Goal: Feedback & Contribution: Leave review/rating

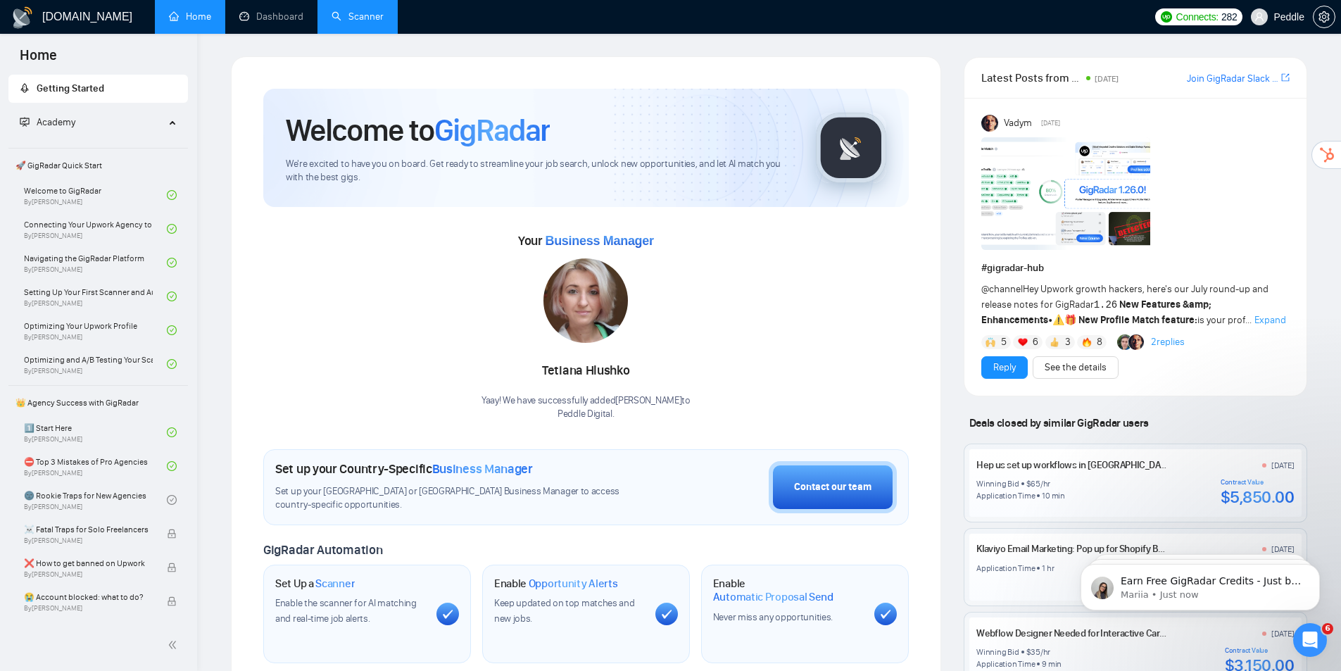
click at [348, 12] on link "Scanner" at bounding box center [358, 17] width 52 height 12
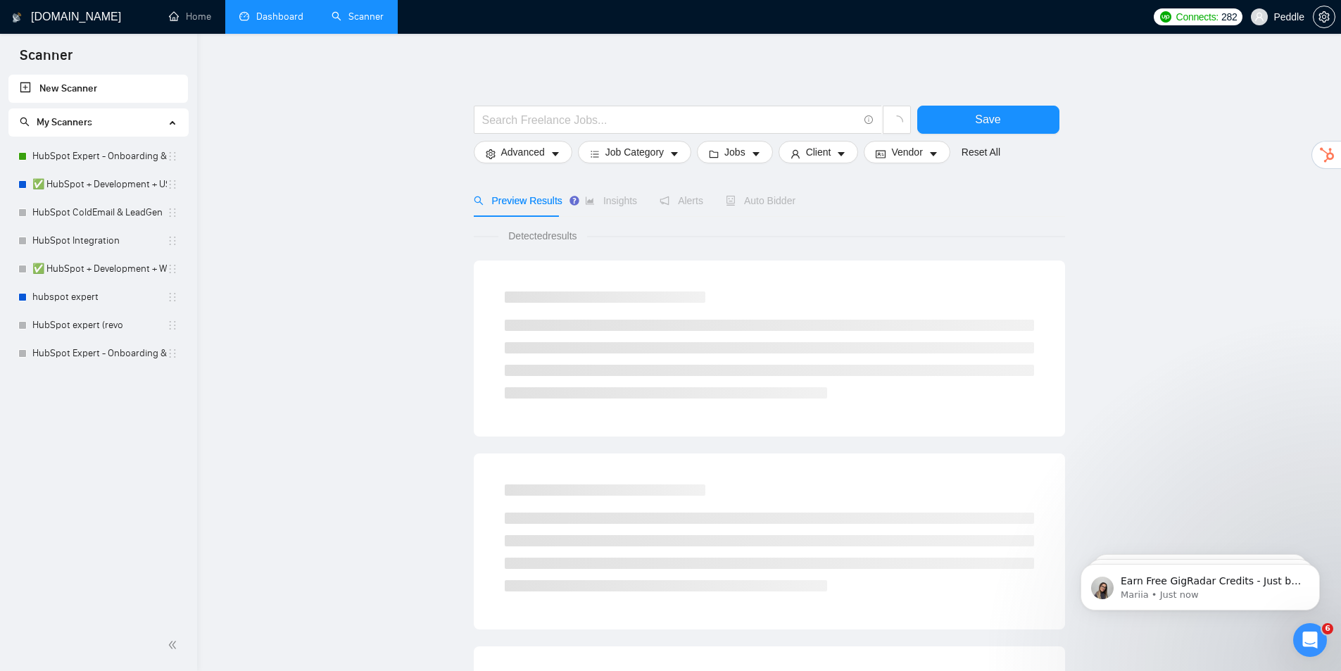
click at [268, 23] on link "Dashboard" at bounding box center [271, 17] width 64 height 12
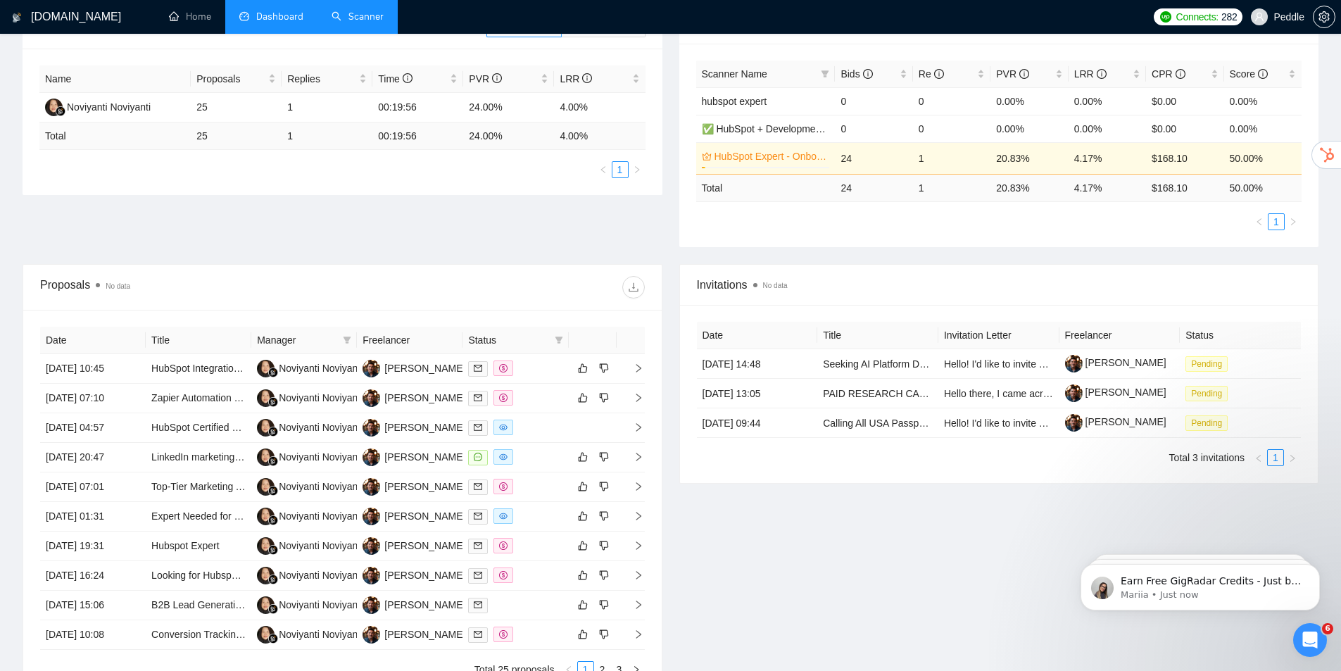
drag, startPoint x: 1121, startPoint y: 310, endPoint x: 1043, endPoint y: 321, distance: 78.9
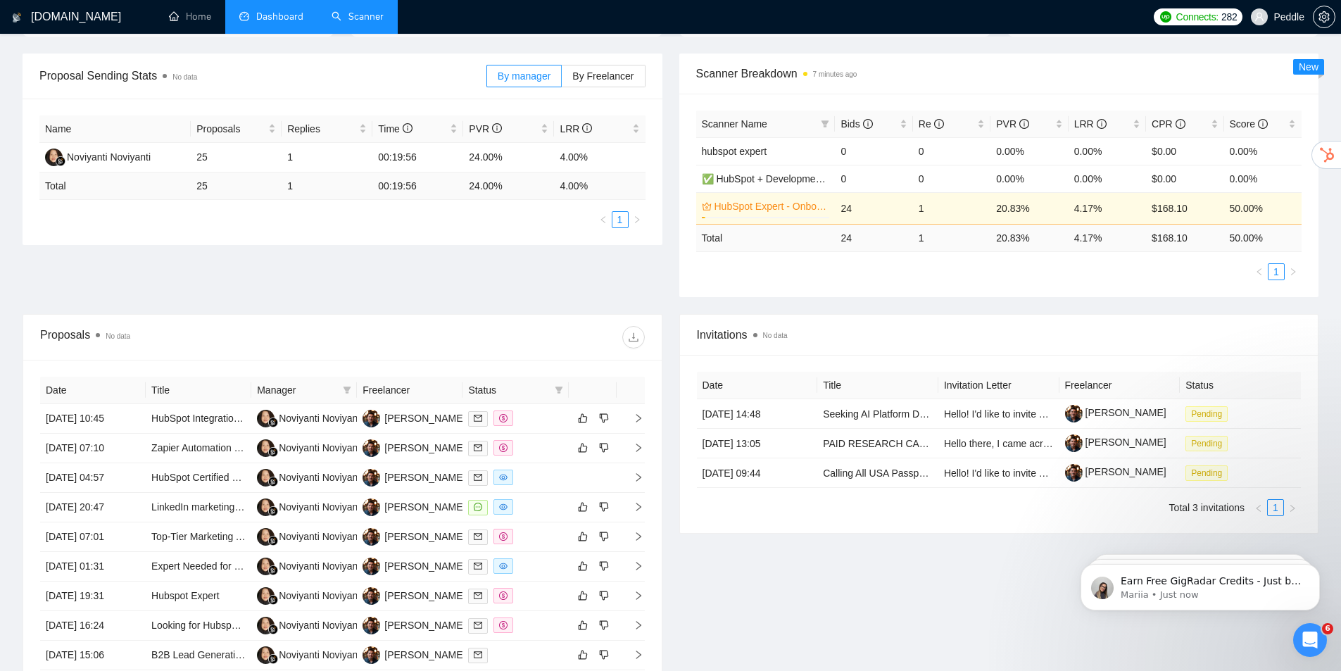
scroll to position [106, 0]
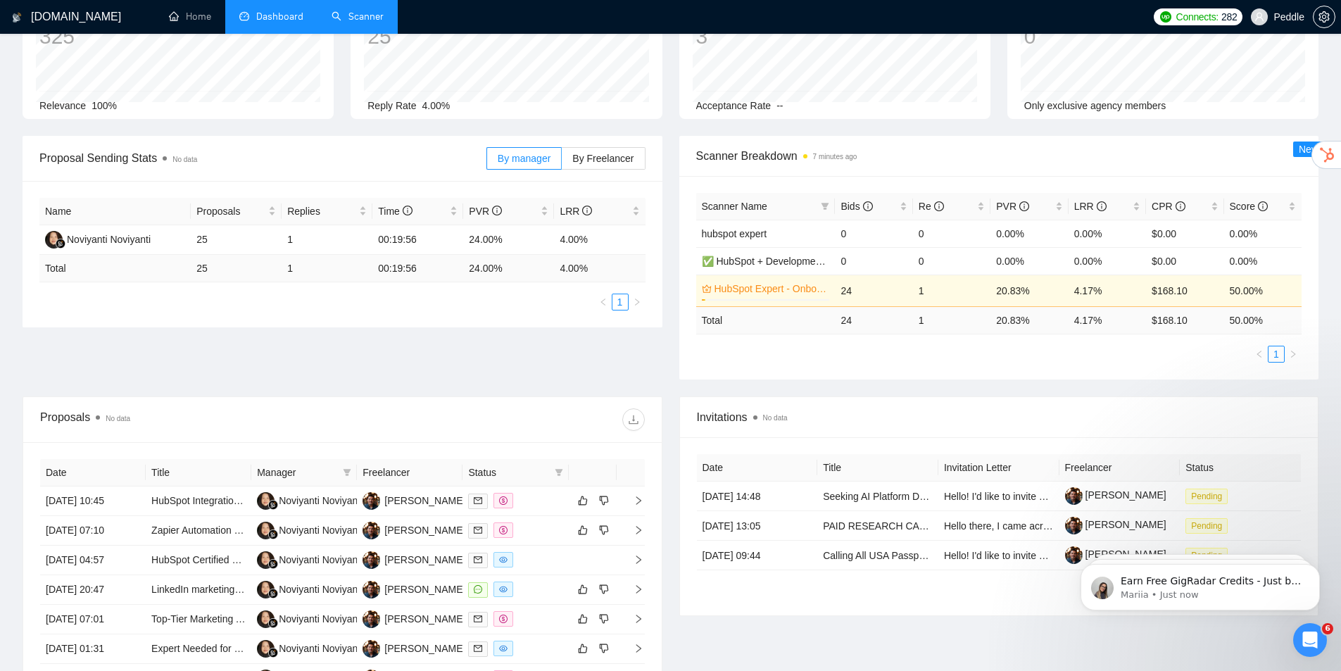
drag, startPoint x: 1079, startPoint y: 277, endPoint x: 1106, endPoint y: 185, distance: 95.3
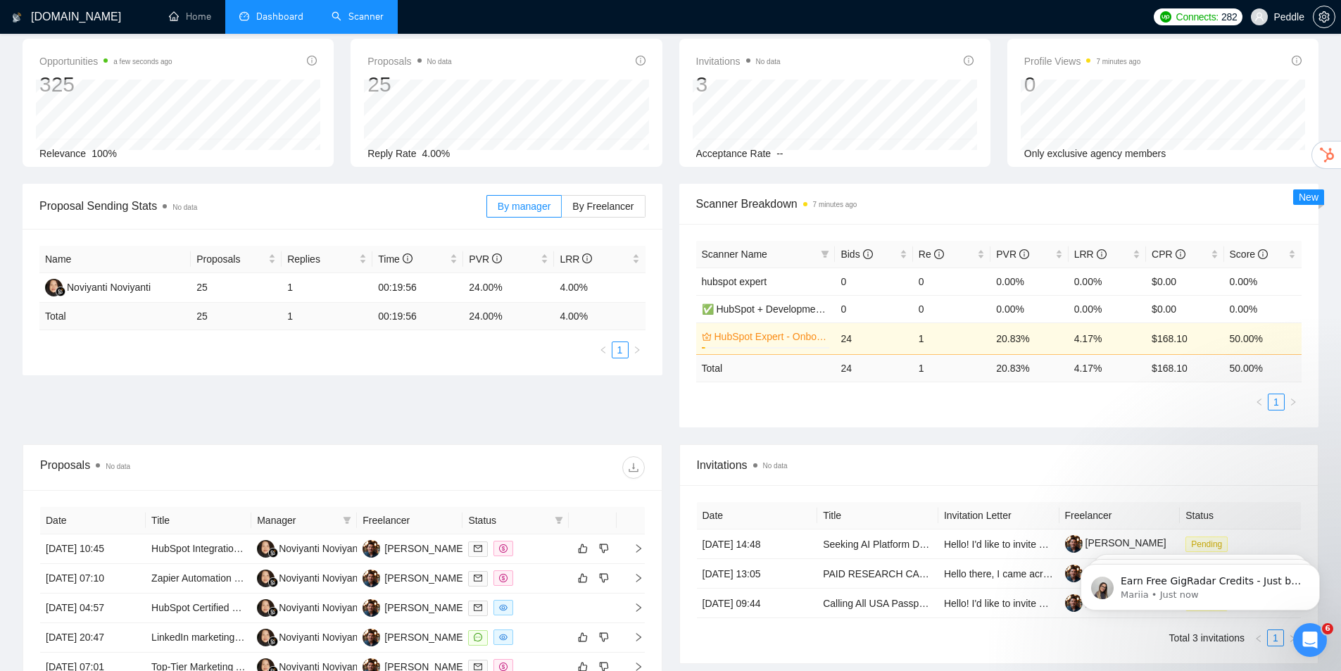
scroll to position [0, 0]
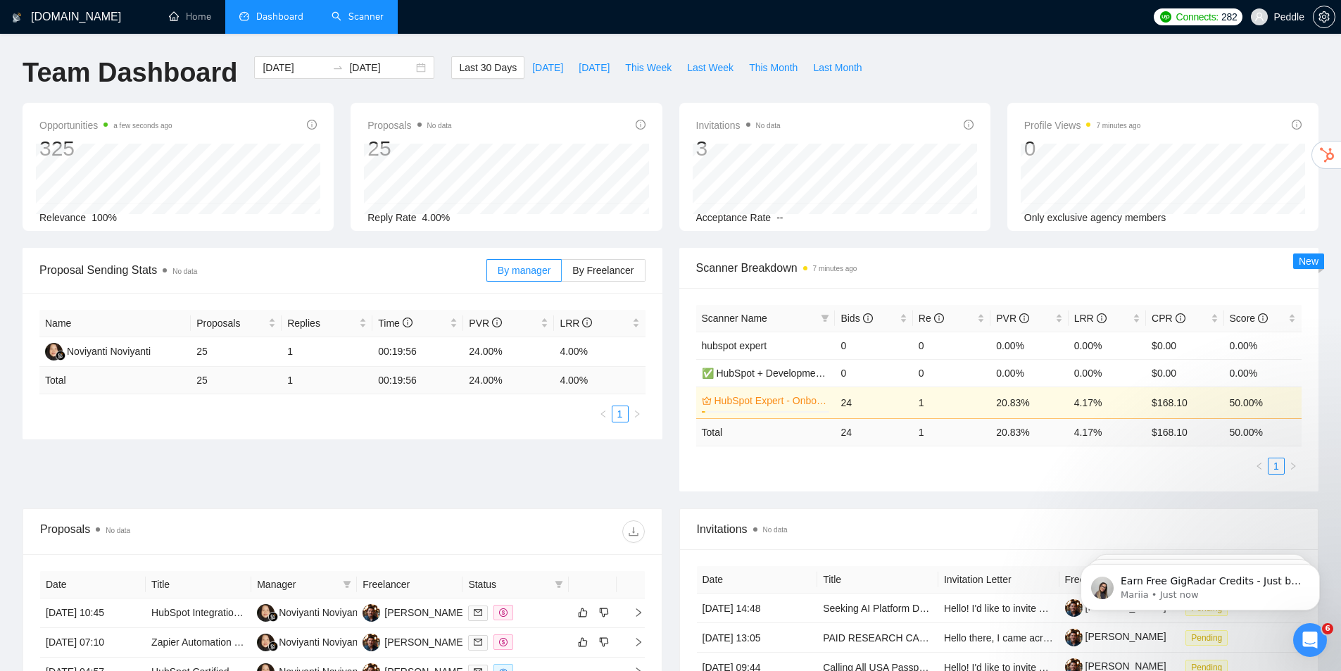
drag, startPoint x: 927, startPoint y: 409, endPoint x: 964, endPoint y: 239, distance: 173.5
click at [828, 316] on icon "filter" at bounding box center [825, 318] width 8 height 7
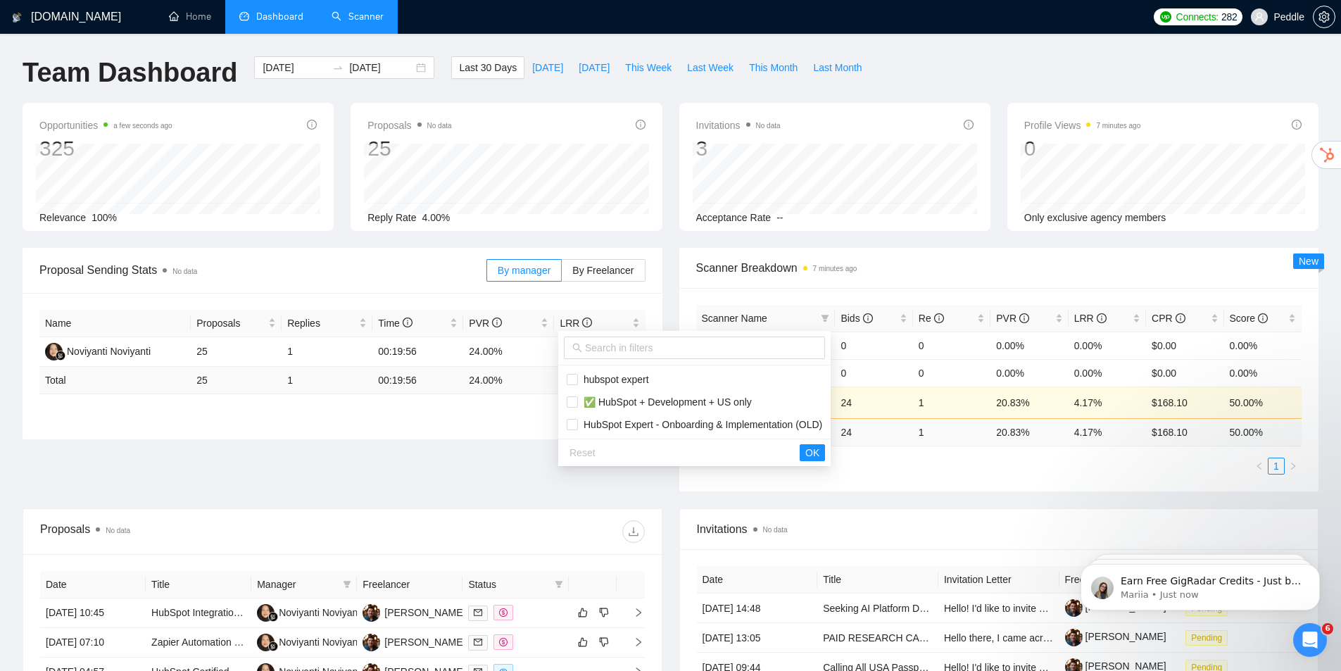
click at [685, 275] on div "Scanner Breakdown 7 minutes ago" at bounding box center [999, 268] width 640 height 41
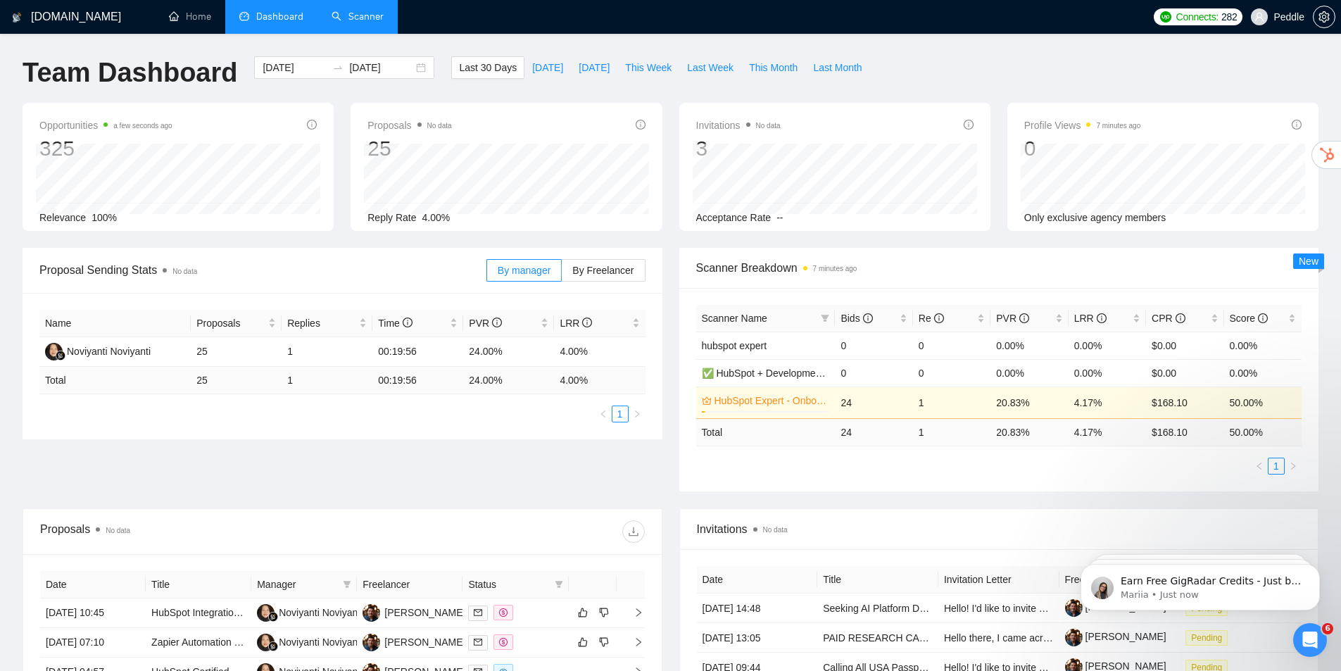
click at [356, 19] on link "Scanner" at bounding box center [358, 17] width 52 height 12
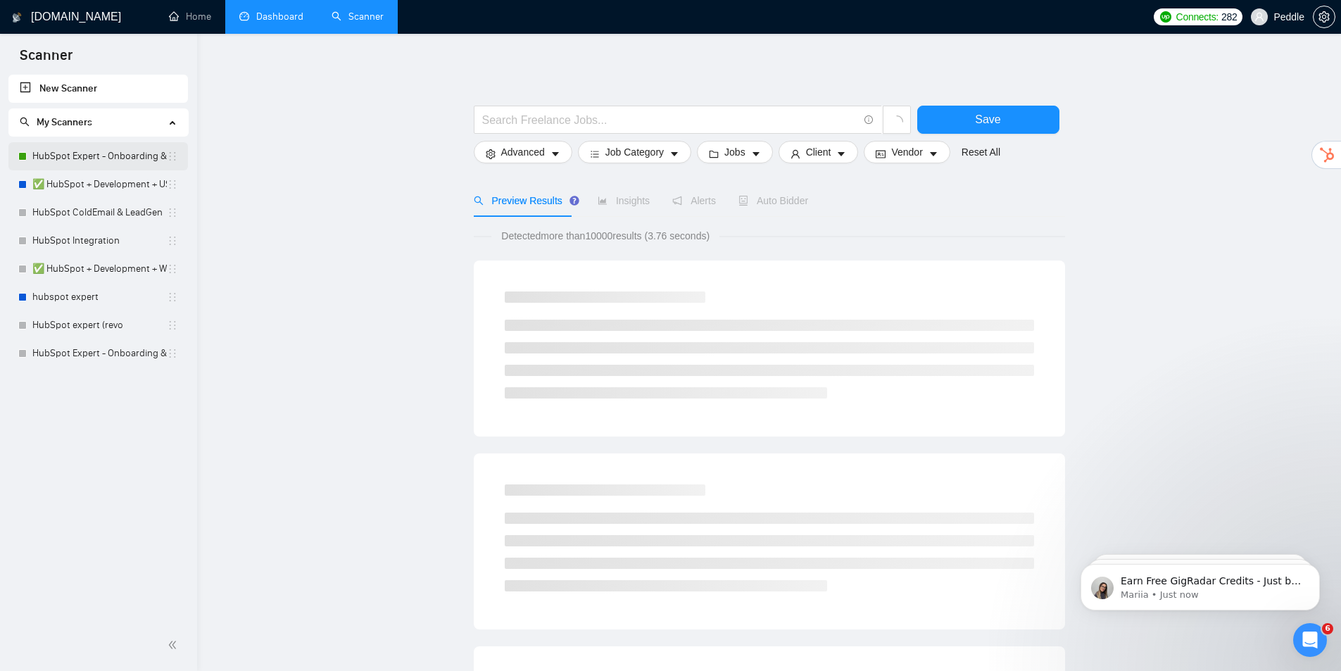
click at [110, 158] on link "HubSpot Expert - Onboarding & Implementation (OLD)" at bounding box center [99, 156] width 134 height 28
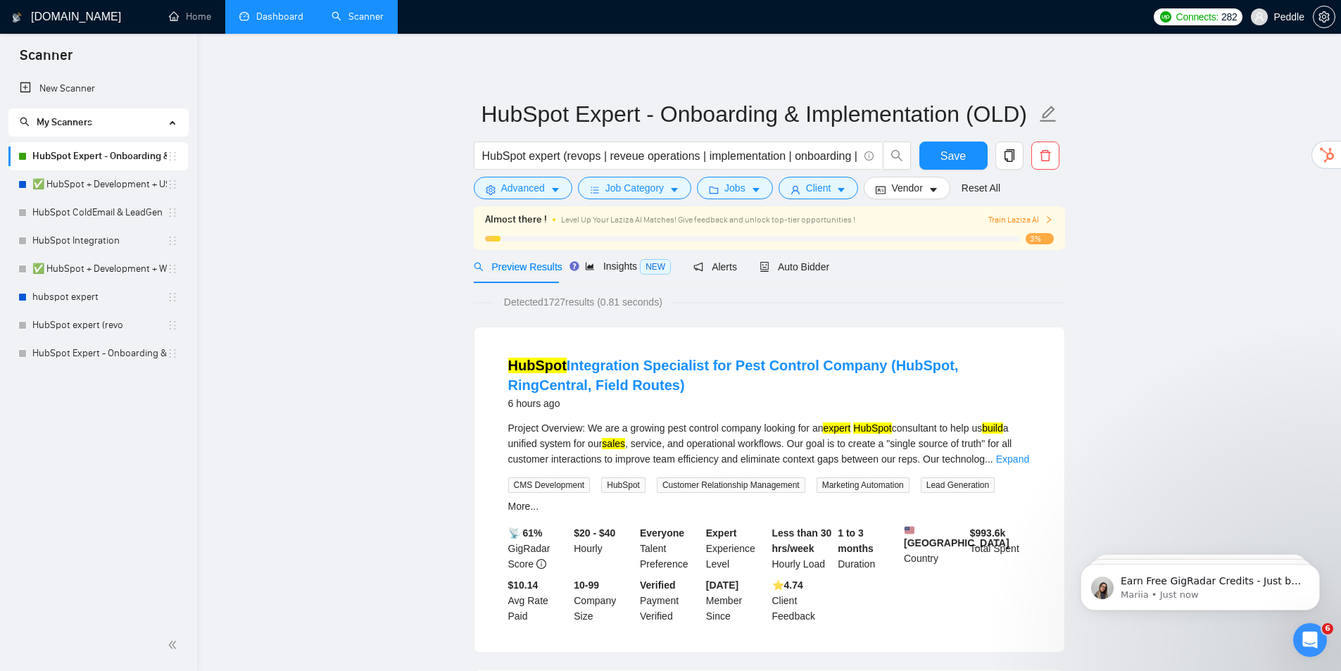
drag, startPoint x: 118, startPoint y: 358, endPoint x: 214, endPoint y: 341, distance: 98.0
click at [116, 359] on link "HubSpot Expert - Onboarding & Implementation (V2)" at bounding box center [99, 353] width 134 height 28
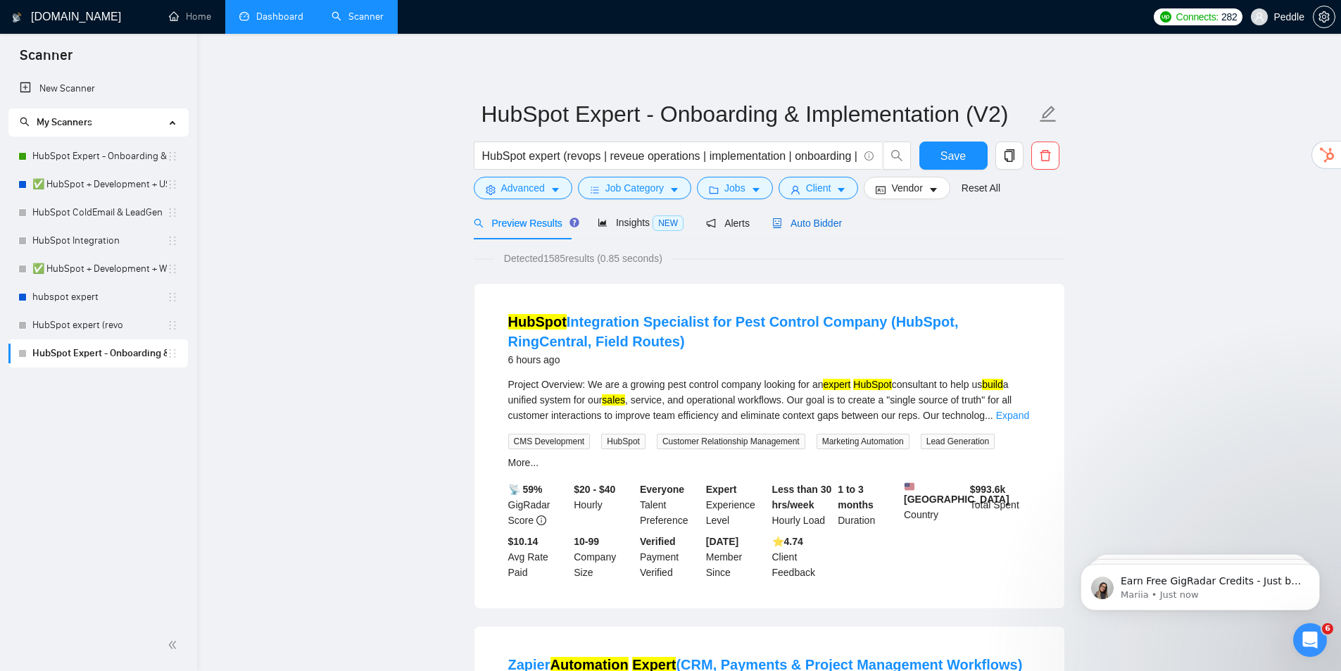
click at [798, 227] on span "Auto Bidder" at bounding box center [807, 223] width 70 height 11
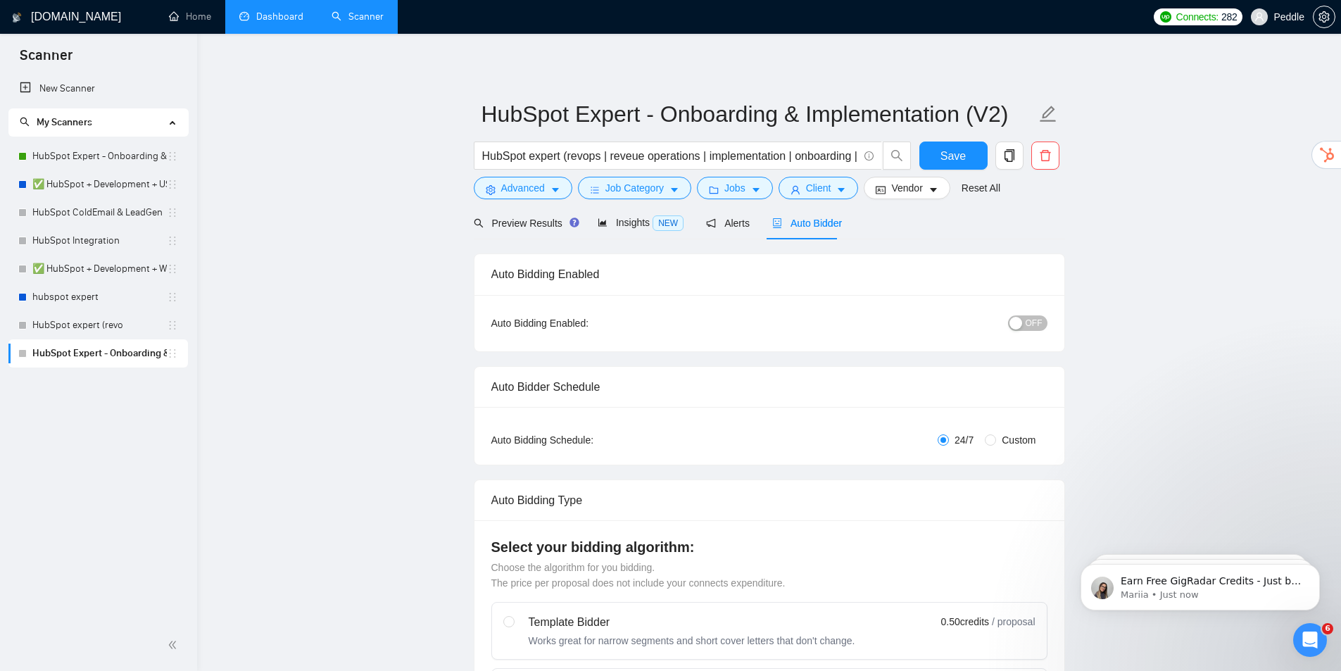
radio input "false"
radio input "true"
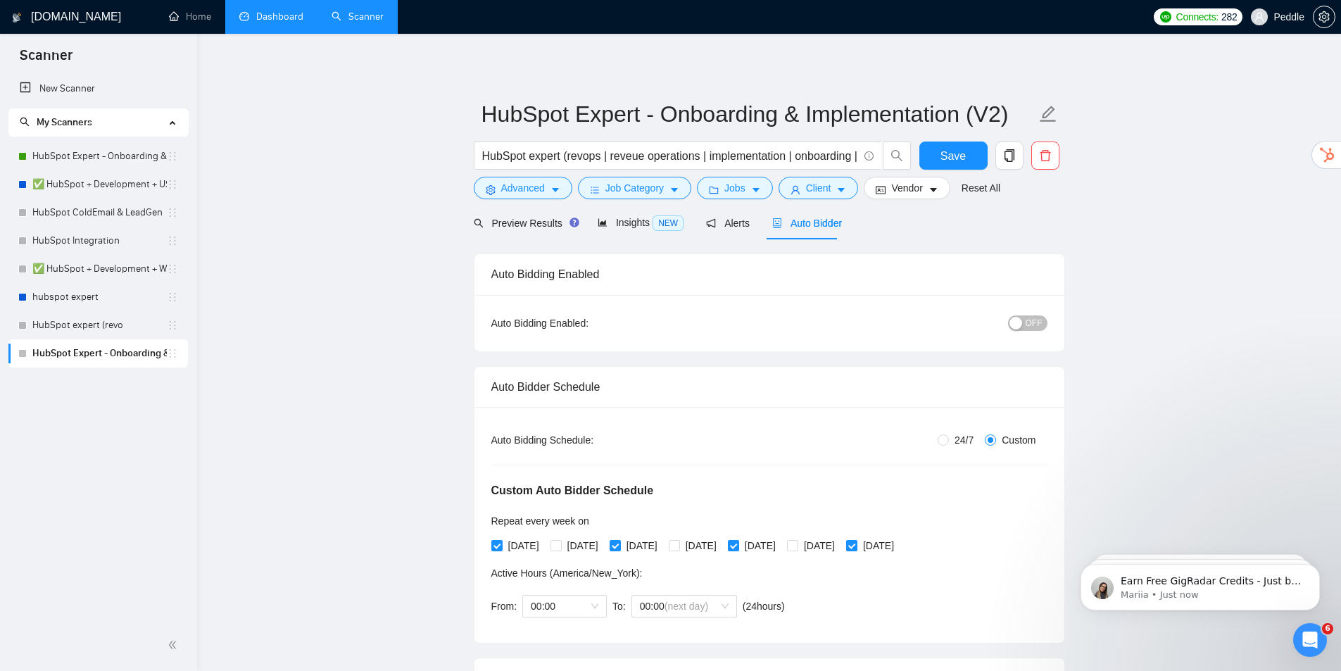
click at [1021, 321] on div "button" at bounding box center [1015, 323] width 13 height 13
click at [121, 158] on link "HubSpot Expert - Onboarding & Implementation (OLD)" at bounding box center [99, 156] width 134 height 28
click at [964, 160] on span "Save" at bounding box center [952, 156] width 25 height 18
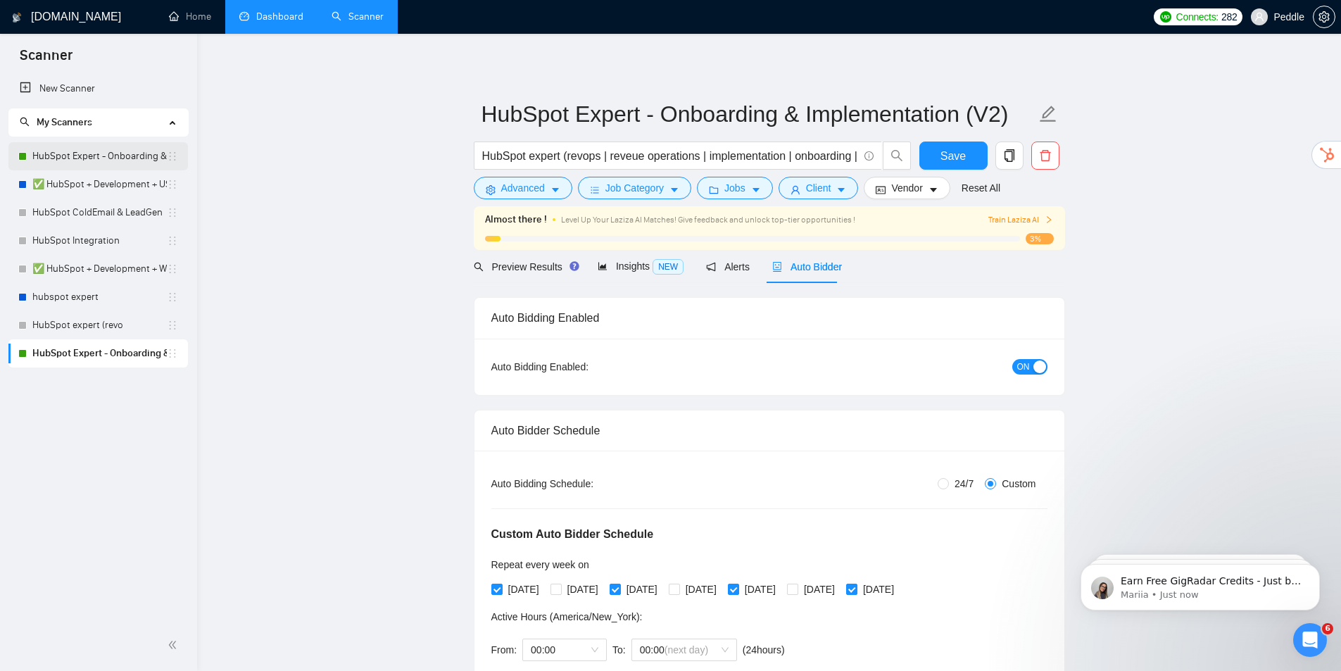
click at [135, 165] on link "HubSpot Expert - Onboarding & Implementation (OLD)" at bounding box center [99, 156] width 134 height 28
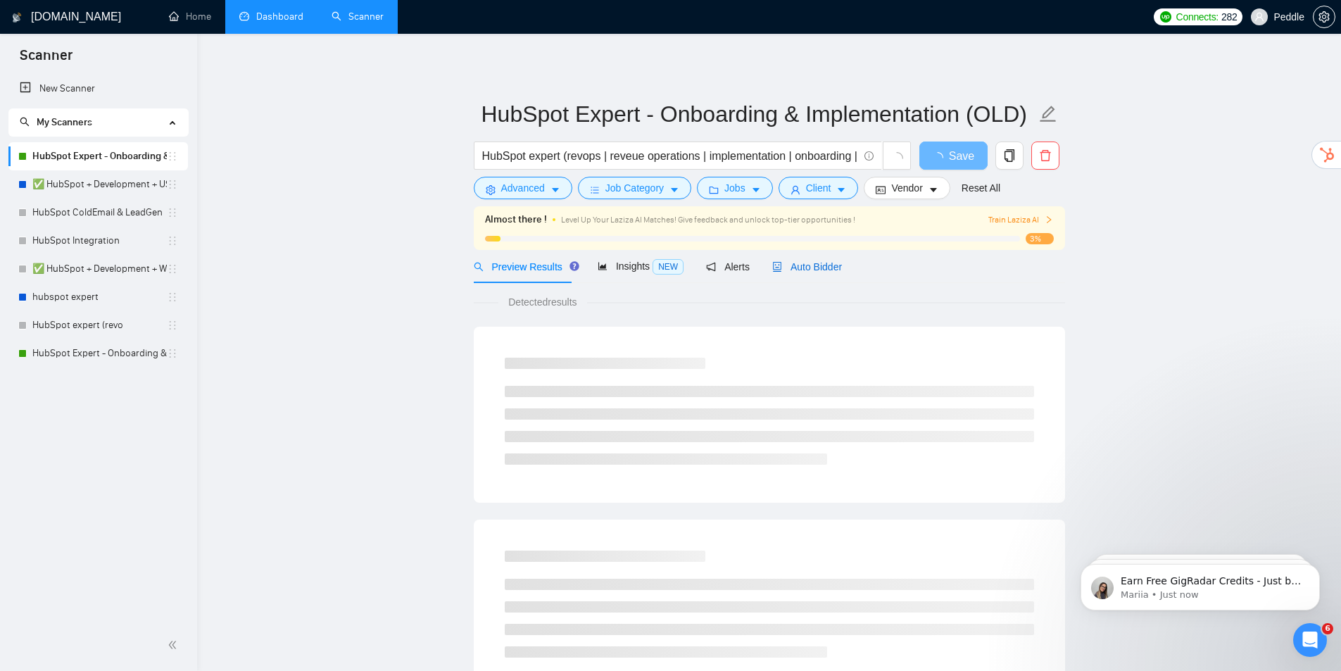
click at [794, 266] on span "Auto Bidder" at bounding box center [807, 266] width 70 height 11
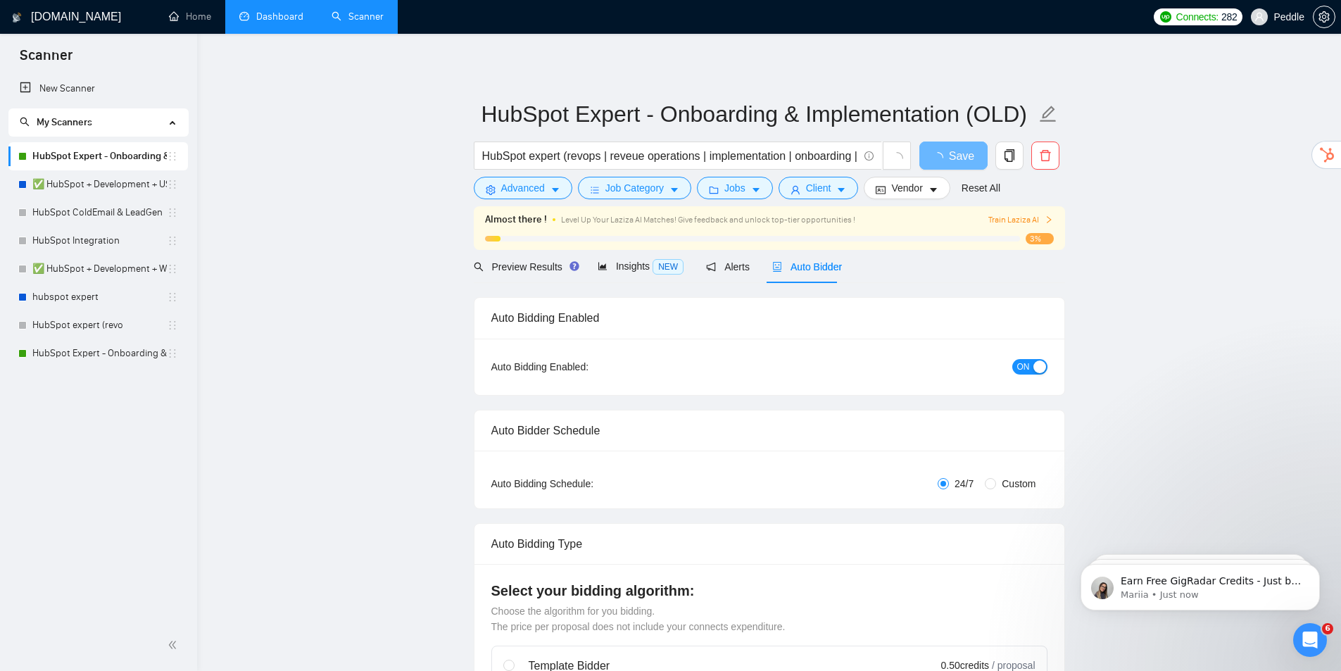
radio input "false"
radio input "true"
checkbox input "true"
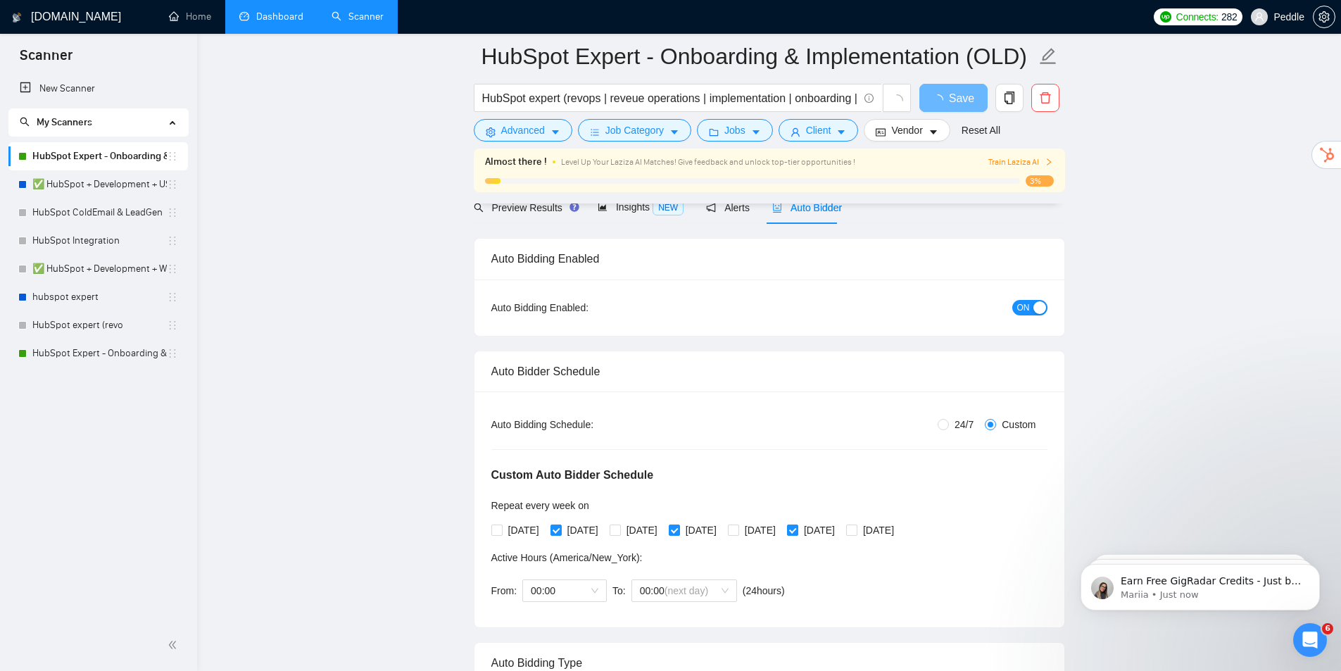
drag, startPoint x: 403, startPoint y: 315, endPoint x: 423, endPoint y: 361, distance: 49.8
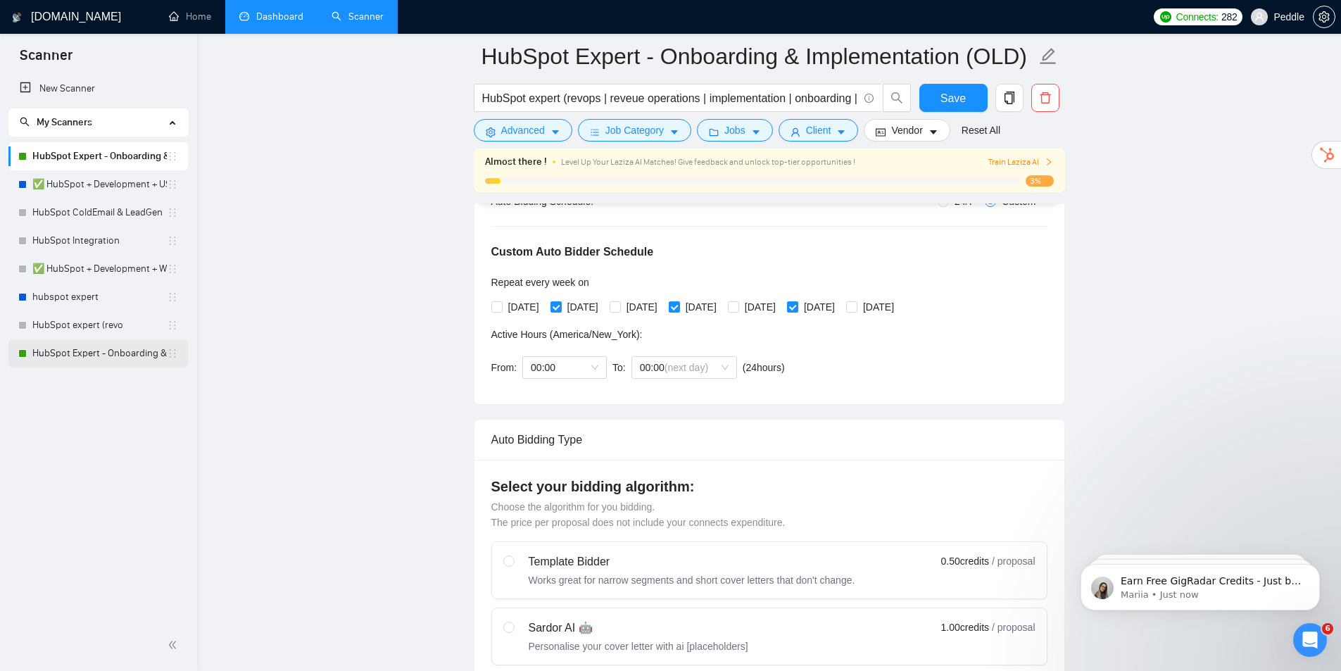
click at [117, 358] on link "HubSpot Expert - Onboarding & Implementation (V2)" at bounding box center [99, 353] width 134 height 28
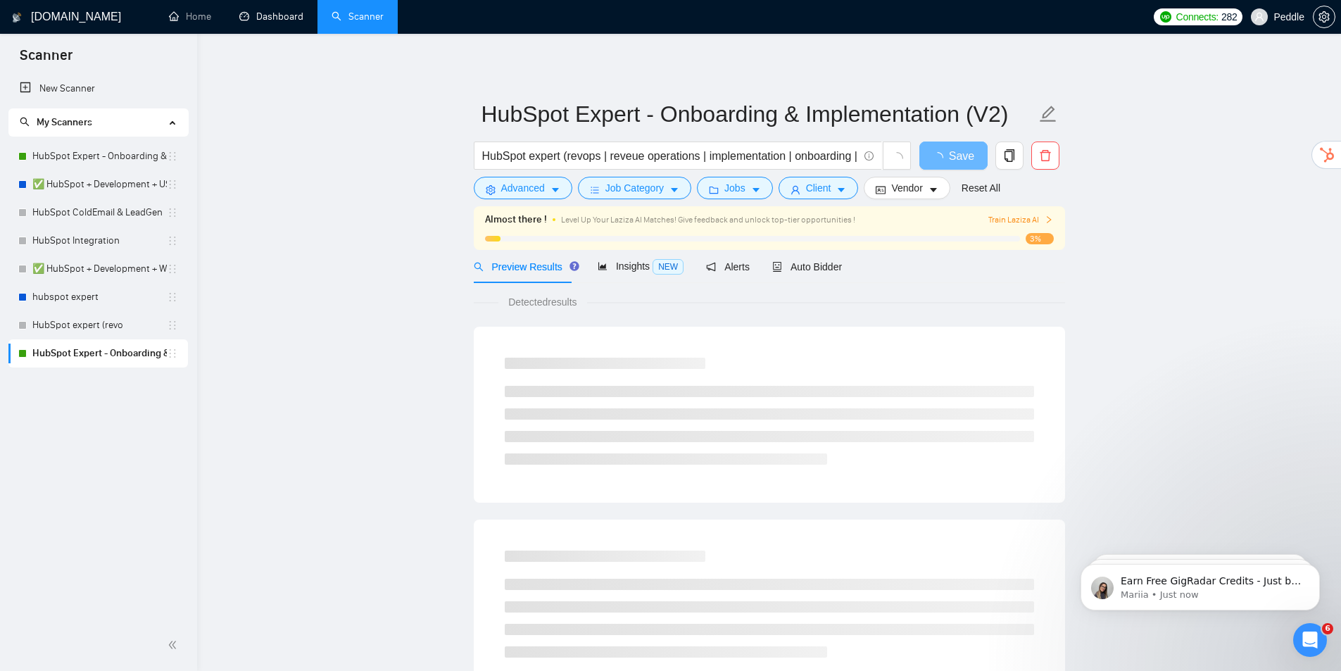
drag, startPoint x: 260, startPoint y: 11, endPoint x: 277, endPoint y: 35, distance: 30.3
click at [260, 11] on link "Dashboard" at bounding box center [271, 17] width 64 height 12
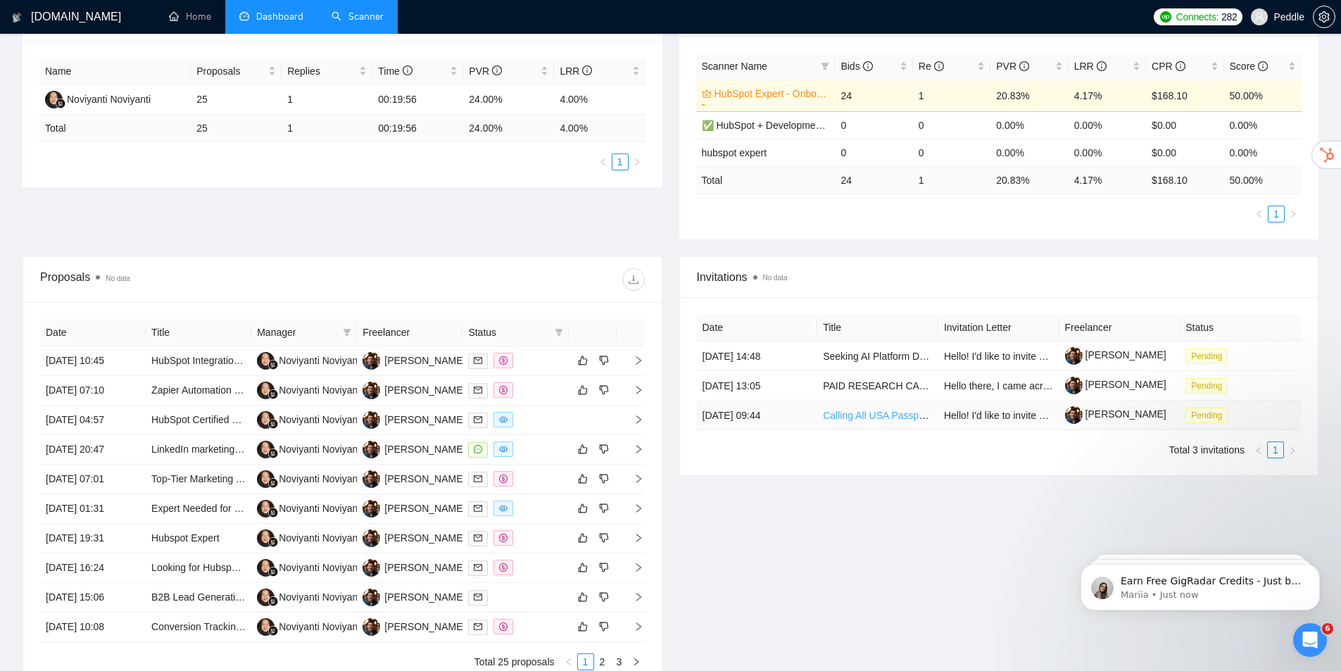
drag, startPoint x: 849, startPoint y: 345, endPoint x: 861, endPoint y: 398, distance: 54.1
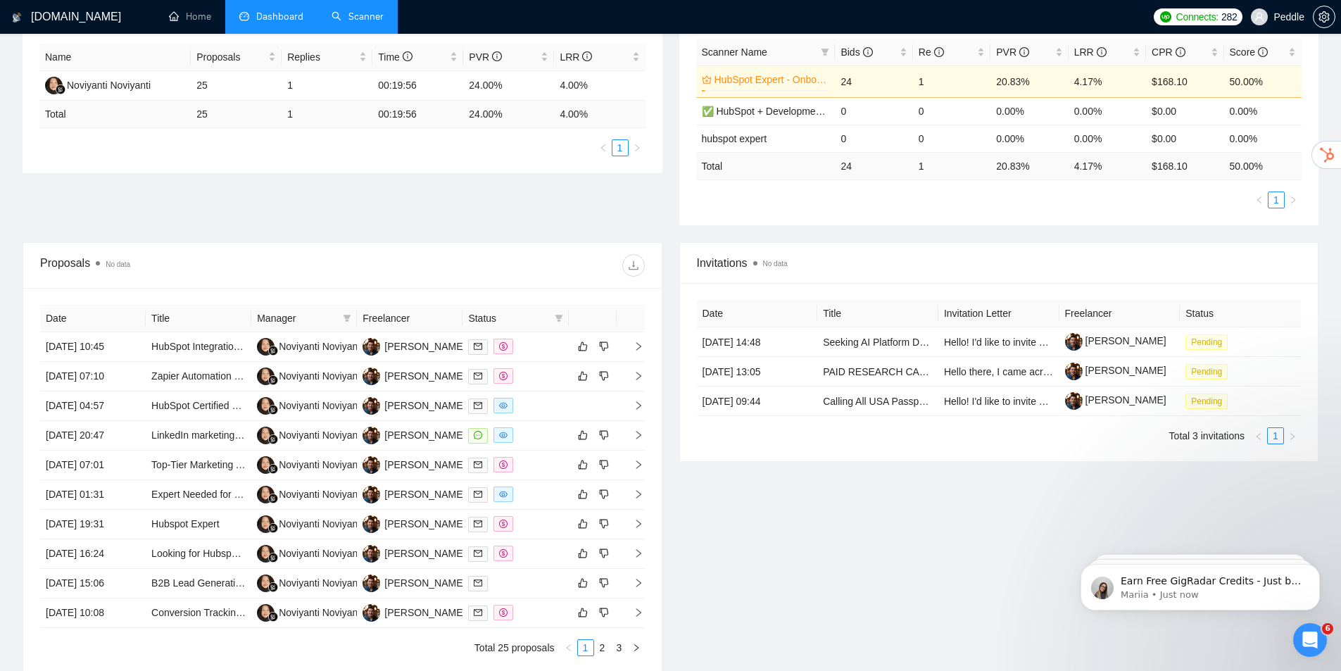
drag, startPoint x: 884, startPoint y: 339, endPoint x: 889, endPoint y: 216, distance: 122.6
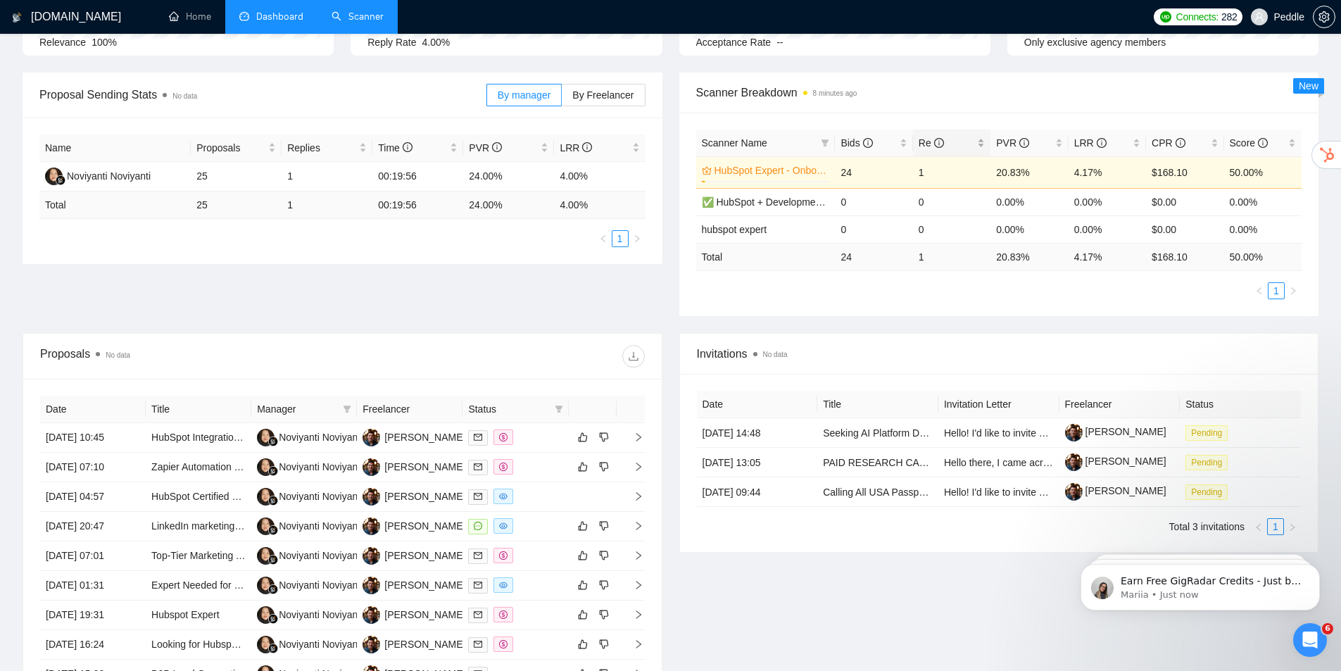
drag, startPoint x: 938, startPoint y: 285, endPoint x: 933, endPoint y: 191, distance: 93.7
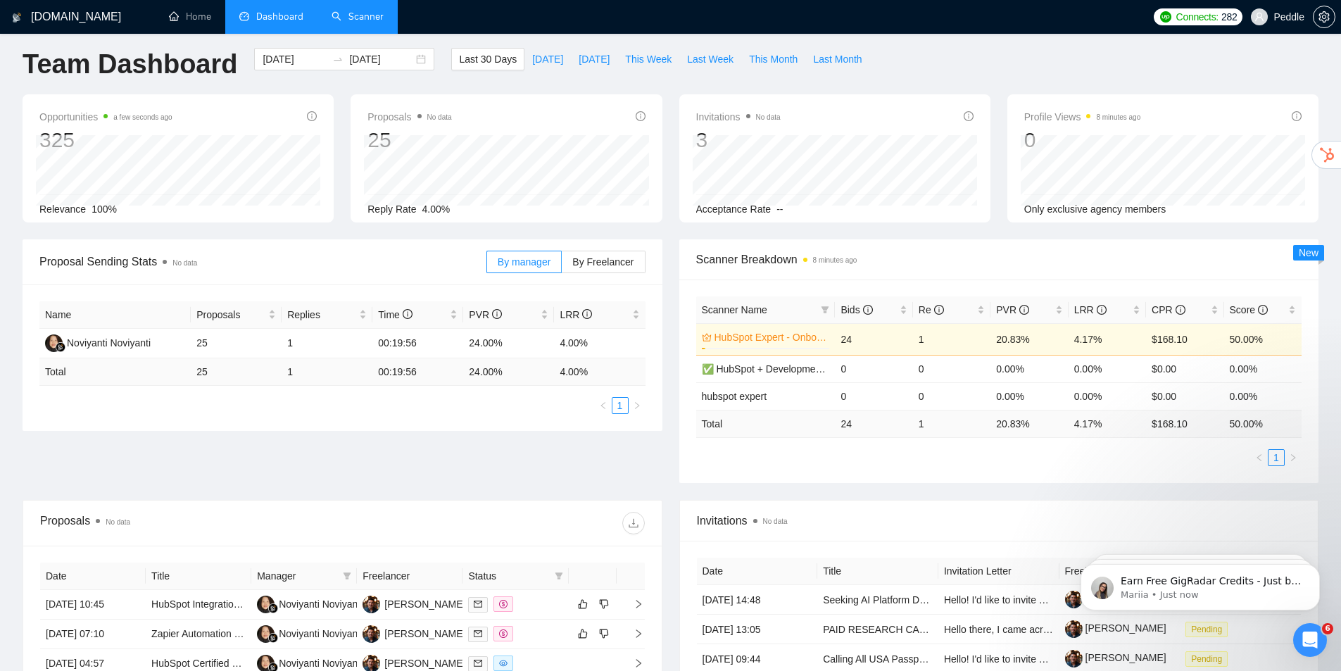
scroll to position [0, 0]
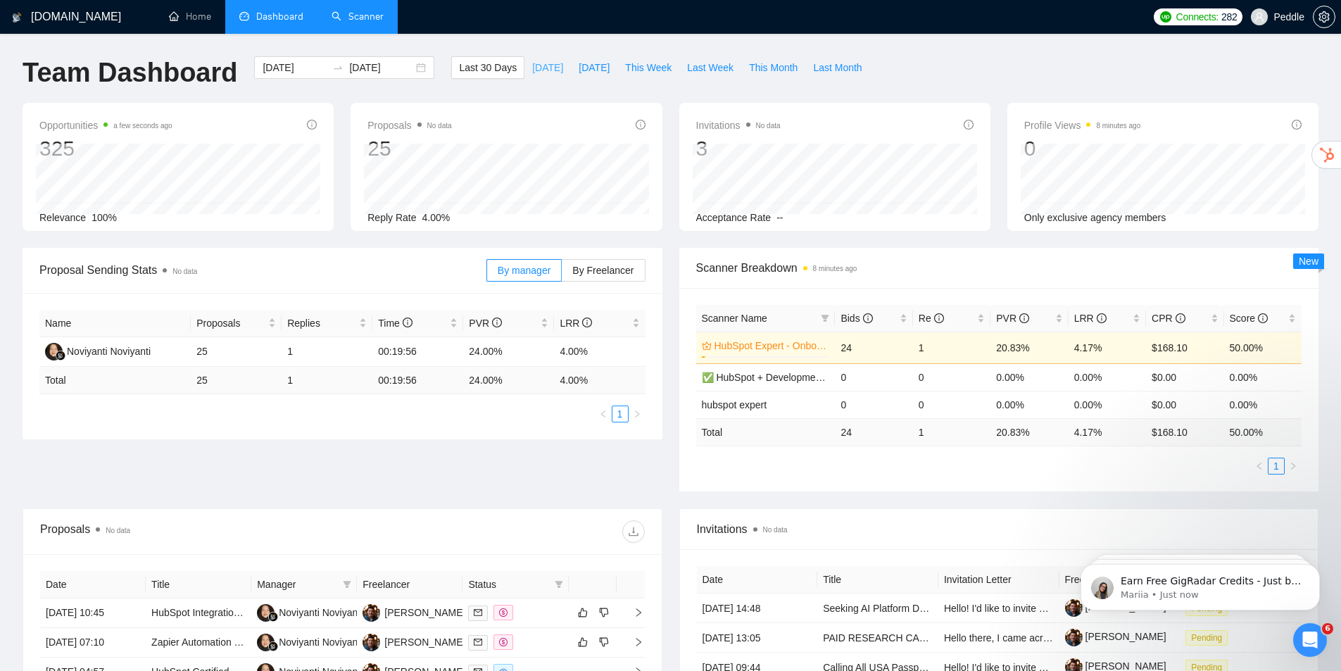
drag, startPoint x: 893, startPoint y: 94, endPoint x: 548, endPoint y: 66, distance: 345.4
click at [384, 22] on link "Scanner" at bounding box center [358, 17] width 52 height 12
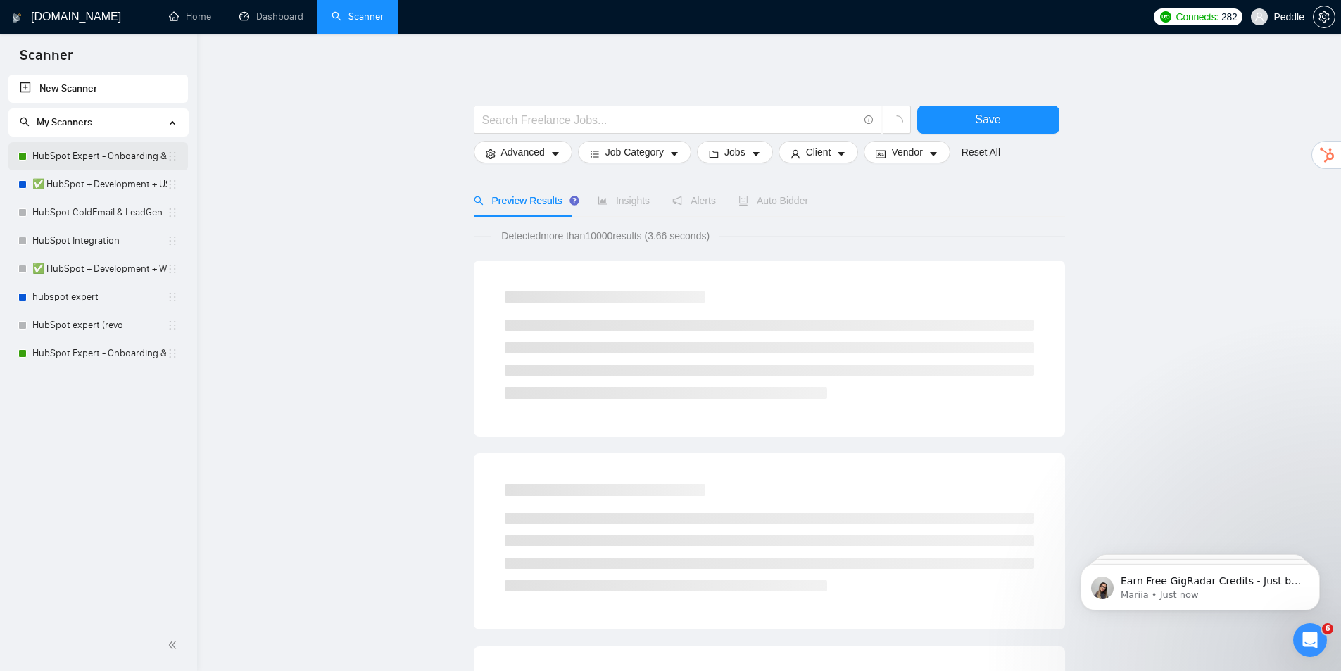
click at [101, 154] on link "HubSpot Expert - Onboarding & Implementation (OLD)" at bounding box center [99, 156] width 134 height 28
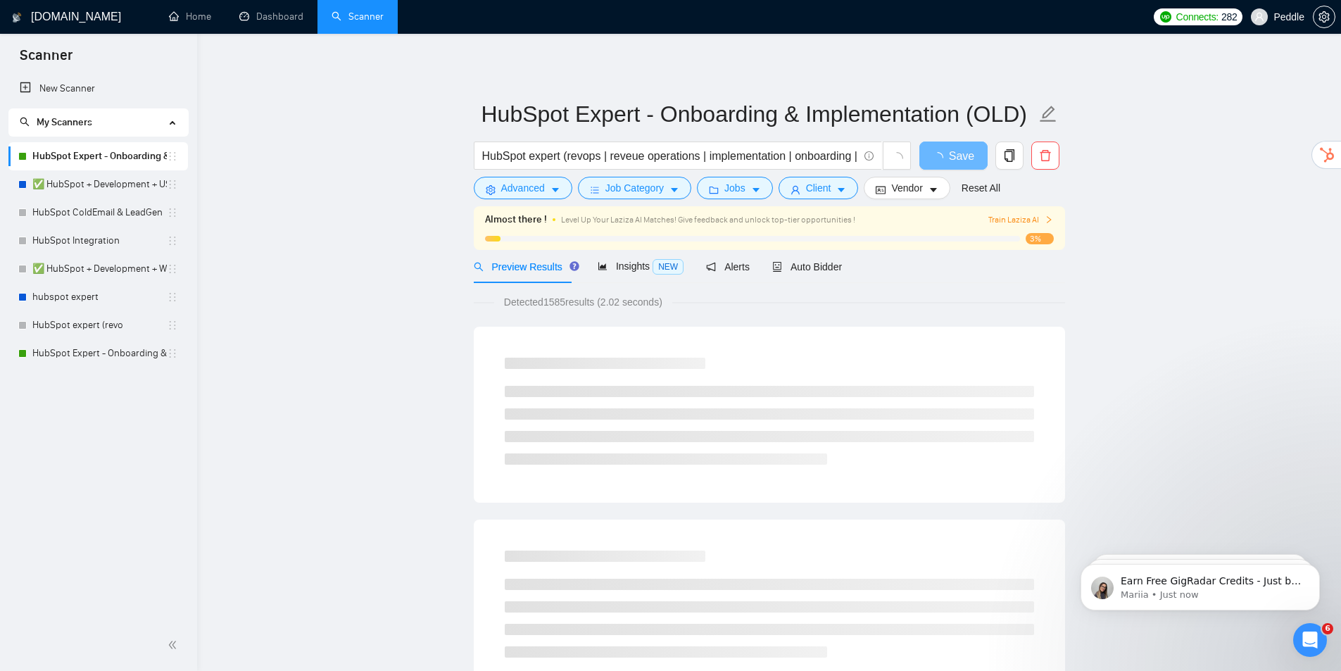
click at [1017, 220] on span "Train Laziza AI" at bounding box center [1020, 219] width 65 height 13
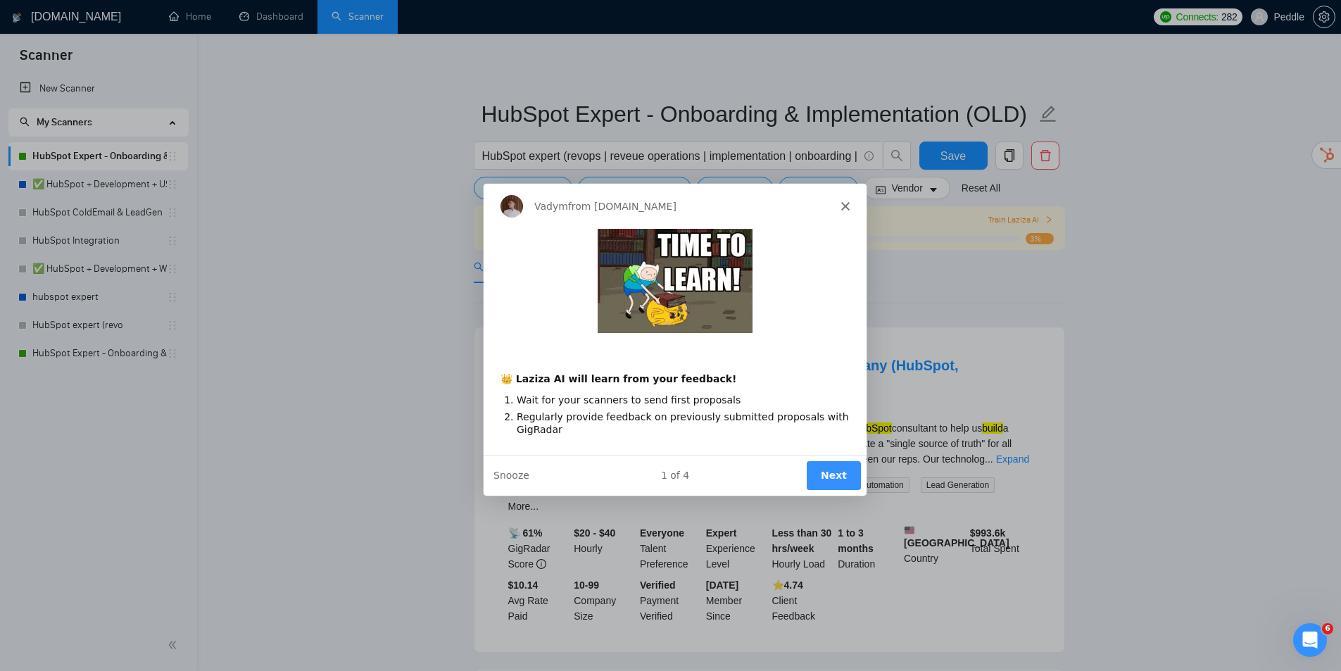
click at [825, 471] on button "Next" at bounding box center [832, 474] width 54 height 29
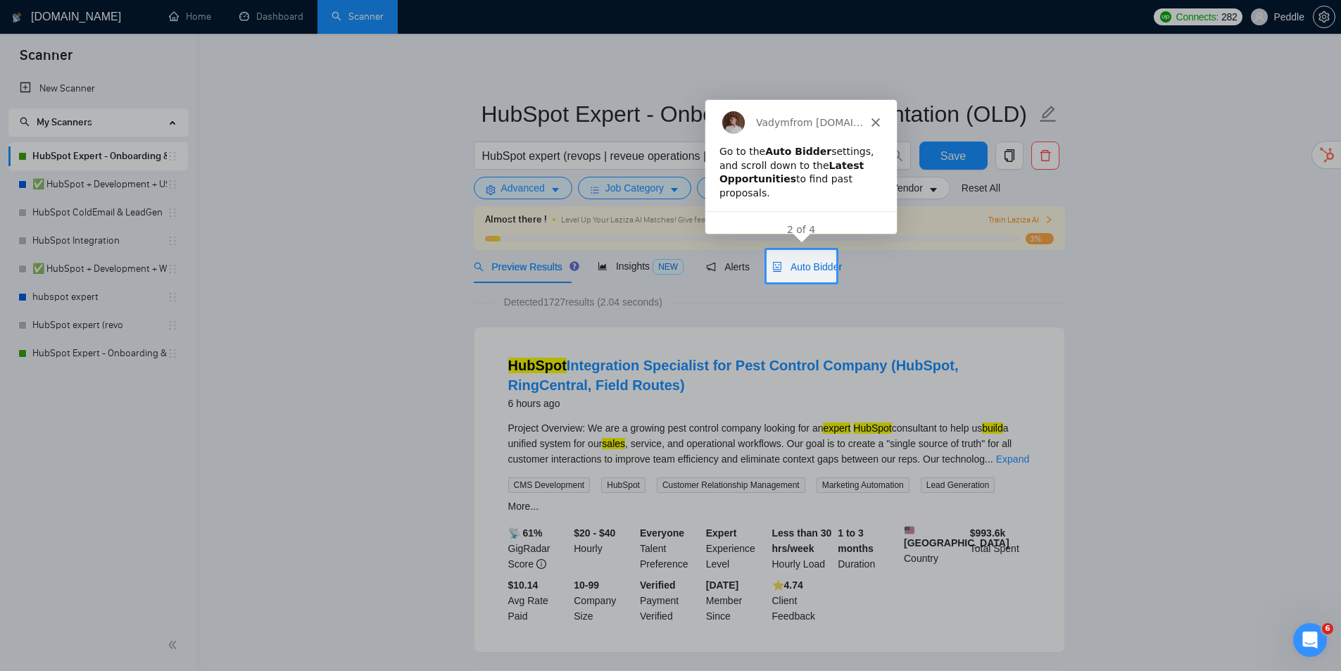
click at [796, 268] on span "Auto Bidder" at bounding box center [807, 266] width 70 height 11
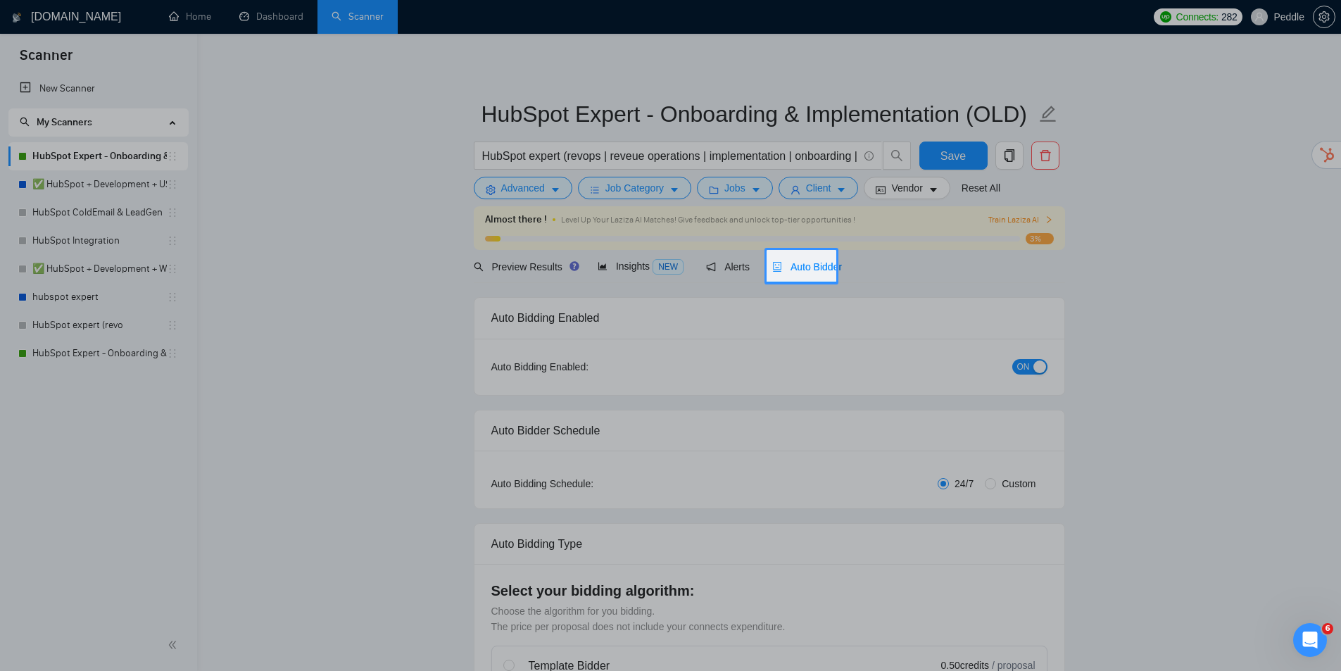
radio input "false"
radio input "true"
checkbox input "true"
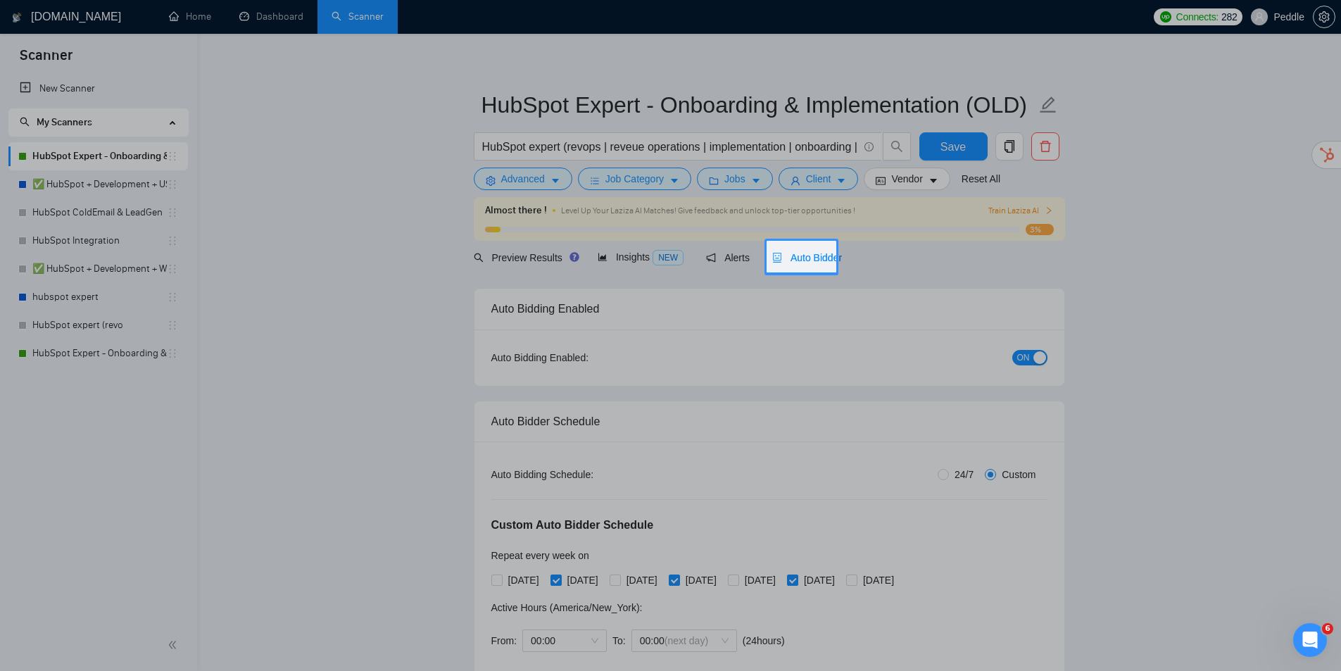
drag, startPoint x: 1034, startPoint y: 325, endPoint x: 1015, endPoint y: 322, distance: 19.1
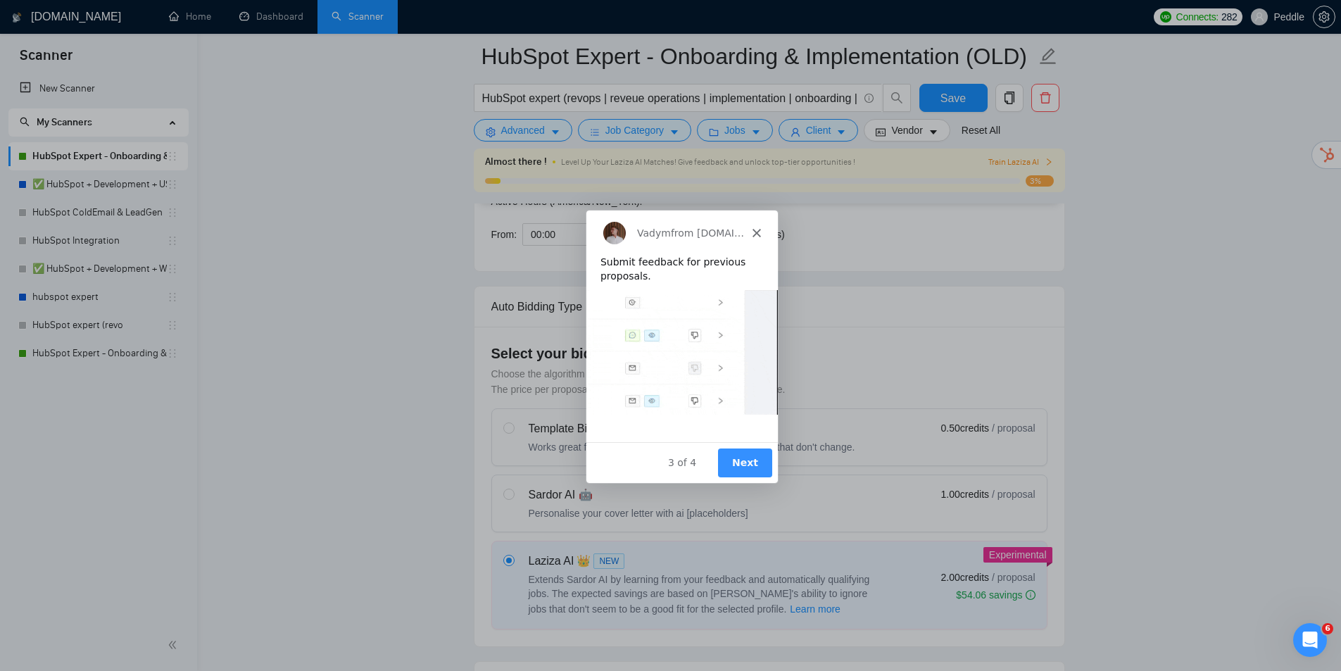
drag, startPoint x: 971, startPoint y: 329, endPoint x: 938, endPoint y: 296, distance: 46.8
click at [751, 460] on button "Next" at bounding box center [744, 461] width 54 height 29
click at [764, 466] on button "Next" at bounding box center [744, 461] width 54 height 29
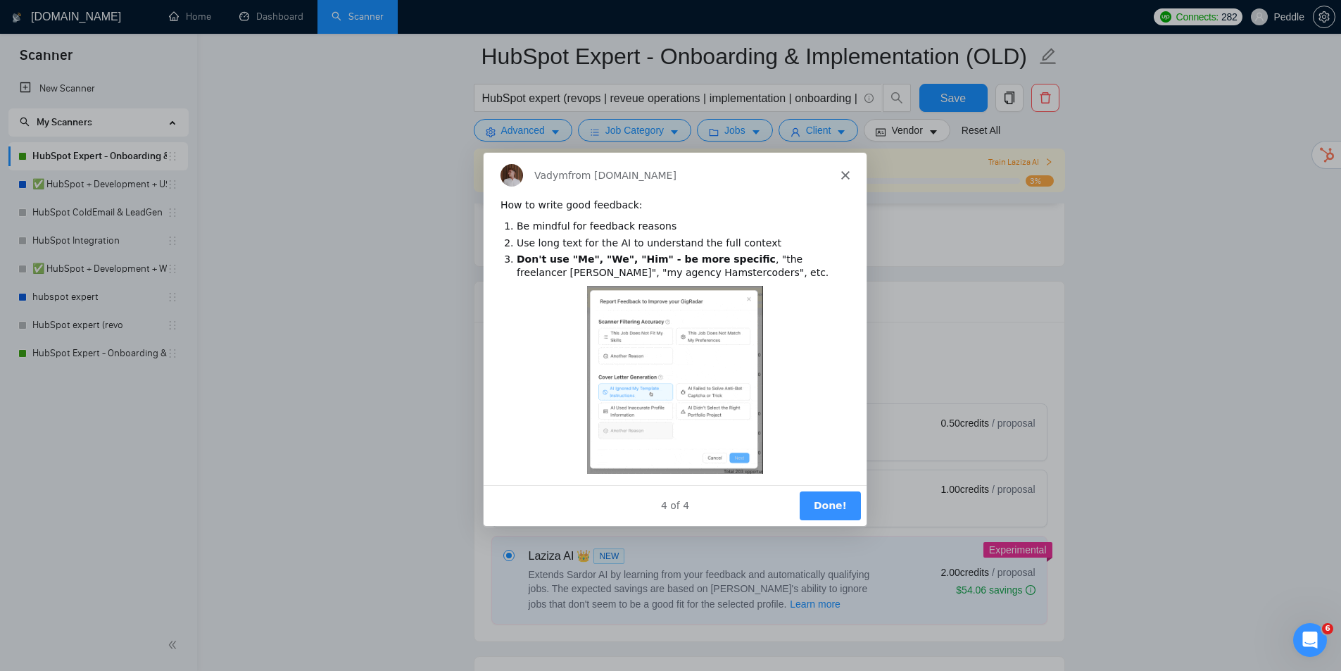
click at [843, 508] on button "Done!" at bounding box center [828, 505] width 61 height 29
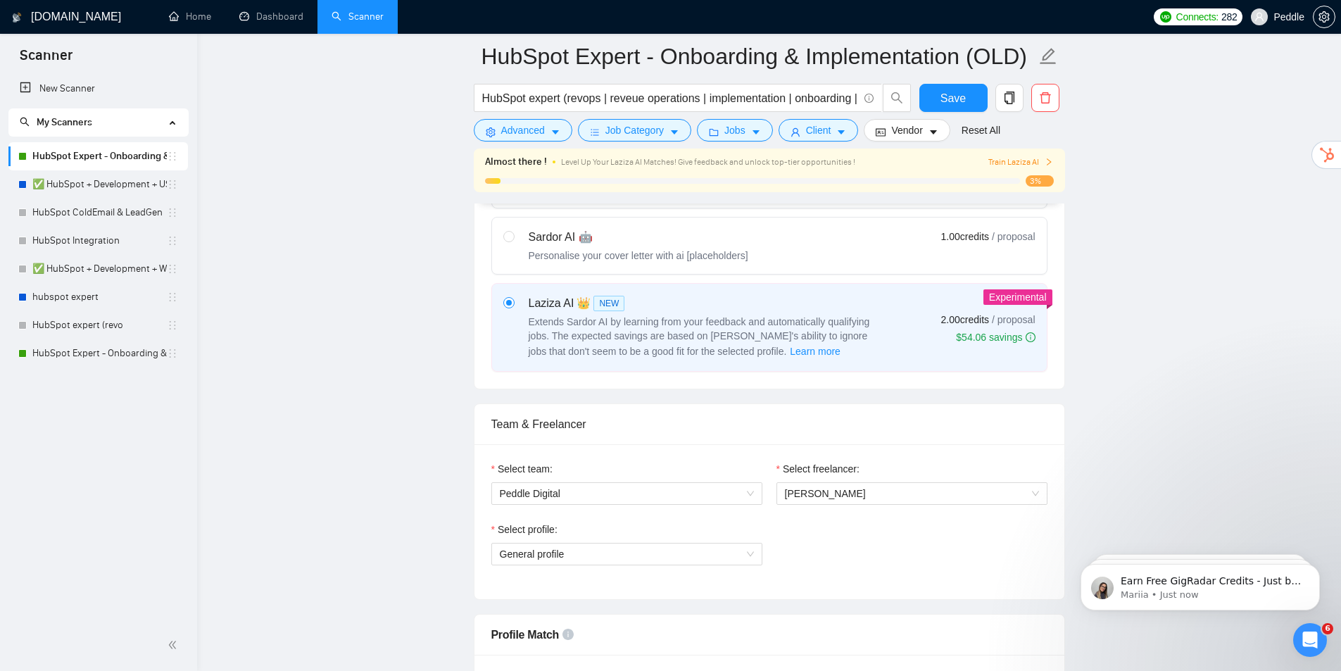
drag, startPoint x: 1147, startPoint y: 267, endPoint x: 1065, endPoint y: 353, distance: 119.5
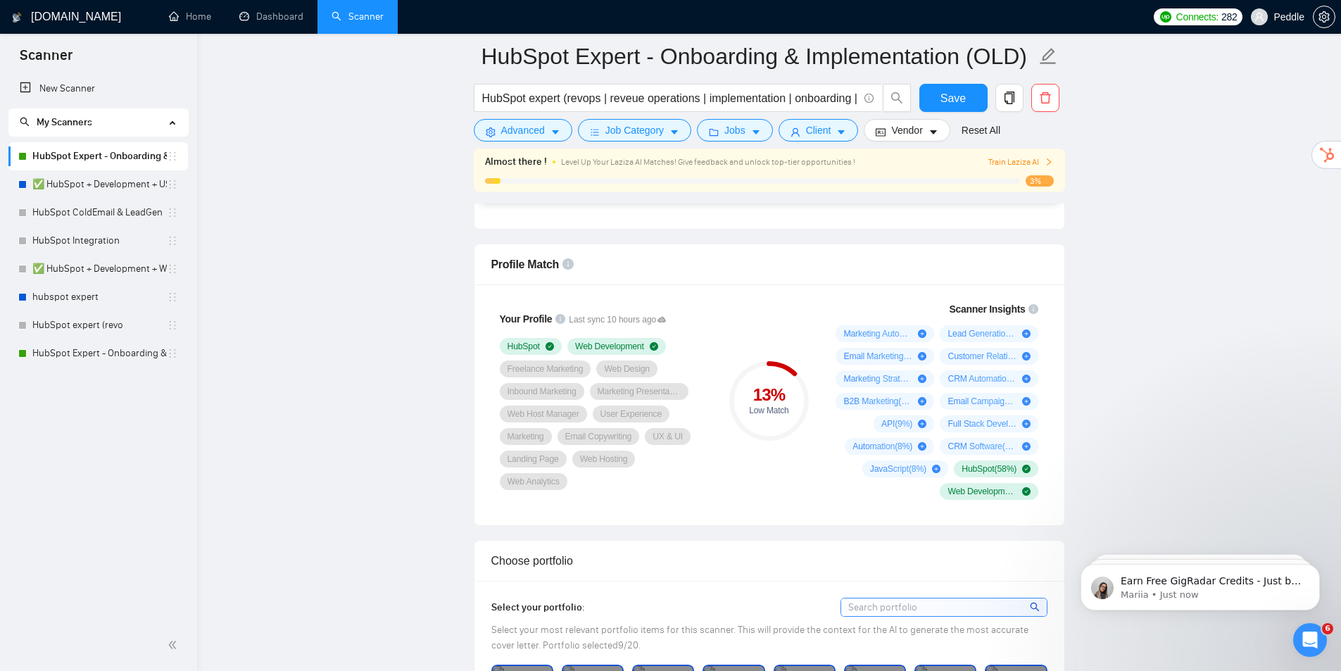
drag, startPoint x: 1120, startPoint y: 331, endPoint x: 1116, endPoint y: 364, distance: 33.3
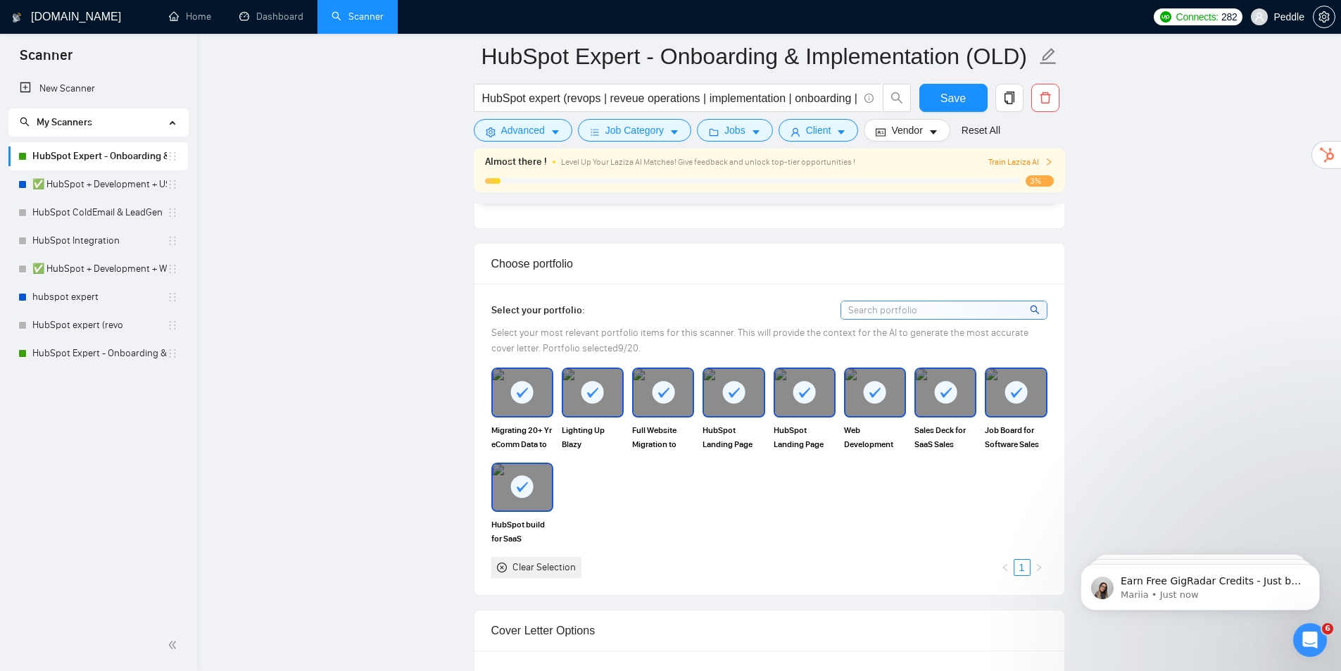
drag, startPoint x: 1138, startPoint y: 322, endPoint x: 1125, endPoint y: 363, distance: 42.3
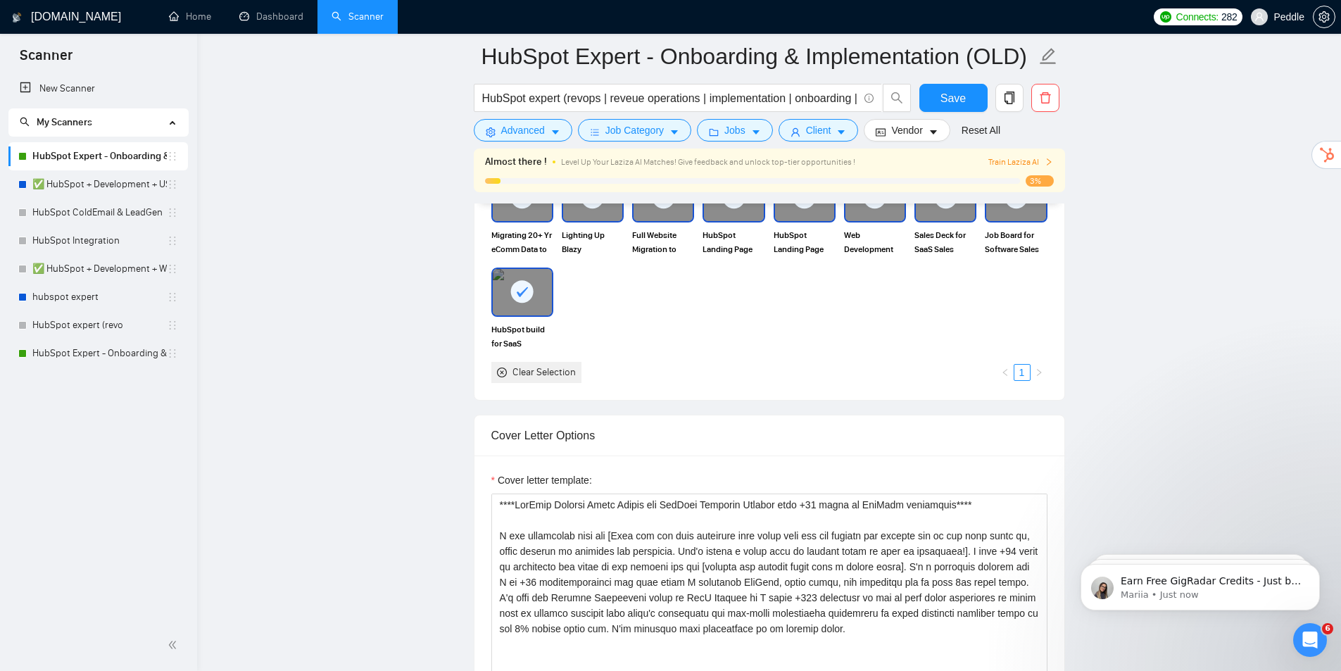
drag, startPoint x: 1128, startPoint y: 337, endPoint x: 1114, endPoint y: 357, distance: 24.2
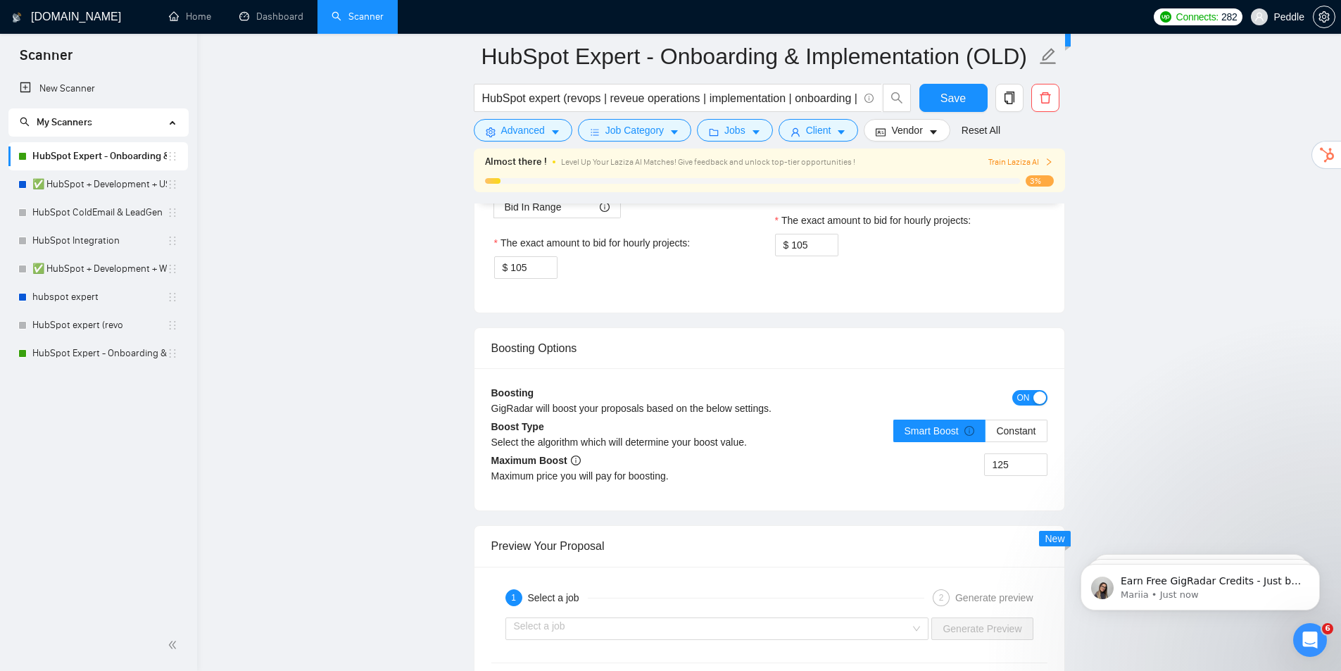
drag, startPoint x: 1107, startPoint y: 286, endPoint x: 1100, endPoint y: 344, distance: 57.4
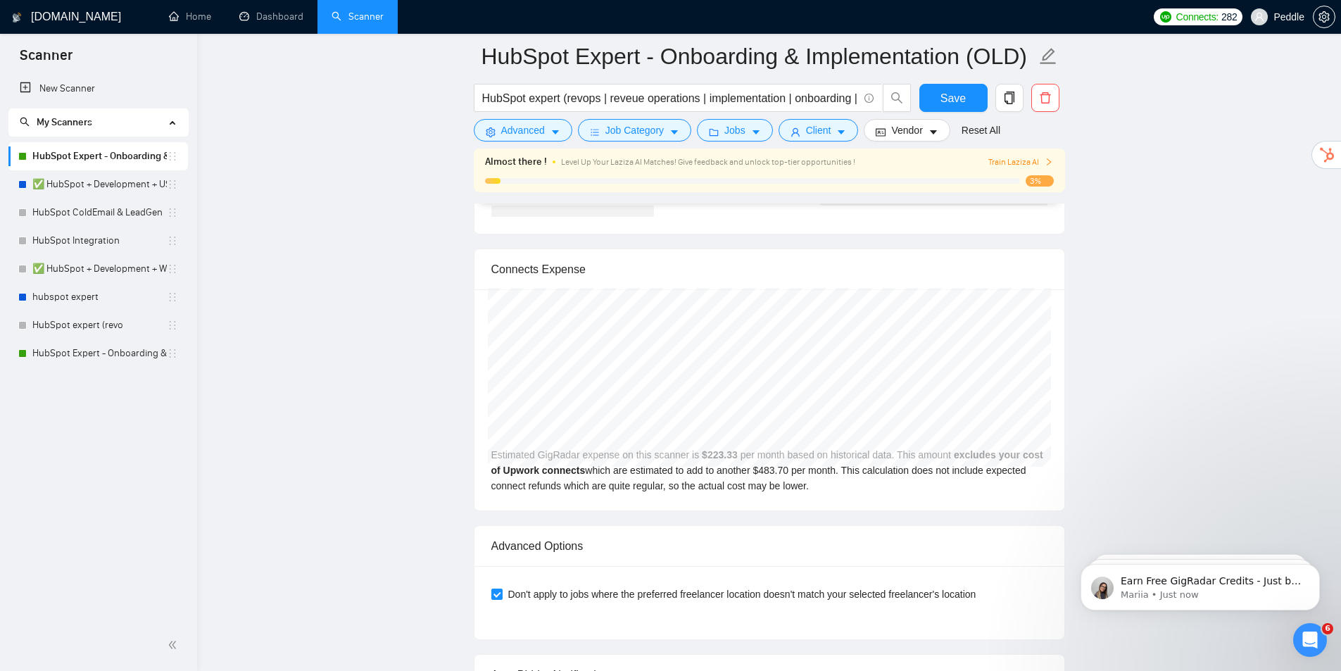
drag, startPoint x: 1107, startPoint y: 318, endPoint x: 1099, endPoint y: 361, distance: 43.8
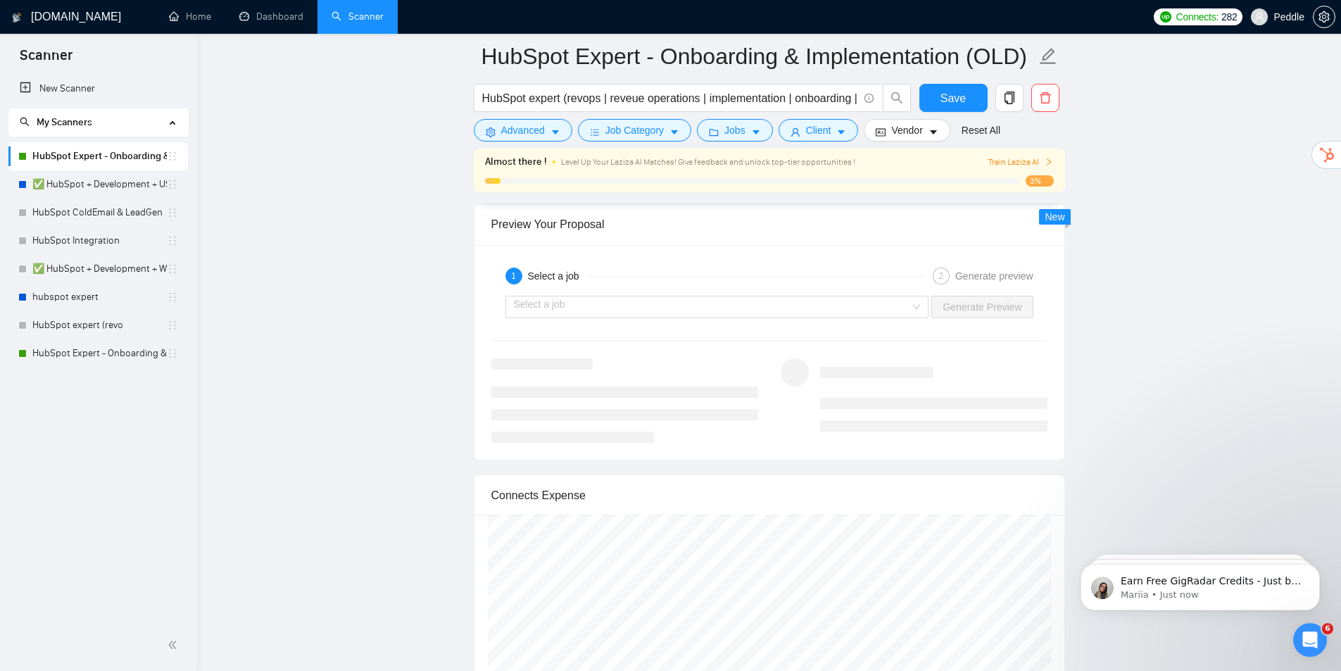
scroll to position [2780, 0]
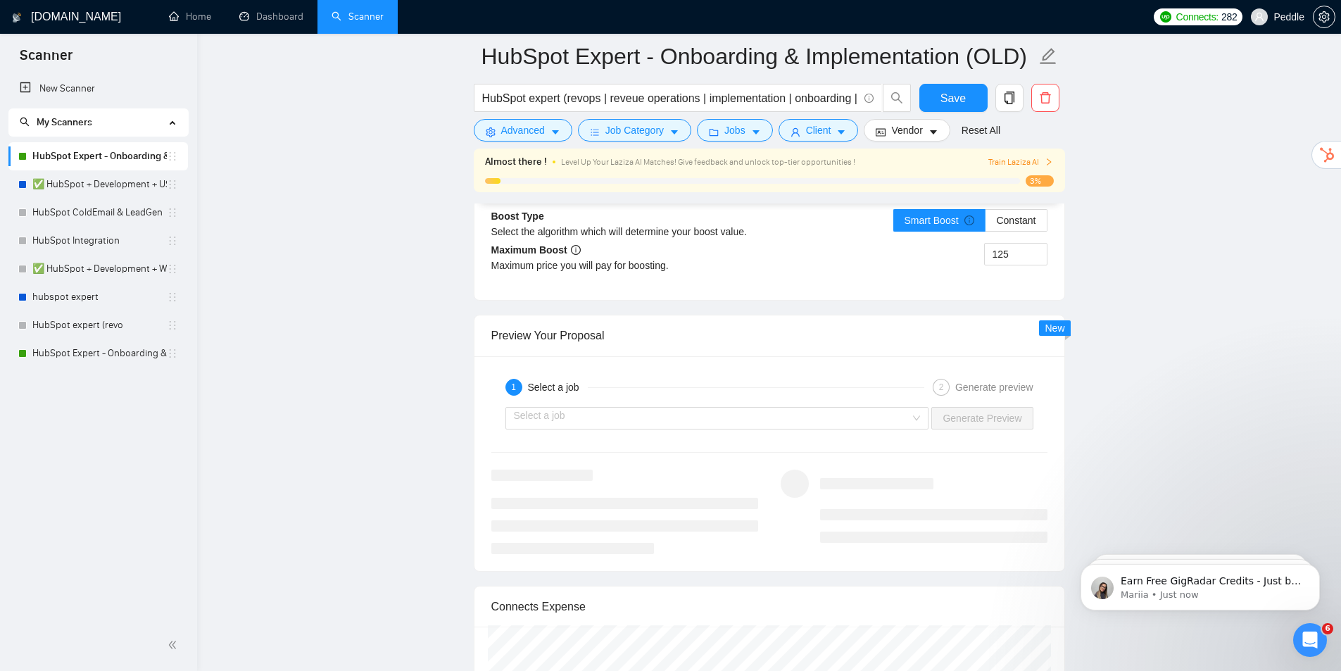
drag, startPoint x: 1100, startPoint y: 358, endPoint x: 1103, endPoint y: 265, distance: 93.7
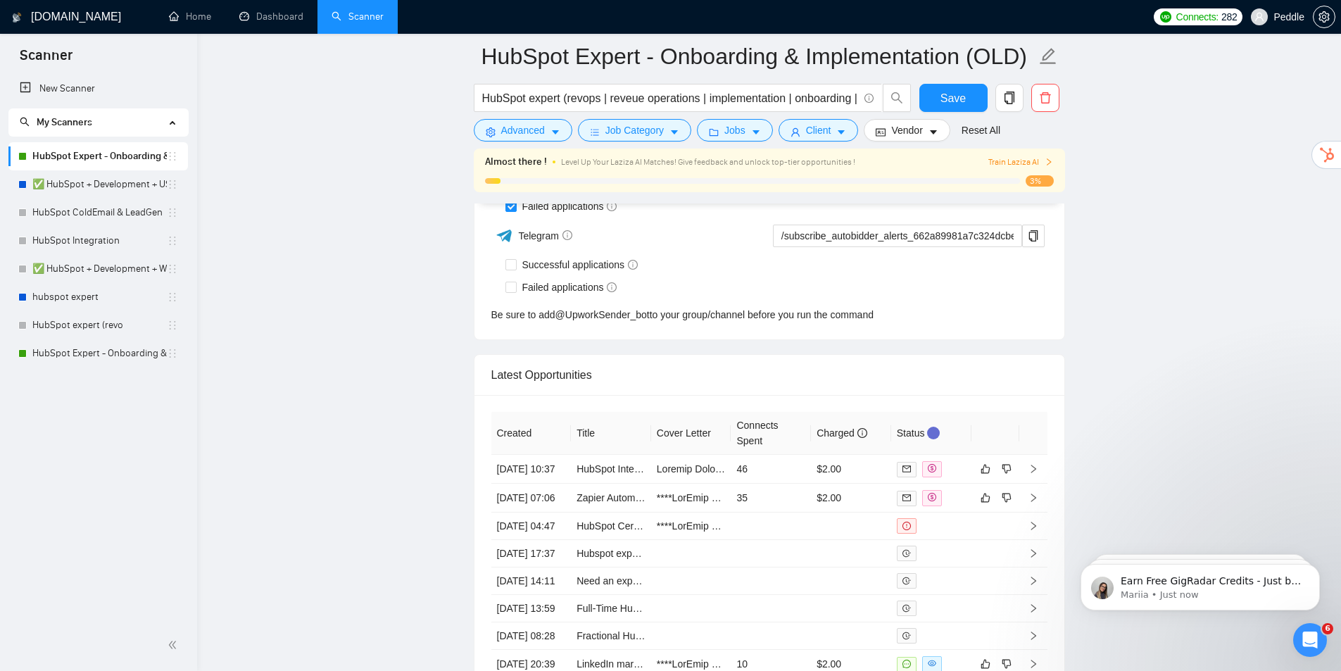
drag, startPoint x: 1187, startPoint y: 355, endPoint x: 1164, endPoint y: 424, distance: 71.9
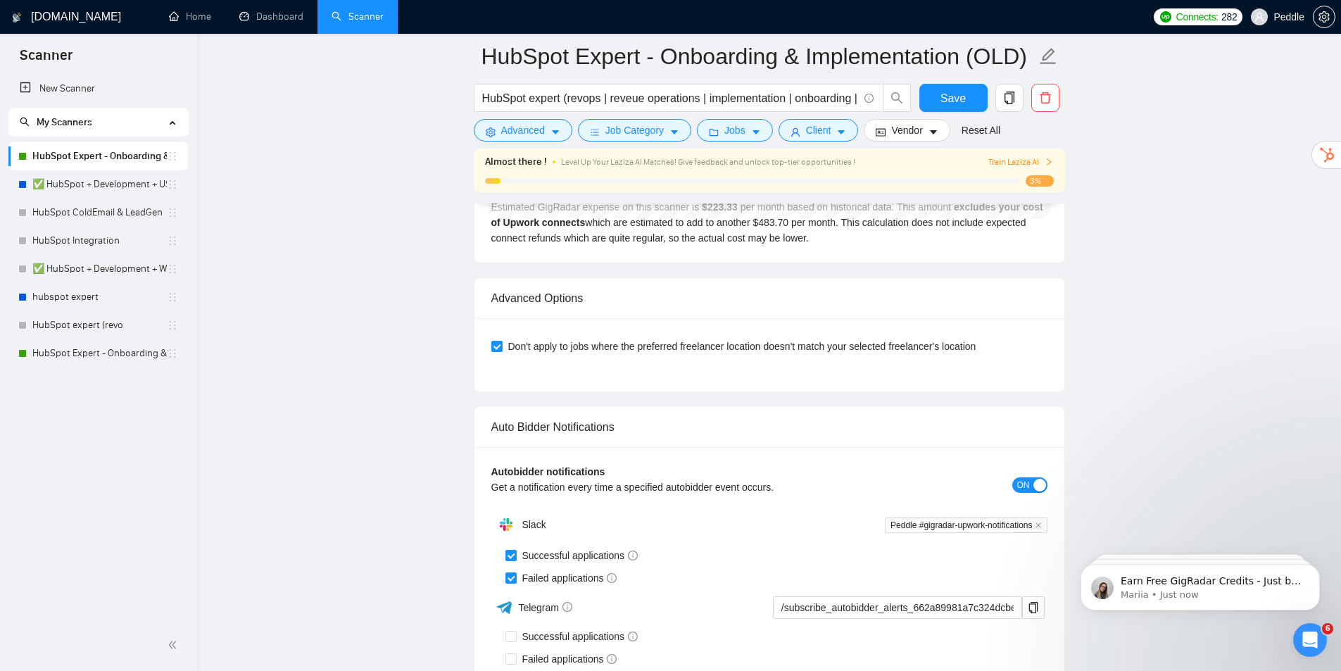
drag, startPoint x: 1194, startPoint y: 321, endPoint x: 1185, endPoint y: 230, distance: 91.3
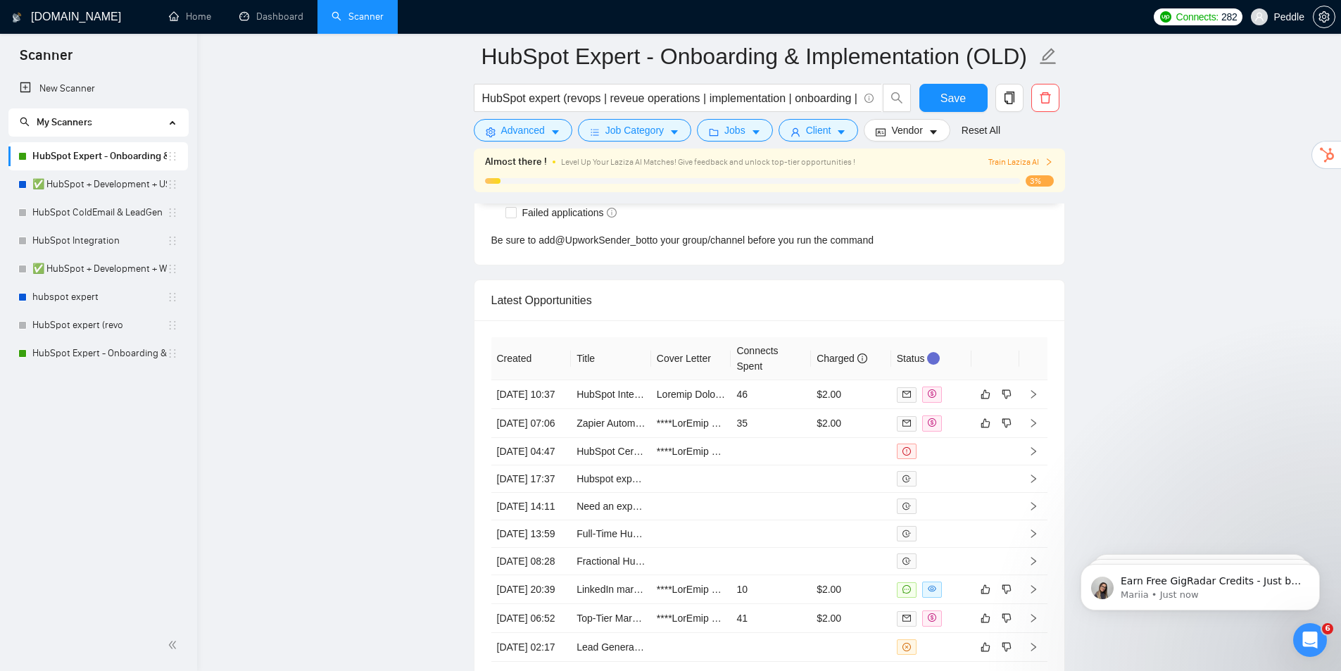
drag, startPoint x: 1232, startPoint y: 329, endPoint x: 1221, endPoint y: 372, distance: 44.2
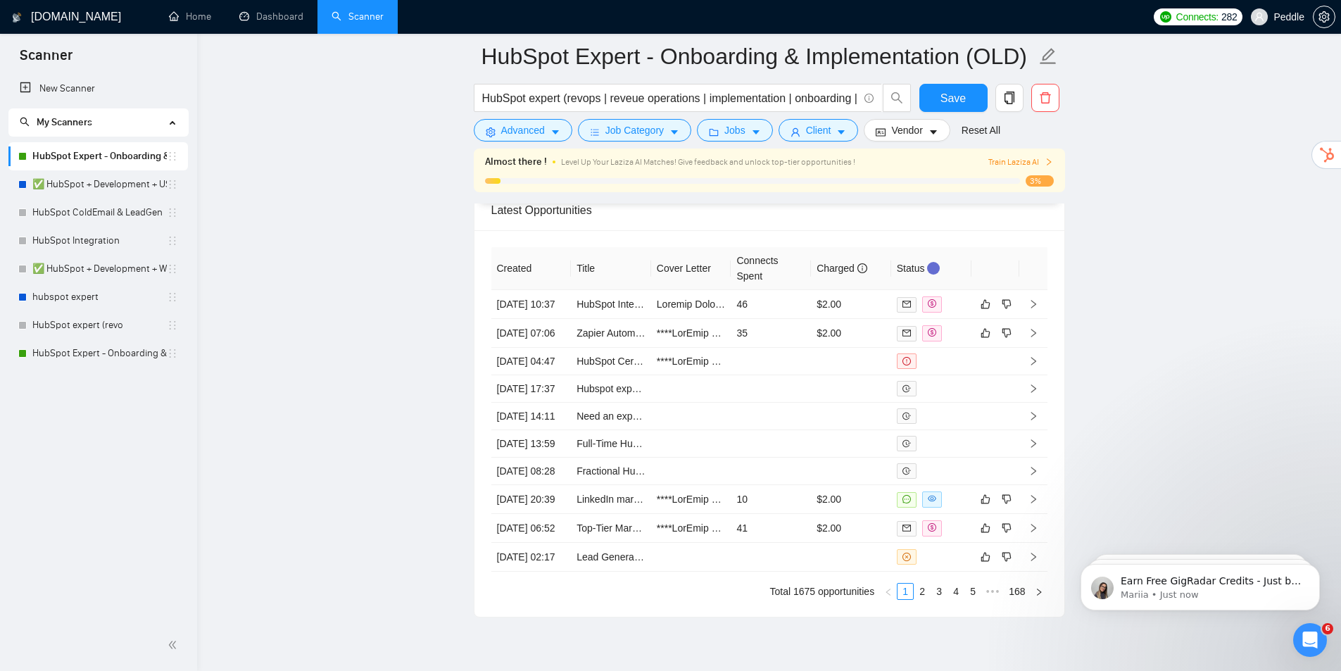
scroll to position [3923, 0]
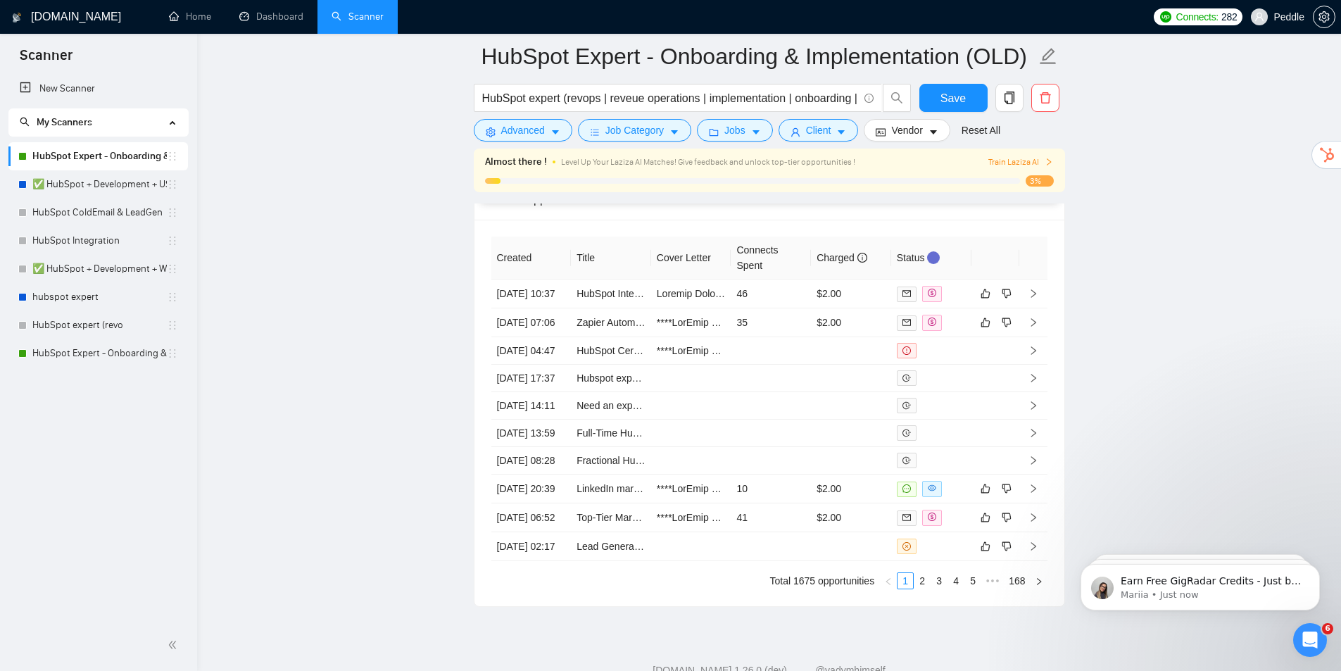
drag, startPoint x: 1224, startPoint y: 351, endPoint x: 1231, endPoint y: 341, distance: 12.1
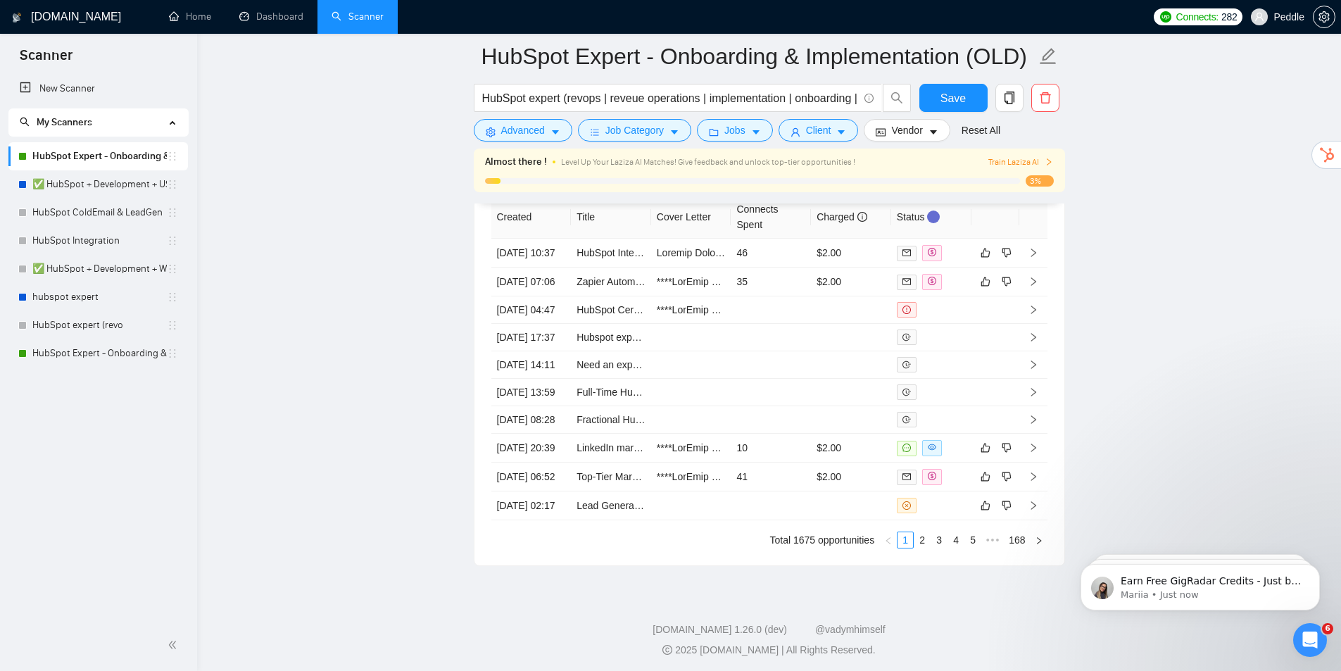
drag, startPoint x: 1147, startPoint y: 275, endPoint x: 1136, endPoint y: 284, distance: 14.5
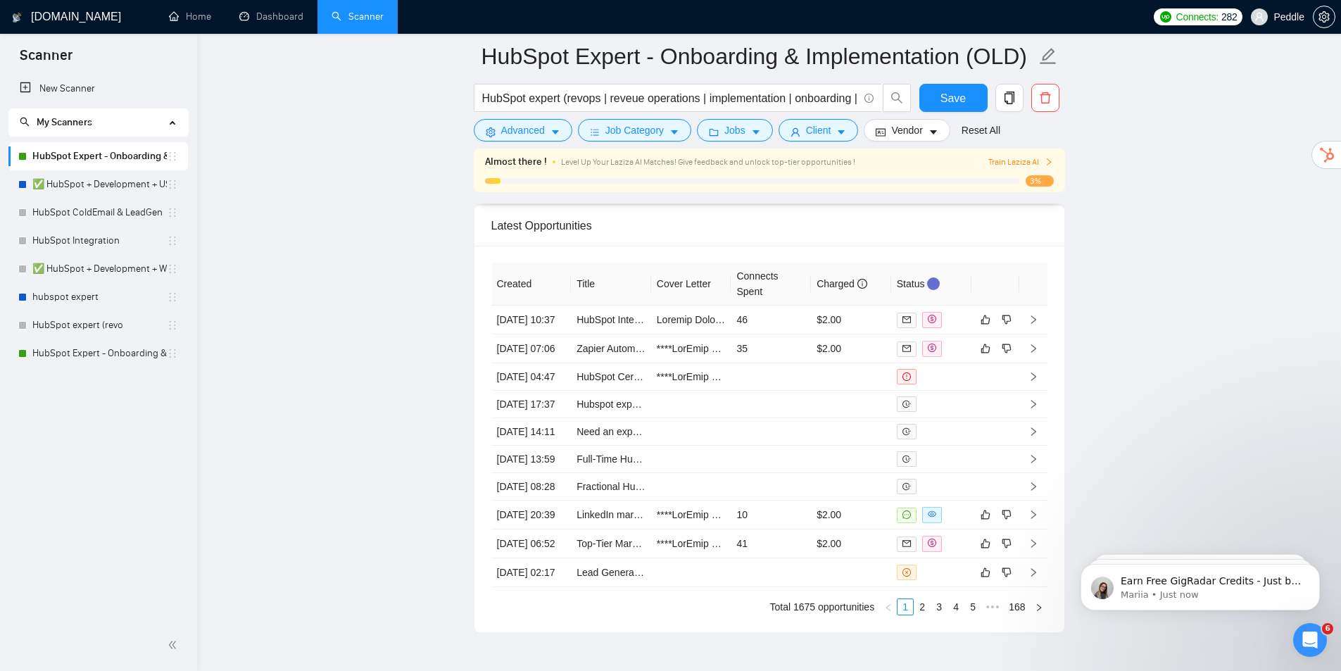
drag, startPoint x: 1192, startPoint y: 282, endPoint x: 1220, endPoint y: 258, distance: 37.4
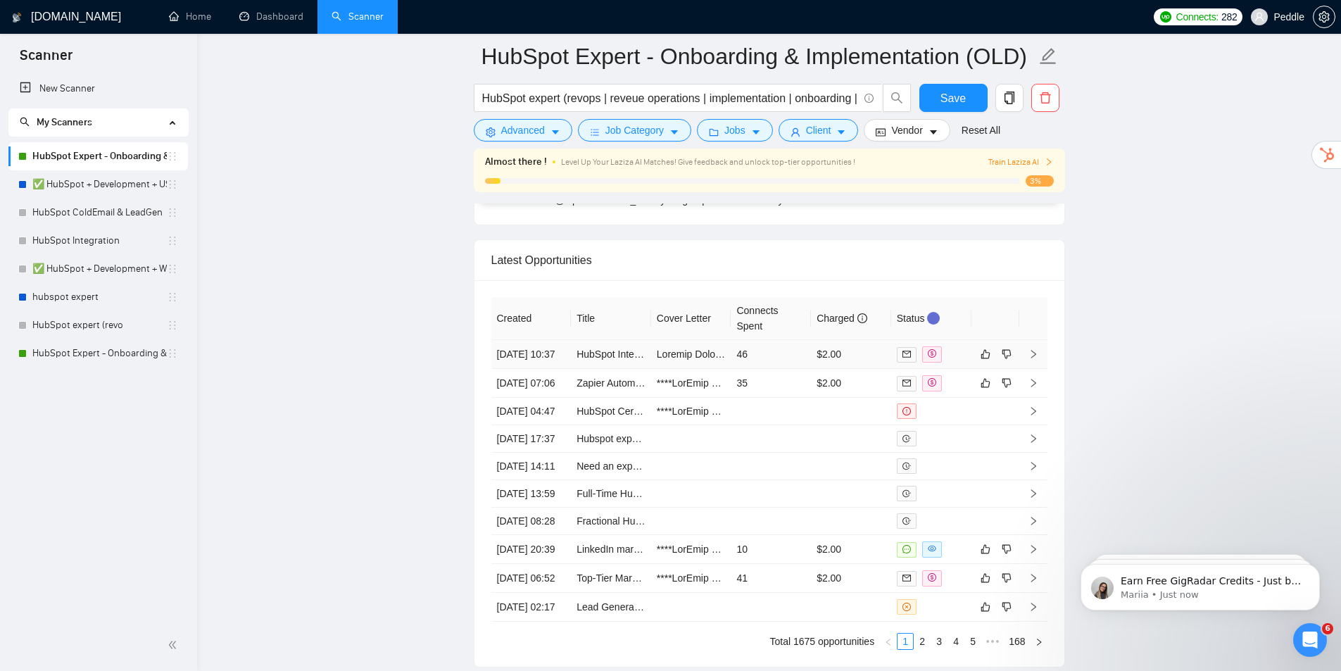
click at [1032, 358] on icon "right" at bounding box center [1033, 354] width 10 height 10
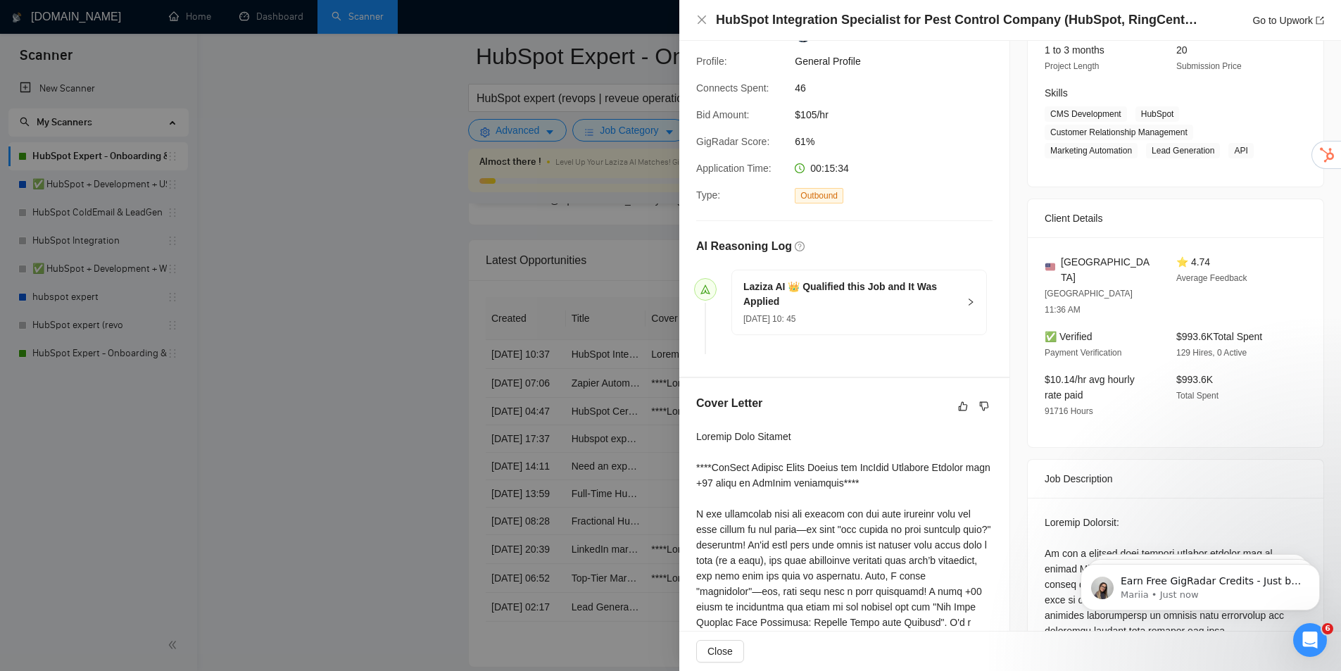
drag, startPoint x: 1011, startPoint y: 181, endPoint x: 1023, endPoint y: 215, distance: 35.8
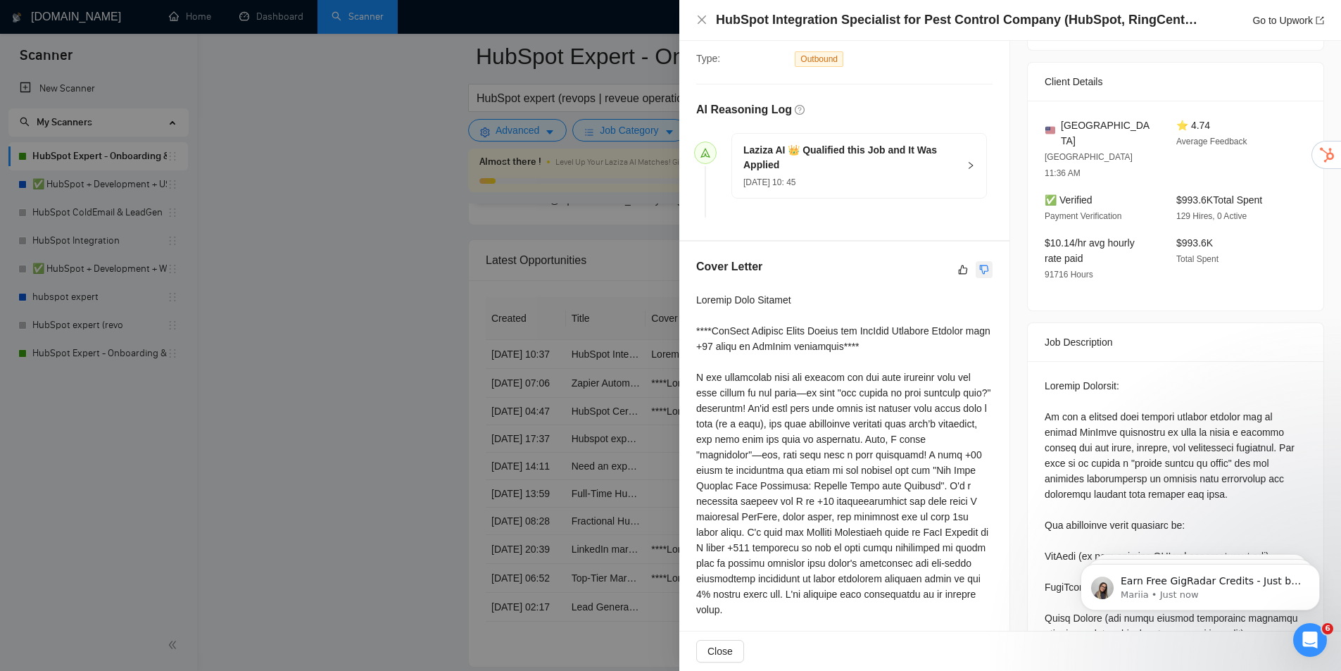
drag, startPoint x: 989, startPoint y: 236, endPoint x: 970, endPoint y: 253, distance: 25.9
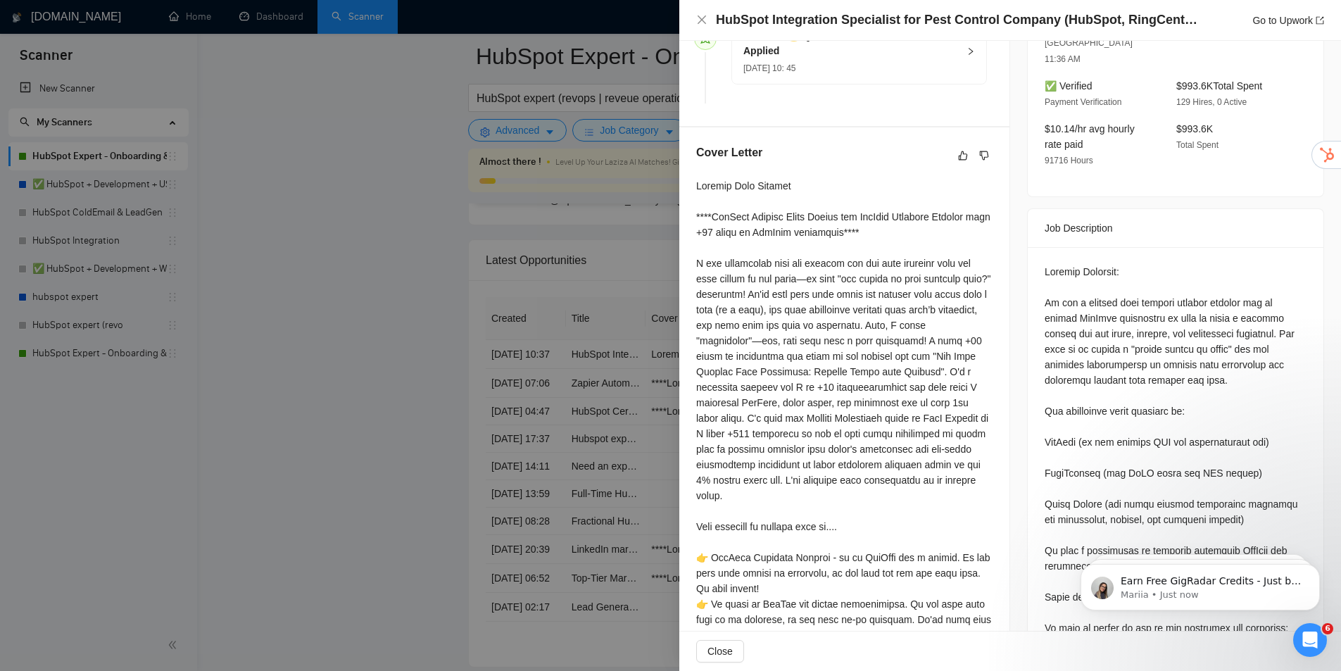
drag, startPoint x: 933, startPoint y: 301, endPoint x: 966, endPoint y: 334, distance: 47.8
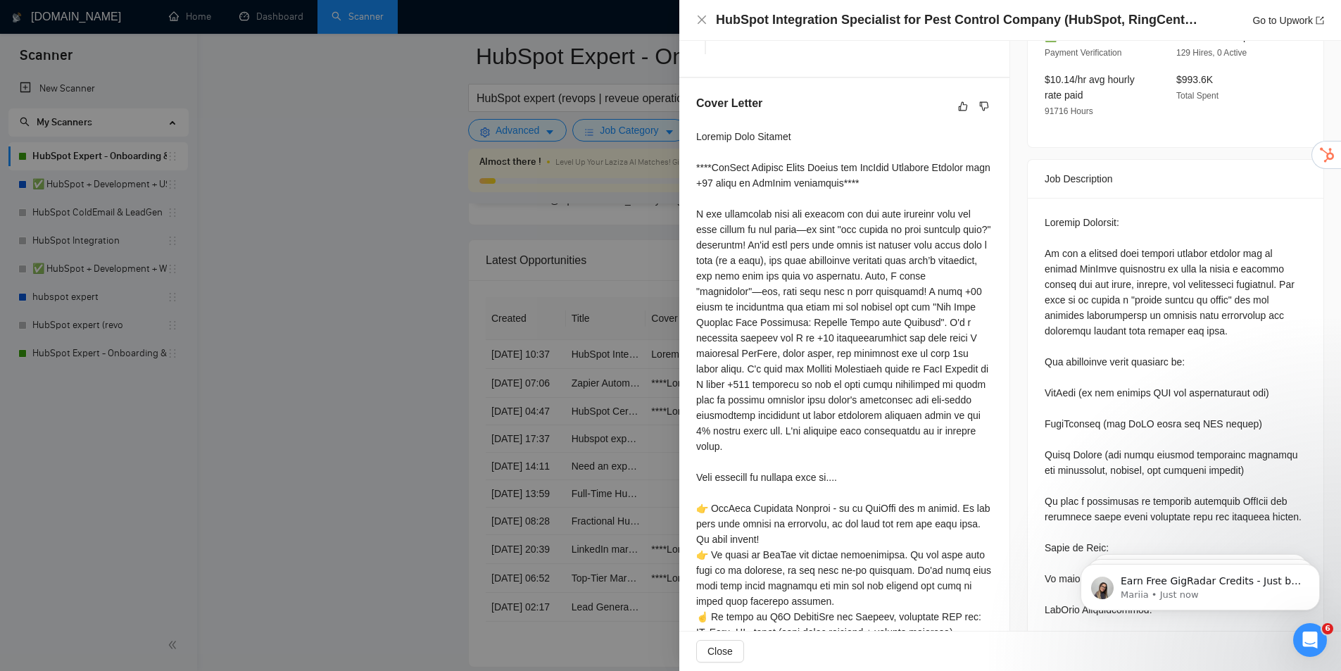
drag, startPoint x: 945, startPoint y: 283, endPoint x: 1124, endPoint y: 265, distance: 179.7
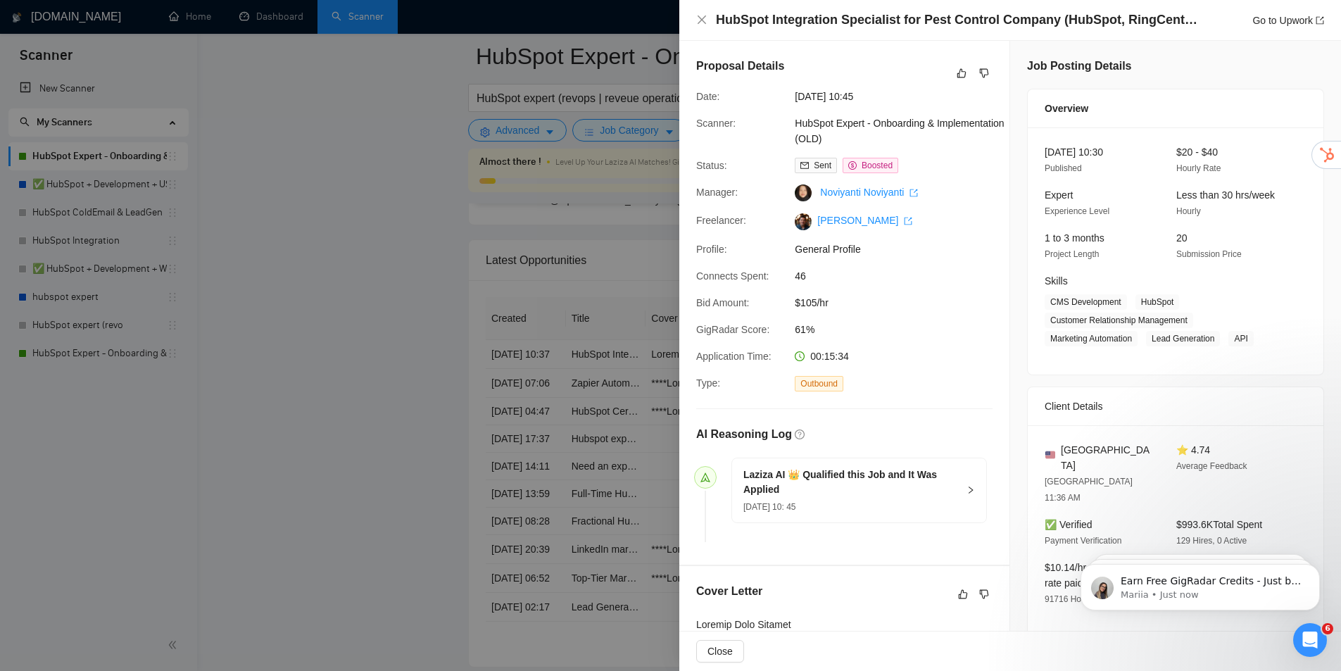
drag, startPoint x: 1238, startPoint y: 222, endPoint x: 1297, endPoint y: 75, distance: 159.2
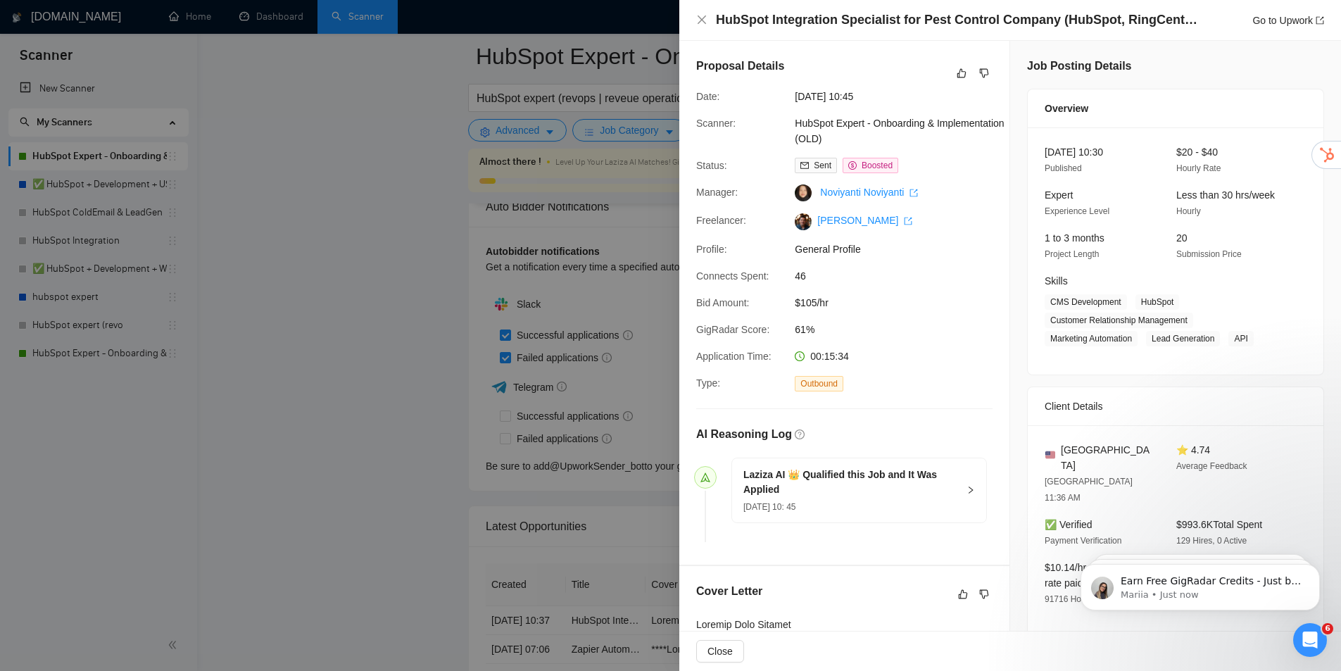
drag, startPoint x: 1237, startPoint y: 205, endPoint x: 1249, endPoint y: 157, distance: 49.5
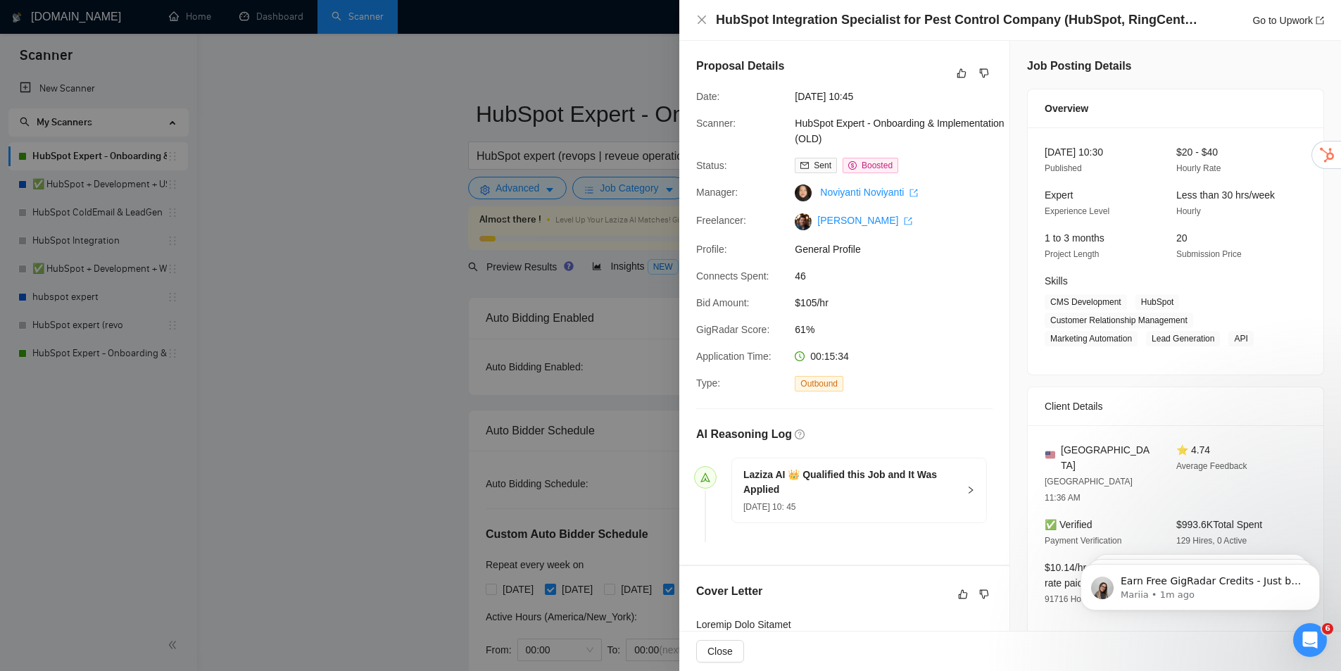
drag, startPoint x: 1236, startPoint y: 354, endPoint x: 1266, endPoint y: 161, distance: 195.2
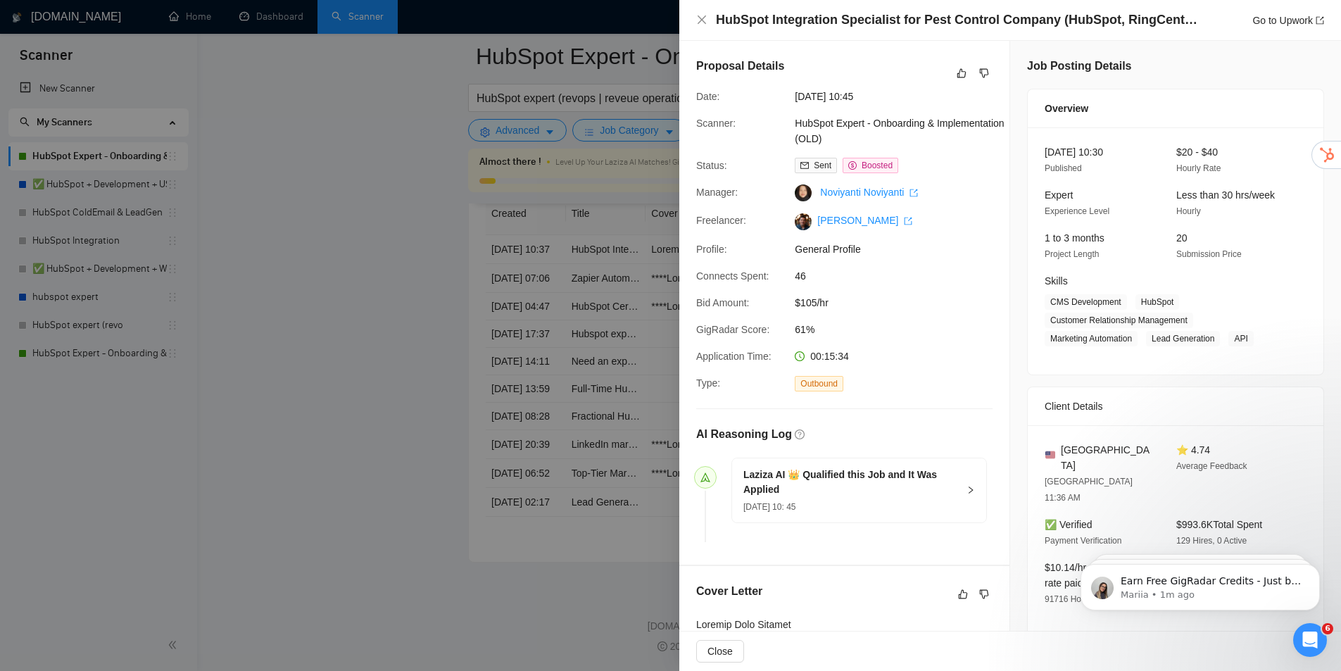
drag, startPoint x: 365, startPoint y: 212, endPoint x: 387, endPoint y: 403, distance: 192.7
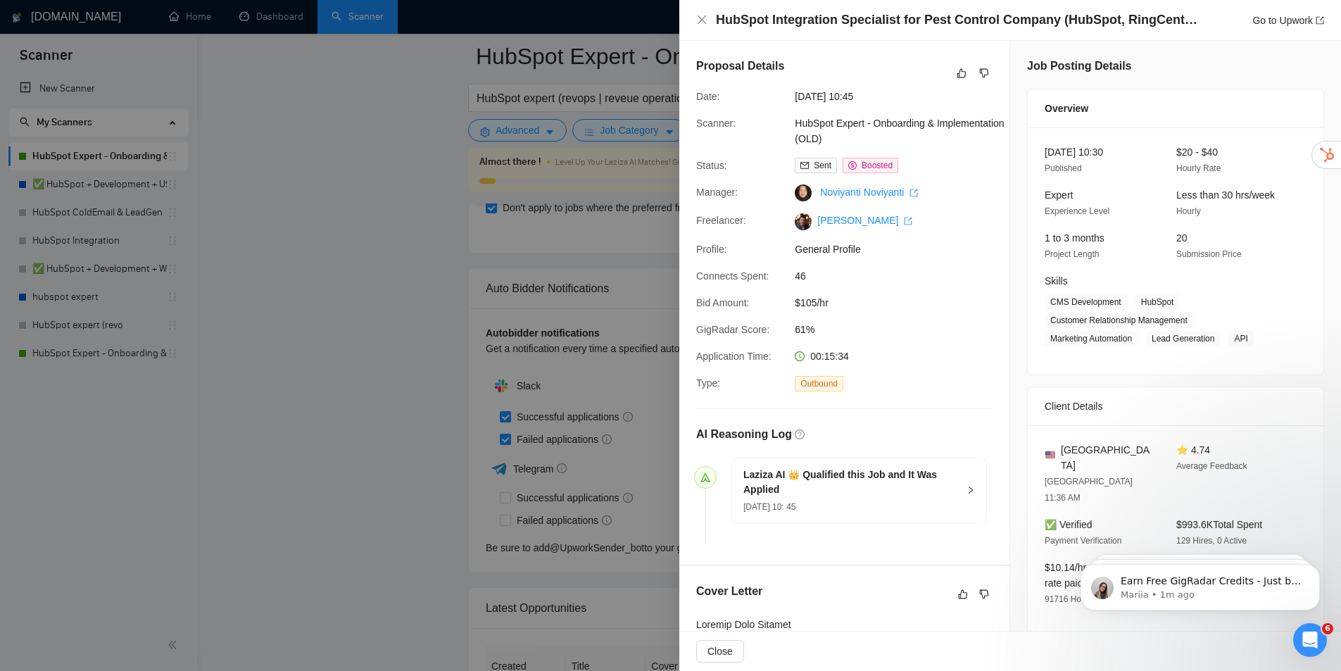
drag, startPoint x: 401, startPoint y: 361, endPoint x: 451, endPoint y: 263, distance: 109.9
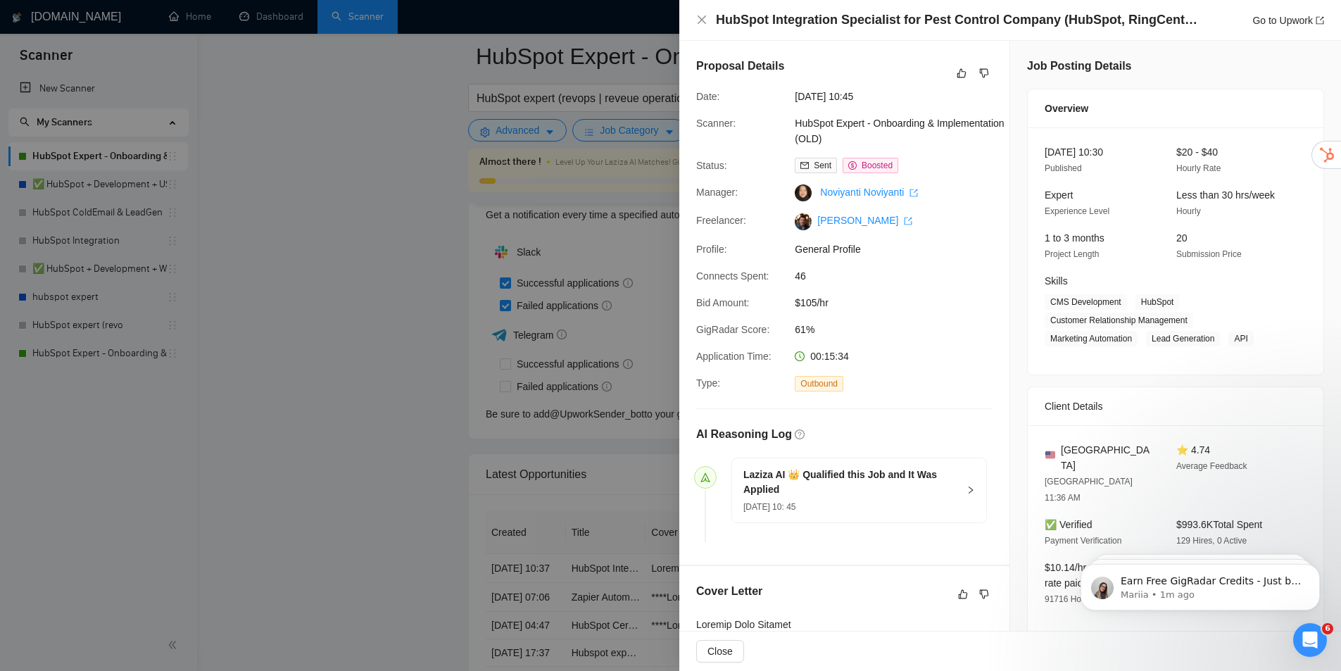
scroll to position [3809, 0]
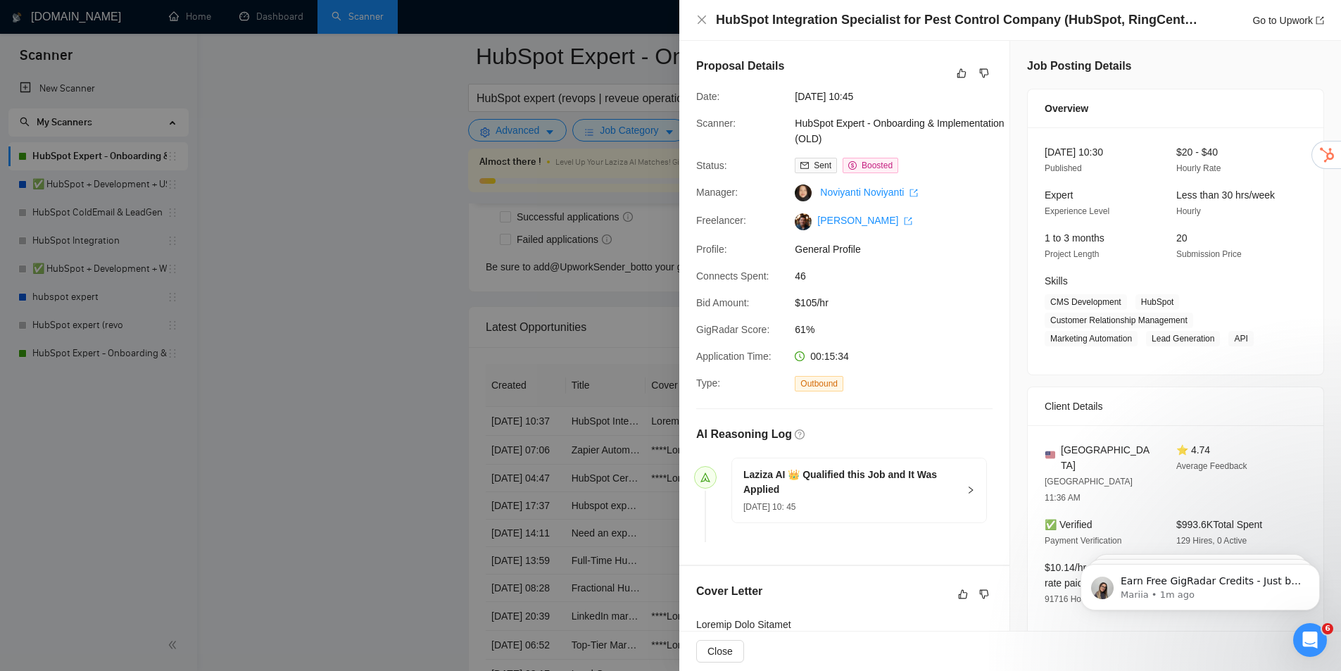
drag, startPoint x: 412, startPoint y: 341, endPoint x: 414, endPoint y: 386, distance: 45.1
drag, startPoint x: 955, startPoint y: 336, endPoint x: 928, endPoint y: 421, distance: 88.8
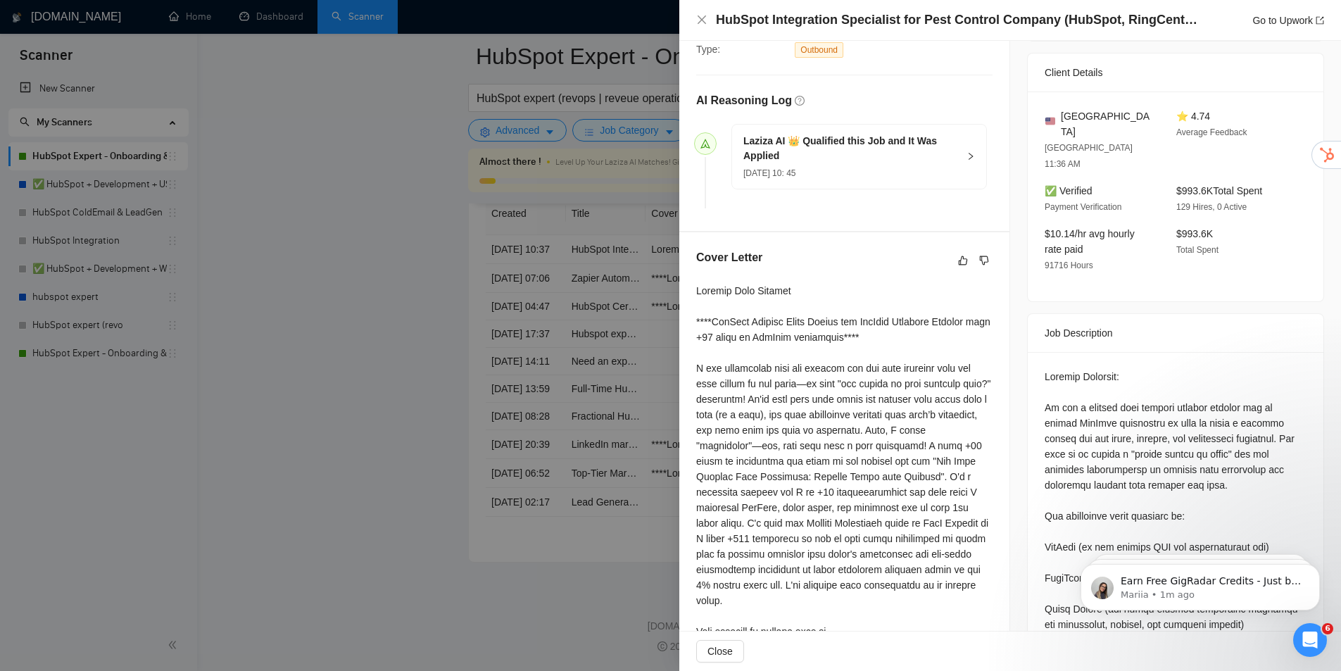
drag, startPoint x: 1085, startPoint y: 438, endPoint x: 1069, endPoint y: 444, distance: 18.0
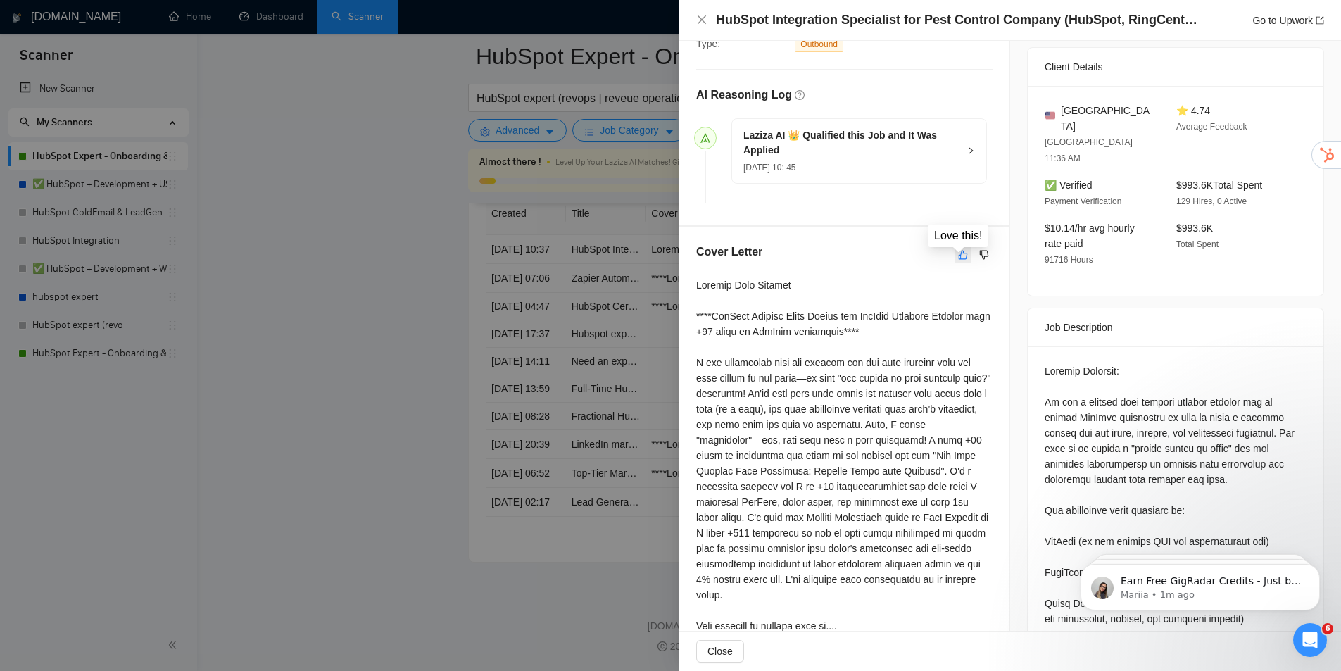
click at [958, 256] on icon "like" at bounding box center [963, 254] width 10 height 11
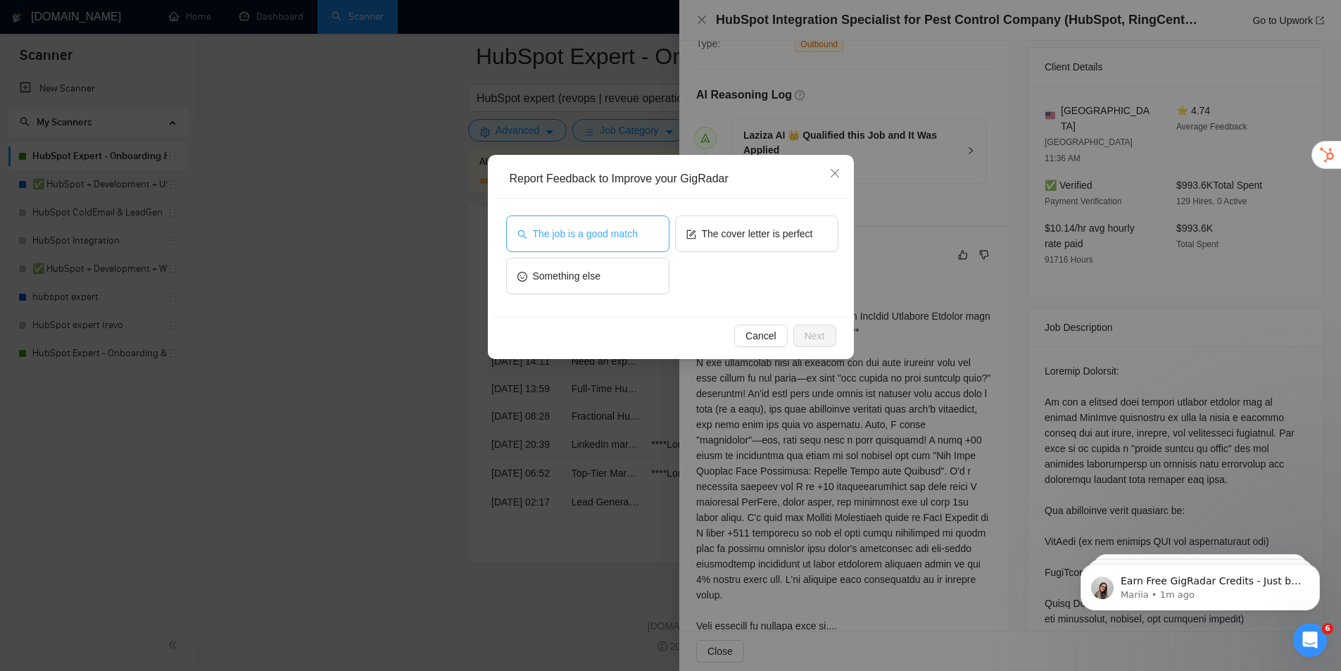
click at [619, 232] on span "The job is a good match" at bounding box center [585, 233] width 105 height 15
click at [774, 241] on button "The cover letter is perfect" at bounding box center [756, 233] width 163 height 37
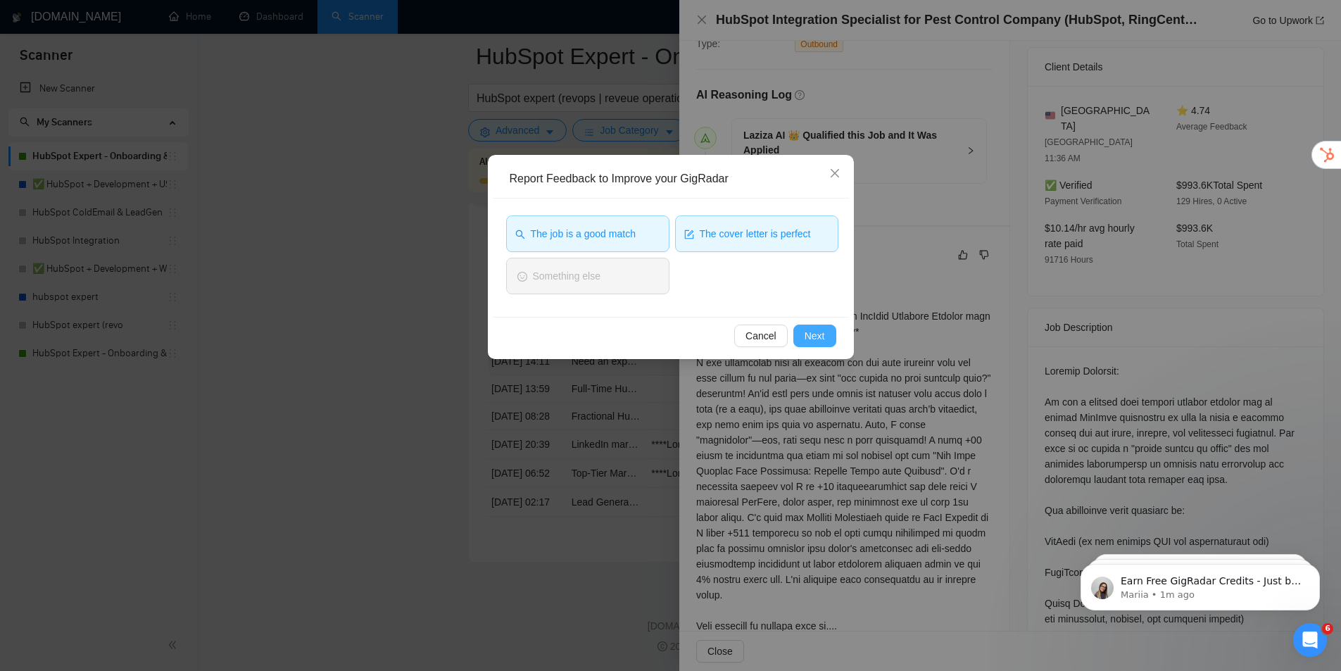
click at [818, 336] on span "Next" at bounding box center [815, 335] width 20 height 15
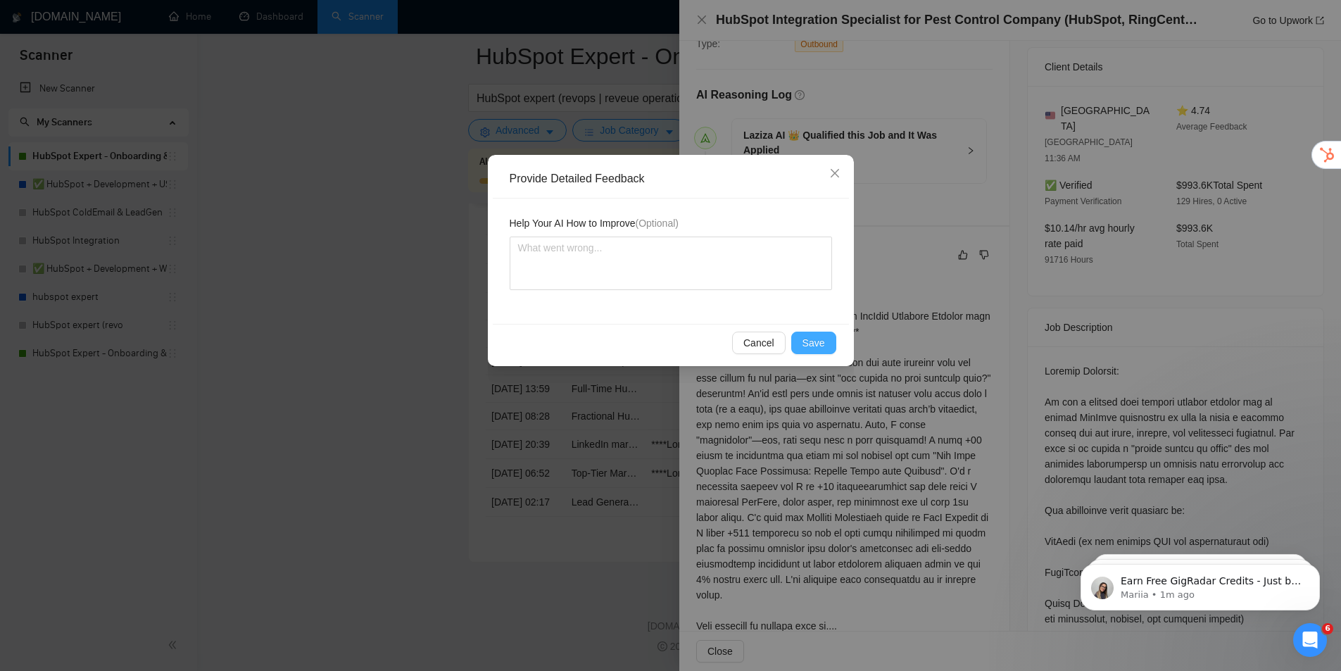
click at [810, 339] on button "Save" at bounding box center [813, 343] width 45 height 23
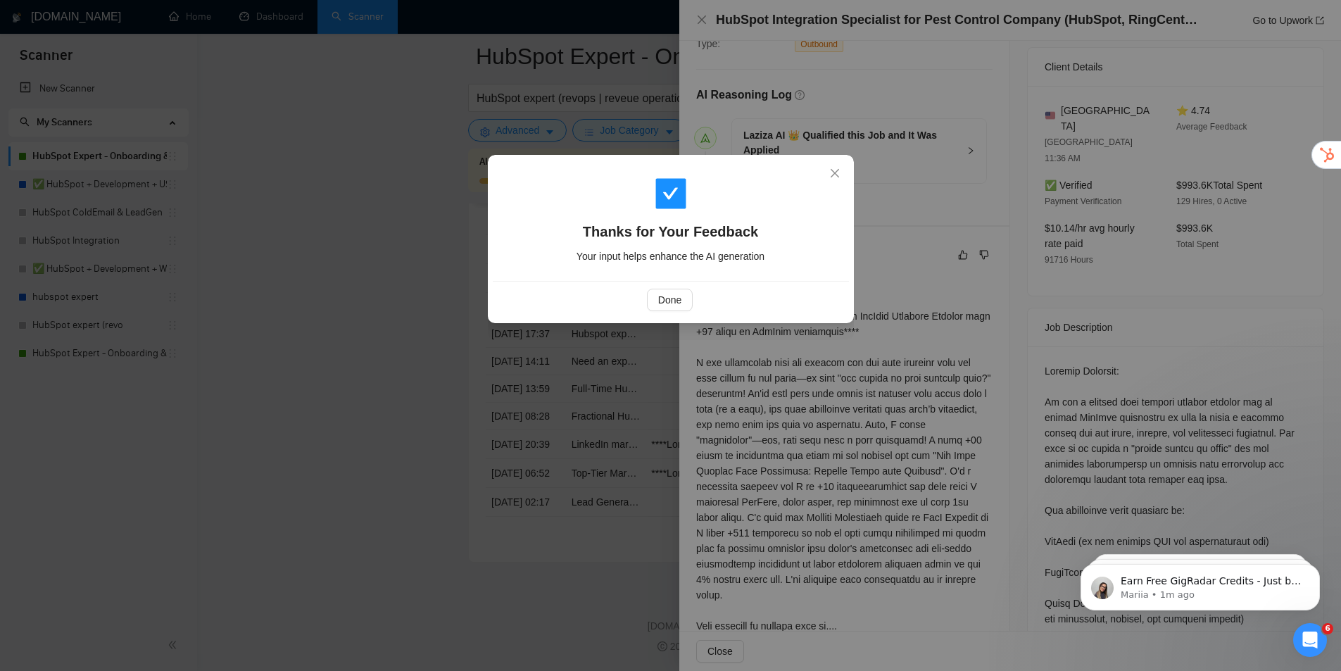
click at [807, 335] on div "Thanks for Your Feedback Your input helps enhance the AI generation Done" at bounding box center [670, 335] width 1341 height 671
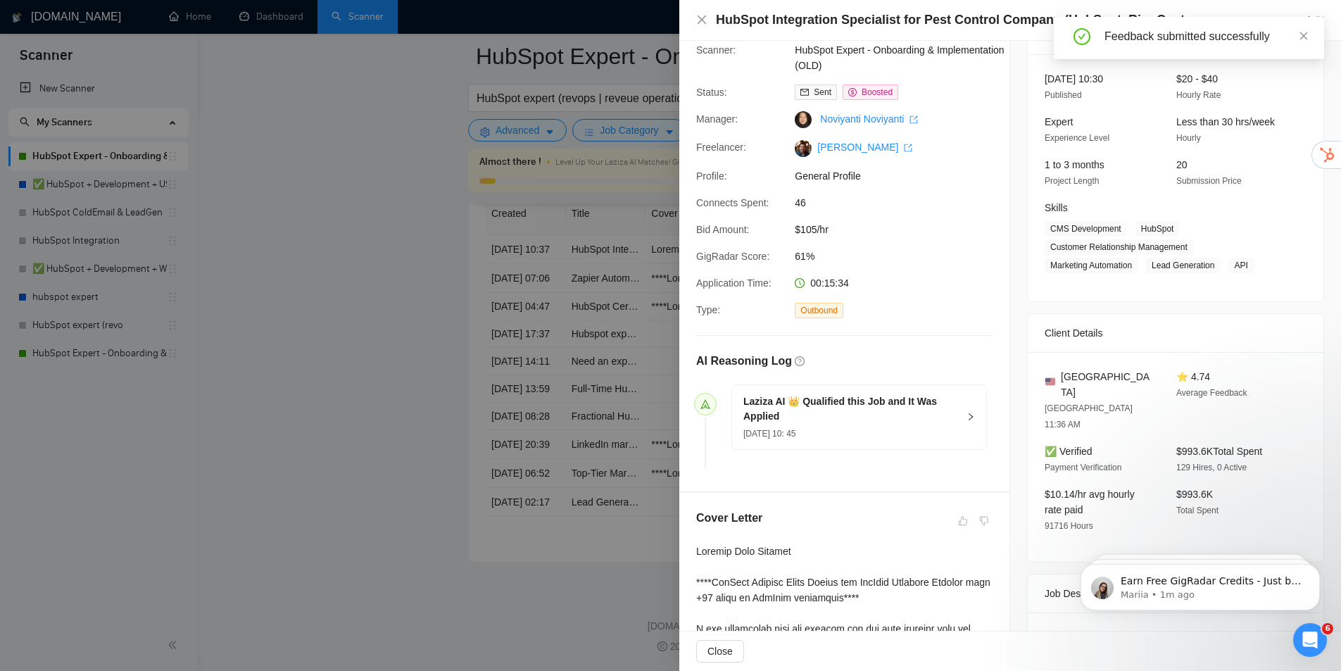
scroll to position [0, 0]
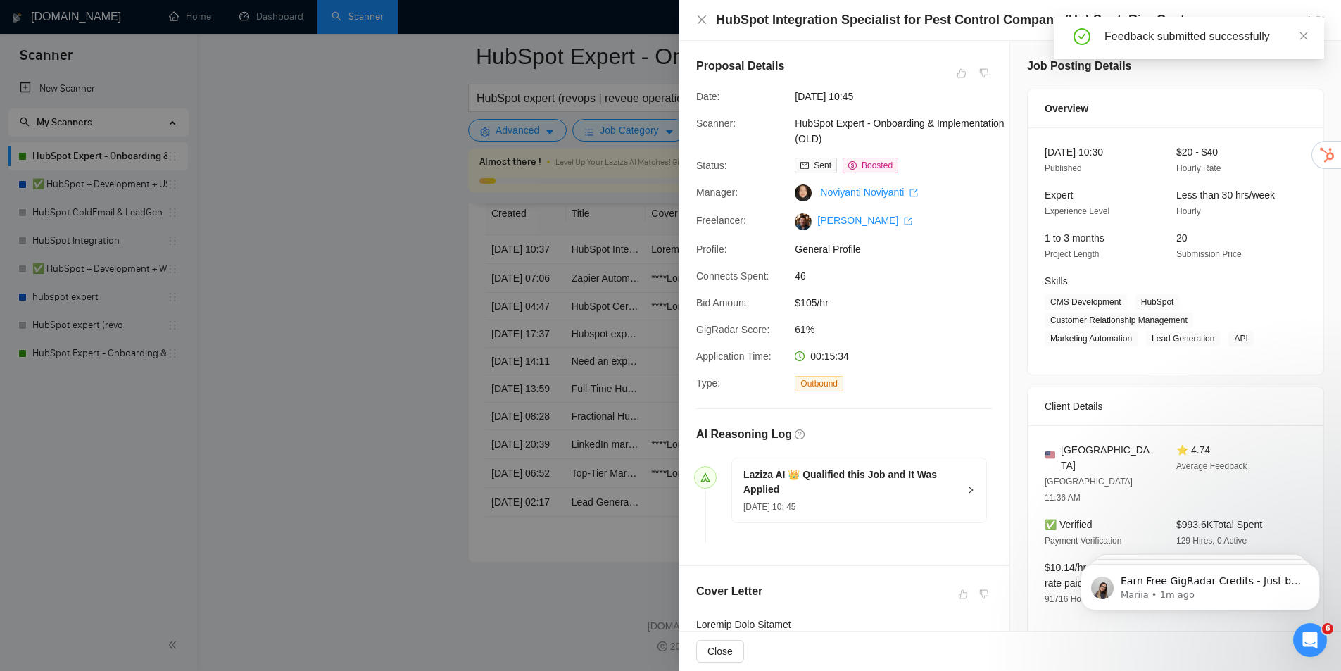
drag, startPoint x: 1102, startPoint y: 343, endPoint x: 1085, endPoint y: 222, distance: 122.2
click at [1303, 37] on icon "close" at bounding box center [1304, 36] width 8 height 8
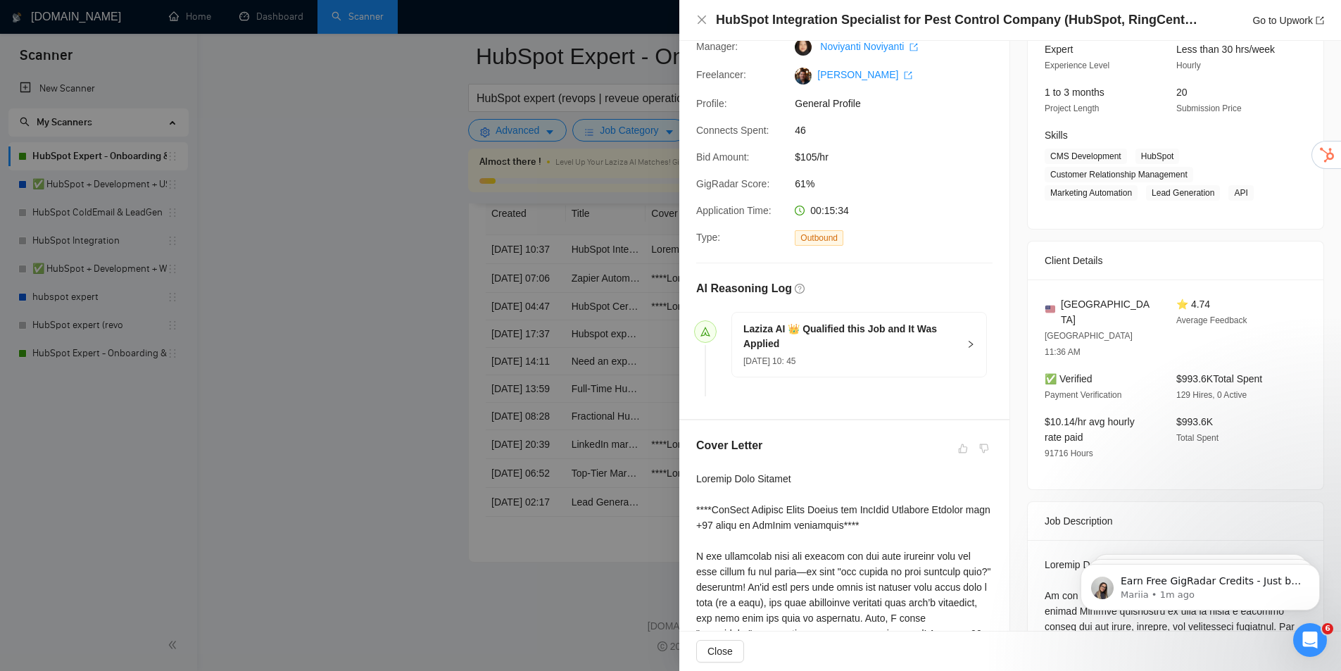
scroll to position [294, 0]
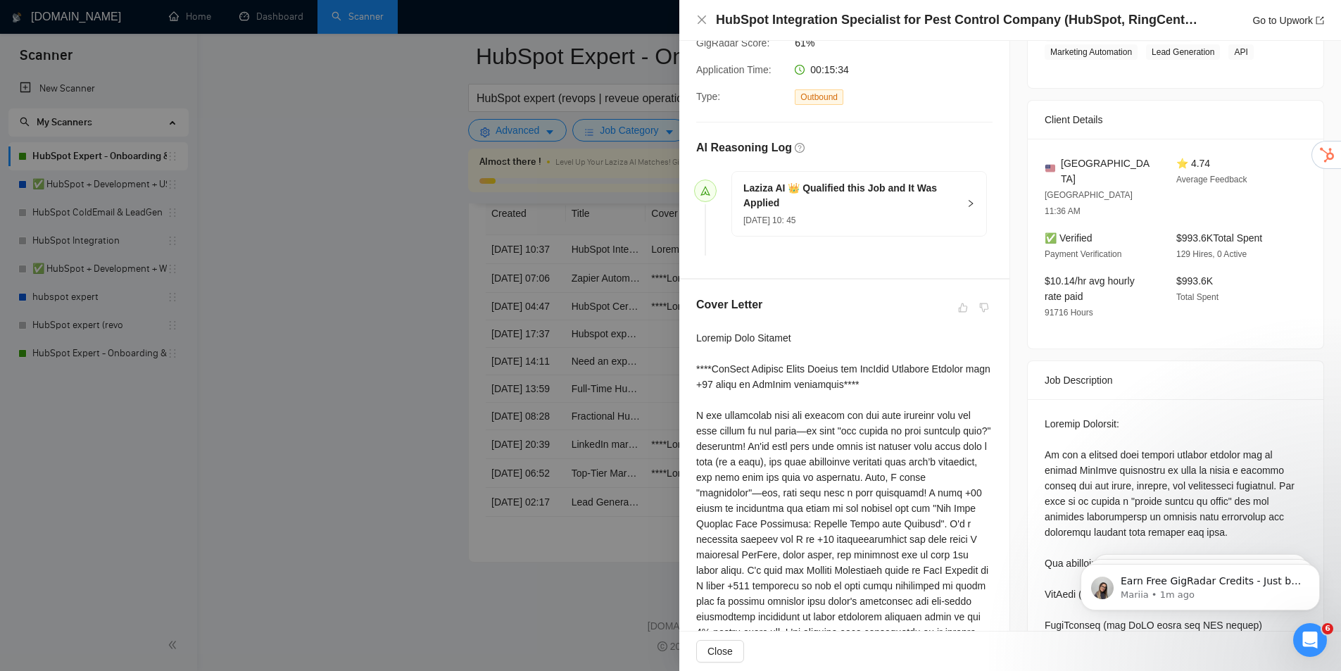
drag, startPoint x: 1050, startPoint y: 224, endPoint x: 978, endPoint y: 263, distance: 82.2
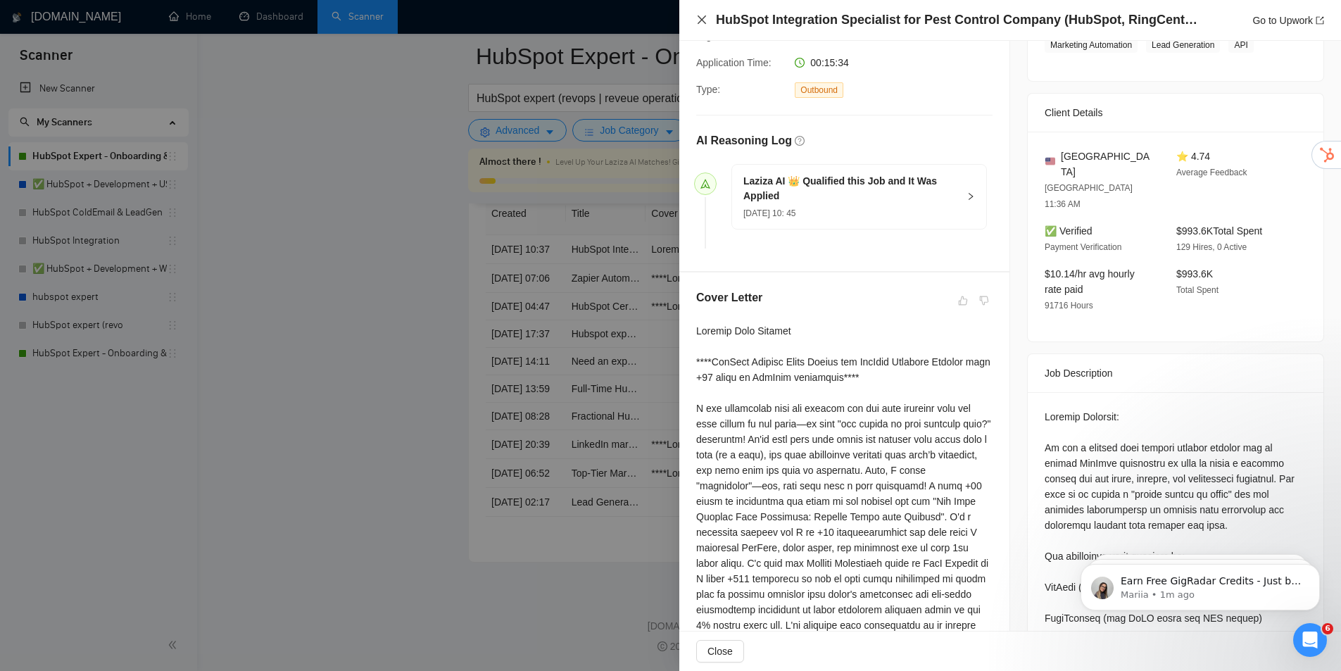
click at [707, 24] on icon "close" at bounding box center [701, 19] width 11 height 11
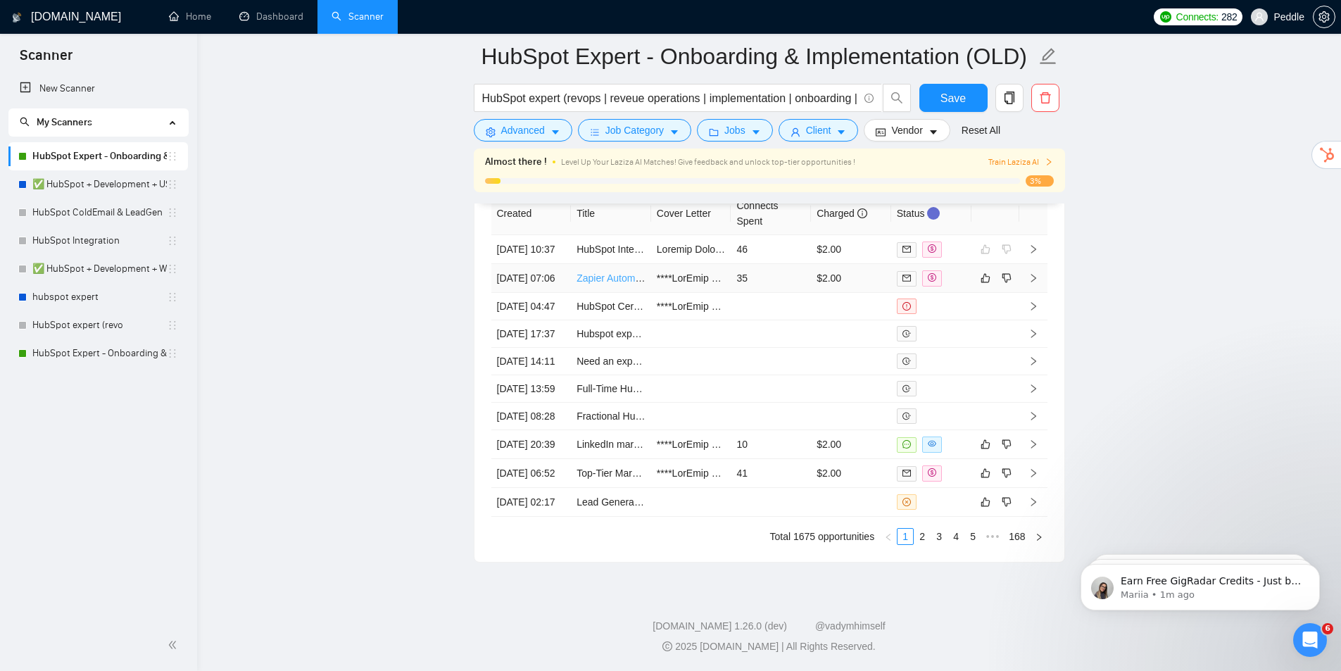
click at [617, 284] on link "Zapier Automation Expert (CRM, Payments & Project Management Workflows)" at bounding box center [749, 277] width 344 height 11
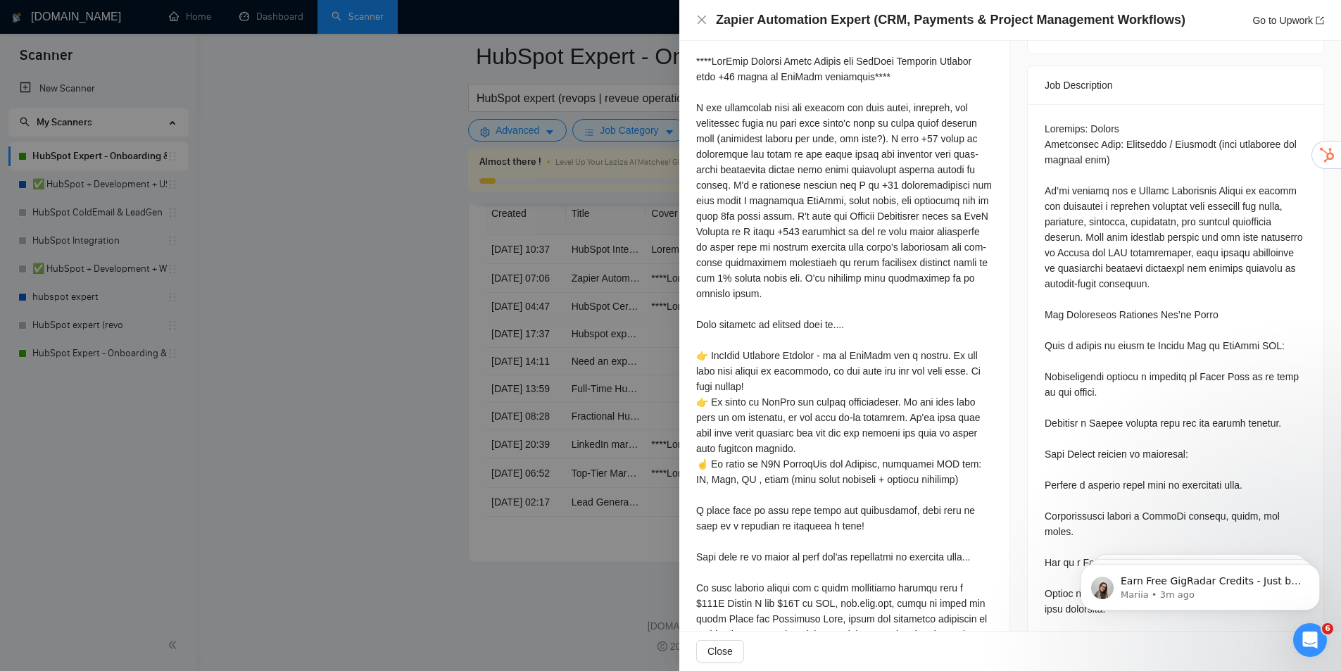
scroll to position [583, 0]
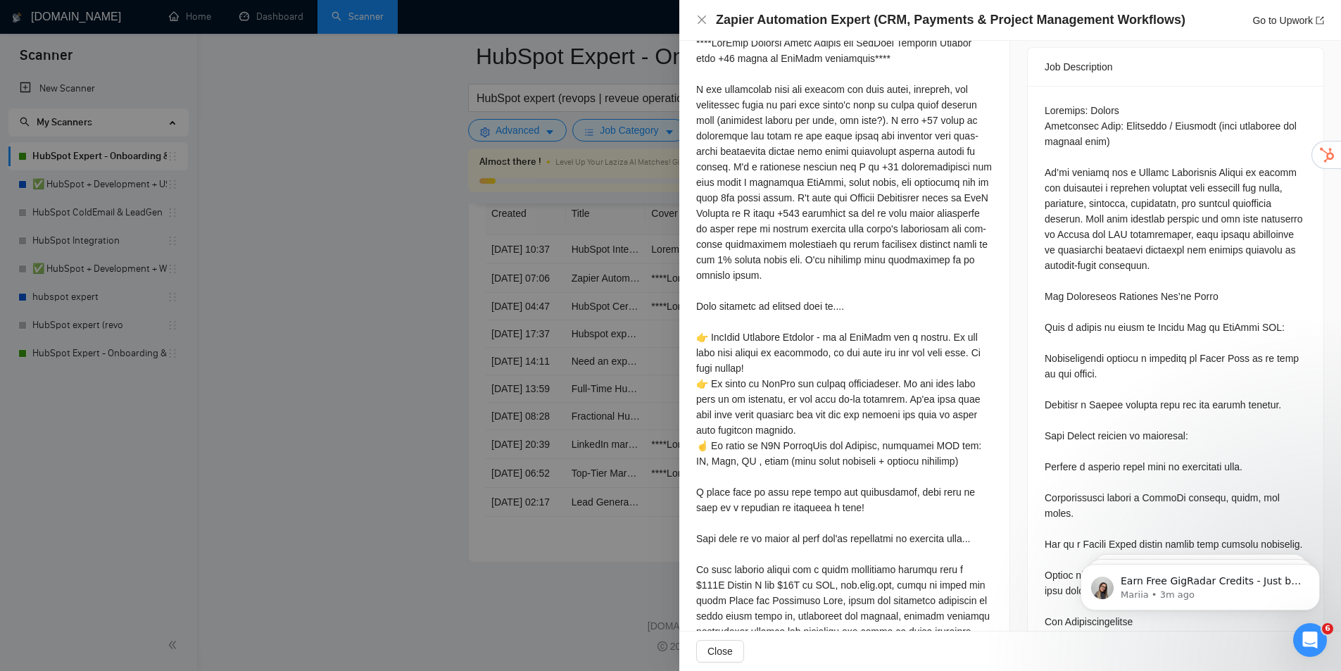
drag, startPoint x: 1280, startPoint y: 286, endPoint x: 1234, endPoint y: 289, distance: 46.5
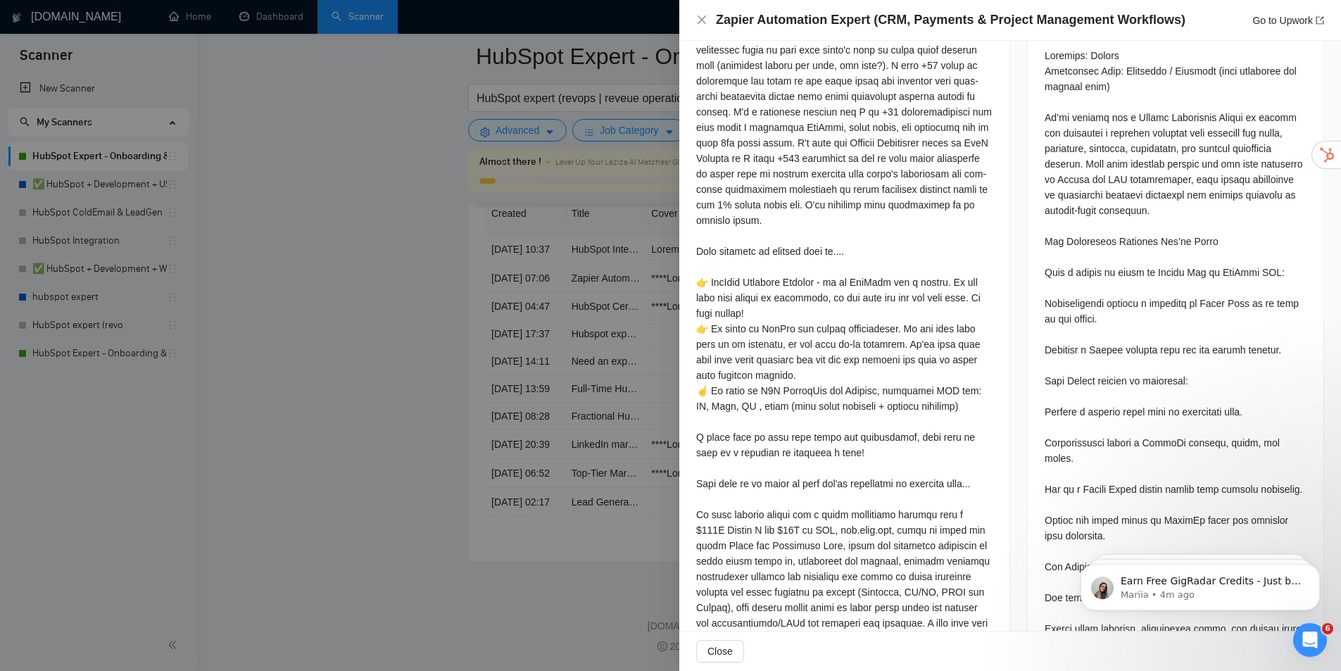
drag, startPoint x: 891, startPoint y: 291, endPoint x: 887, endPoint y: 310, distance: 20.2
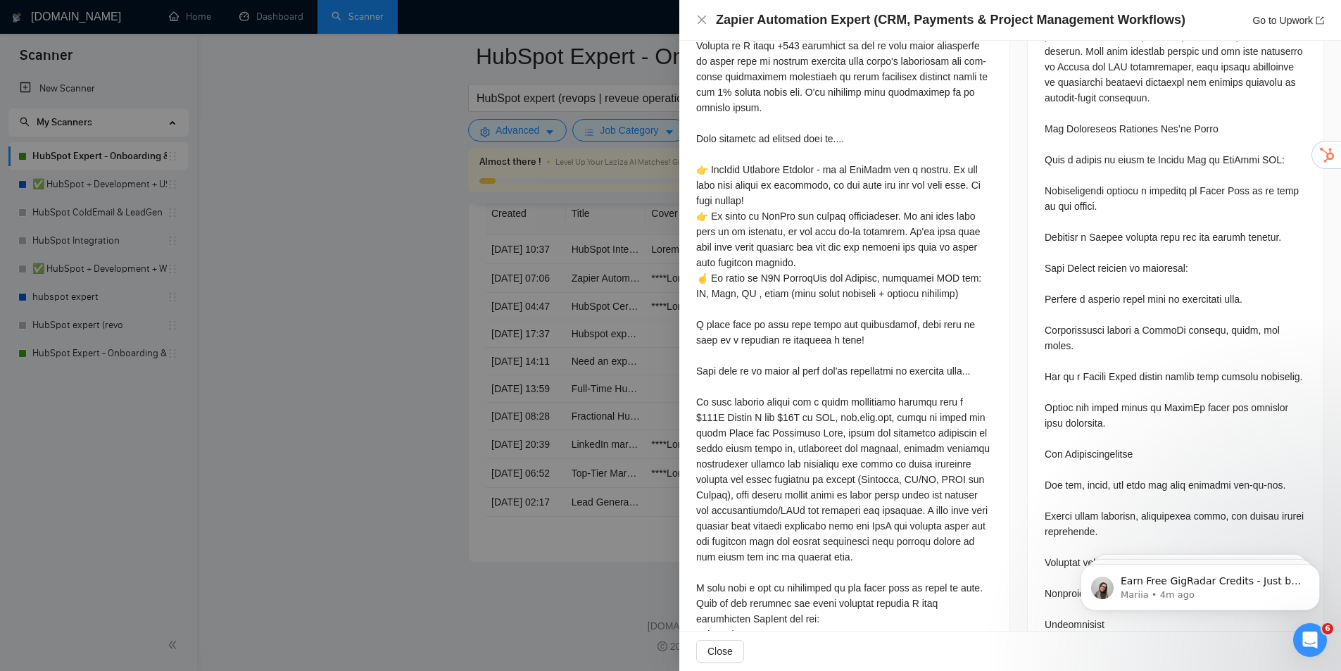
drag, startPoint x: 790, startPoint y: 276, endPoint x: 814, endPoint y: 316, distance: 47.1
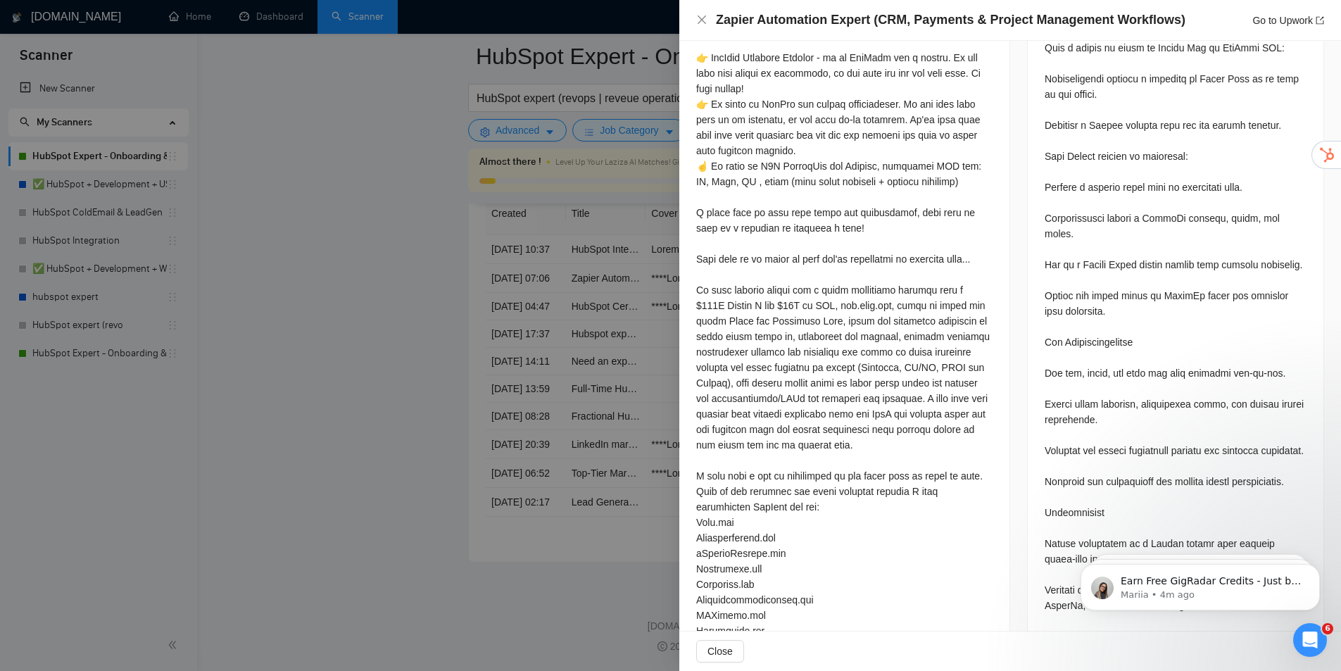
drag, startPoint x: 893, startPoint y: 218, endPoint x: 905, endPoint y: 253, distance: 36.5
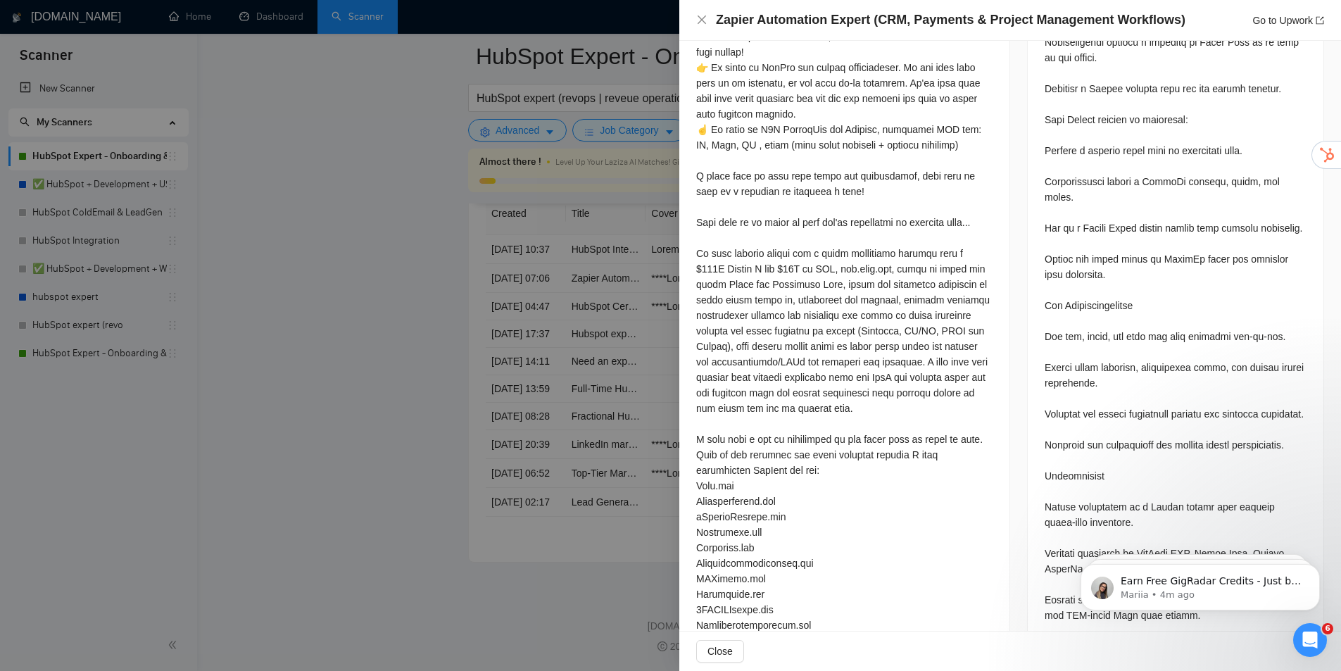
drag, startPoint x: 874, startPoint y: 257, endPoint x: 899, endPoint y: 302, distance: 51.7
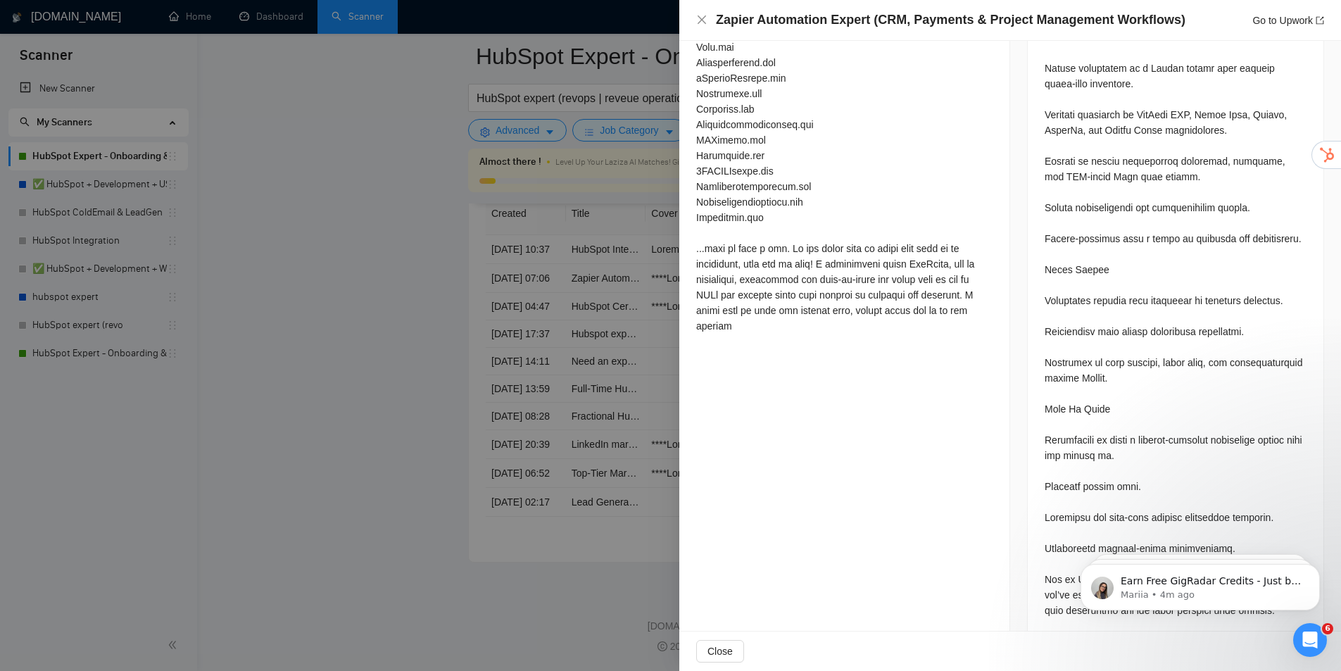
drag, startPoint x: 899, startPoint y: 285, endPoint x: 919, endPoint y: 326, distance: 45.6
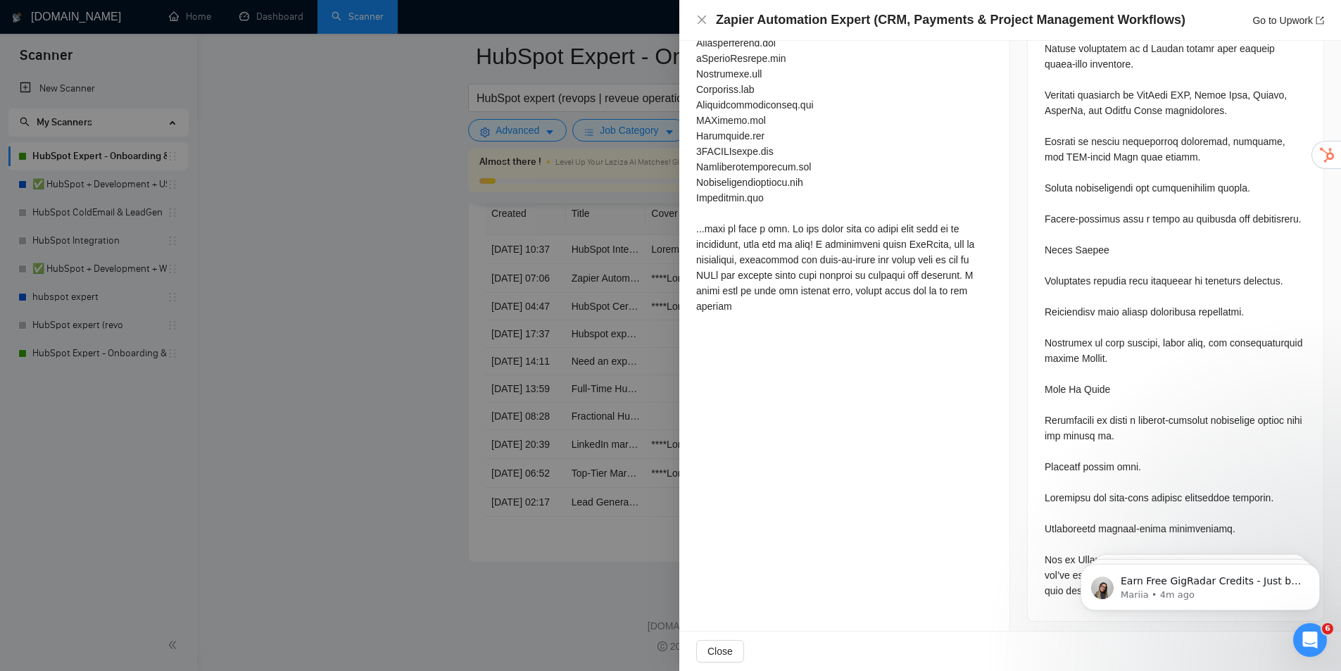
scroll to position [1359, 0]
drag, startPoint x: 905, startPoint y: 294, endPoint x: 916, endPoint y: 315, distance: 23.9
drag, startPoint x: 1055, startPoint y: 325, endPoint x: 1066, endPoint y: 351, distance: 27.5
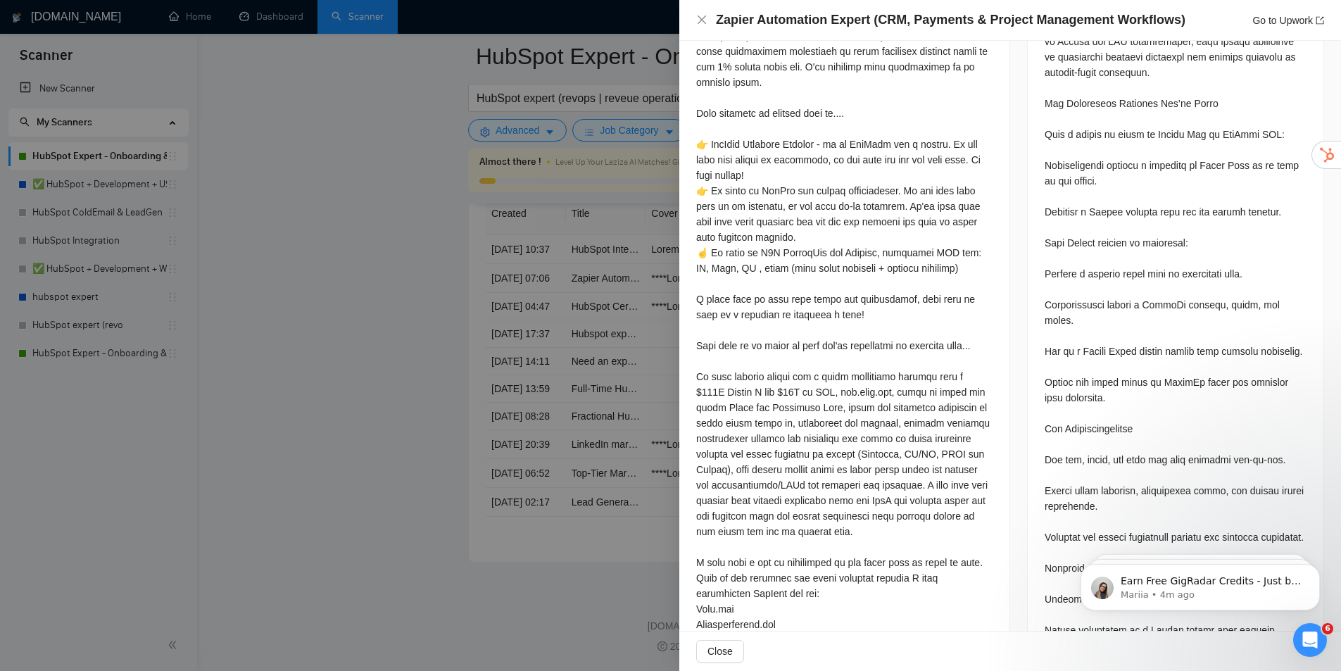
drag, startPoint x: 1119, startPoint y: 293, endPoint x: 1054, endPoint y: 172, distance: 137.0
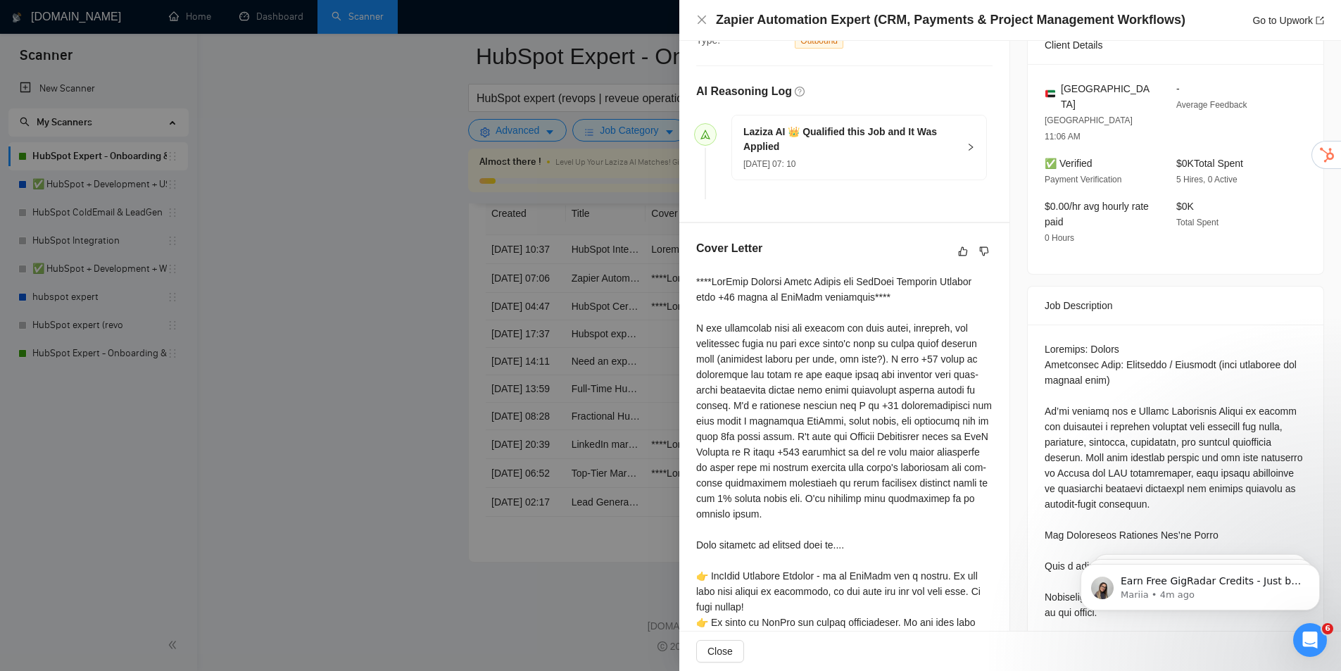
drag, startPoint x: 1066, startPoint y: 229, endPoint x: 1078, endPoint y: 191, distance: 39.6
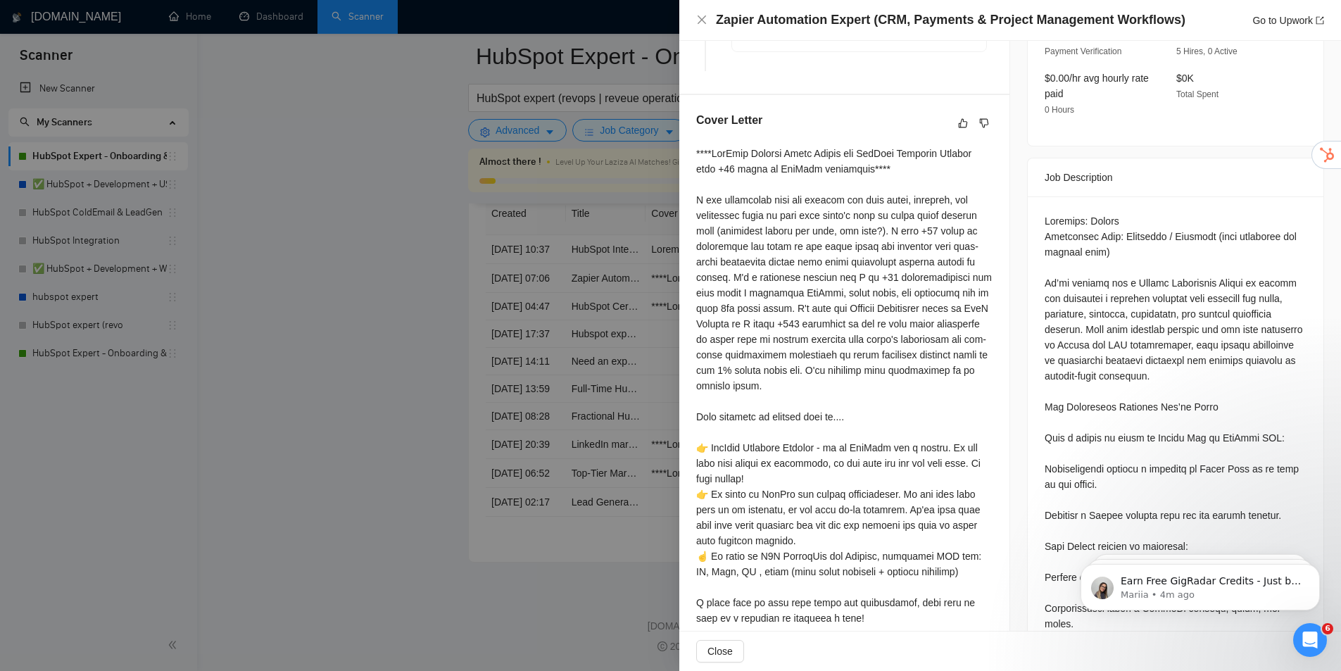
scroll to position [534, 0]
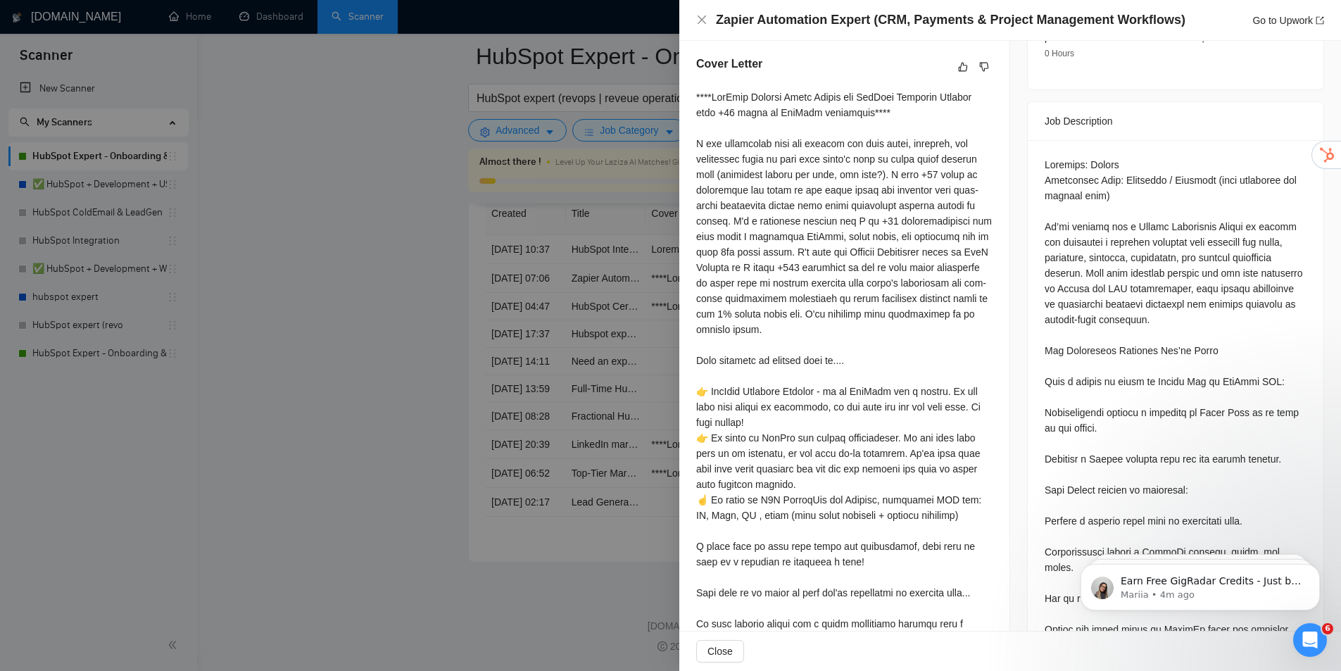
drag, startPoint x: 1083, startPoint y: 371, endPoint x: 1116, endPoint y: 396, distance: 41.7
